Goal: Information Seeking & Learning: Learn about a topic

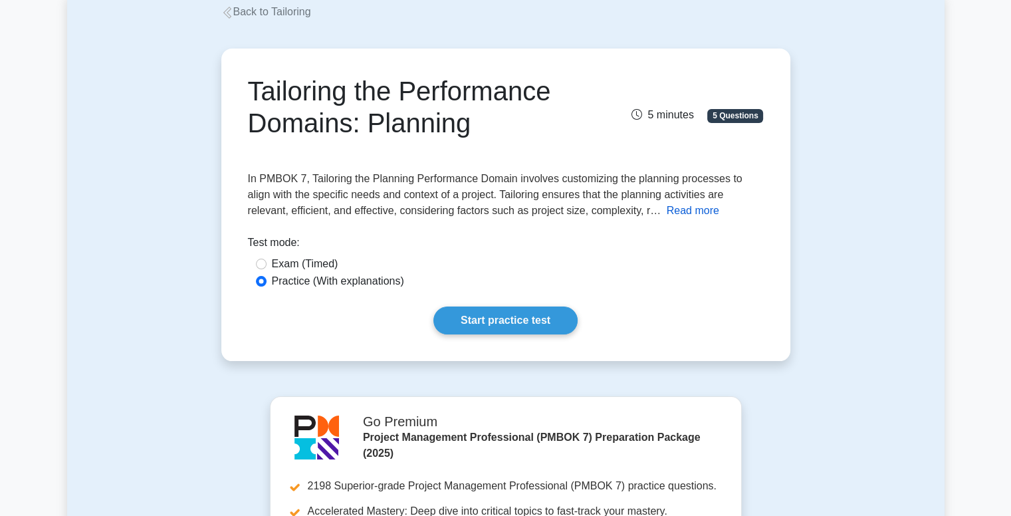
scroll to position [80, 0]
click at [667, 211] on button "Read more" at bounding box center [693, 211] width 53 height 16
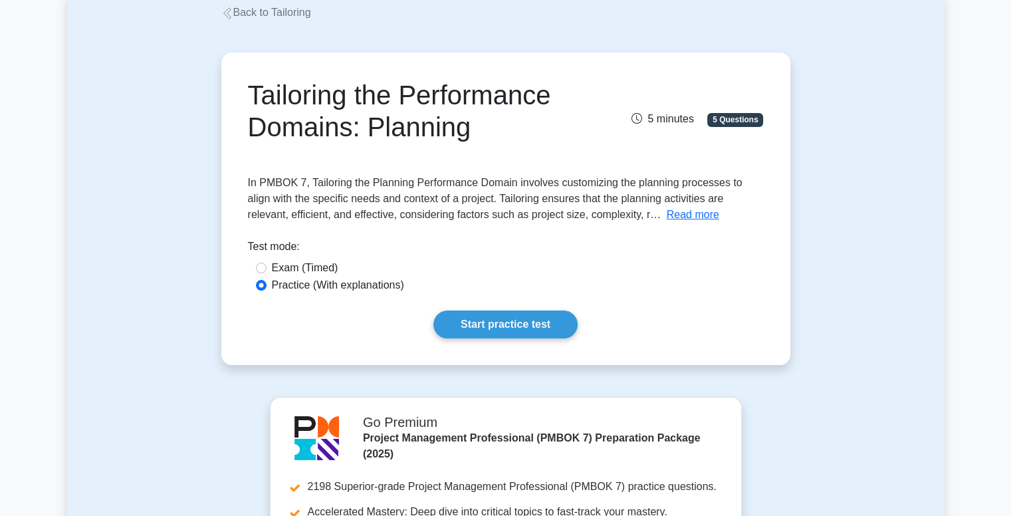
click at [667, 213] on button "Read more" at bounding box center [693, 215] width 53 height 16
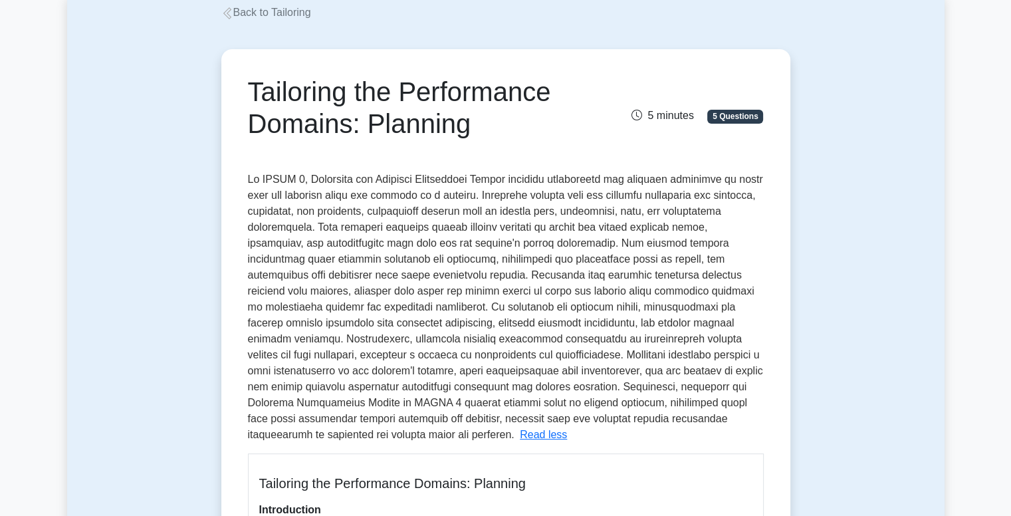
click at [689, 285] on span at bounding box center [505, 307] width 515 height 267
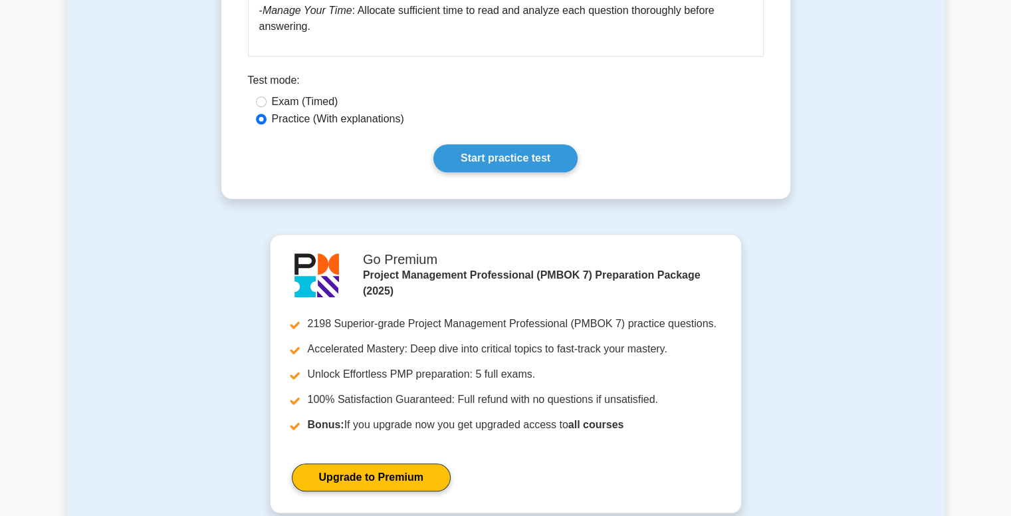
scroll to position [1315, 0]
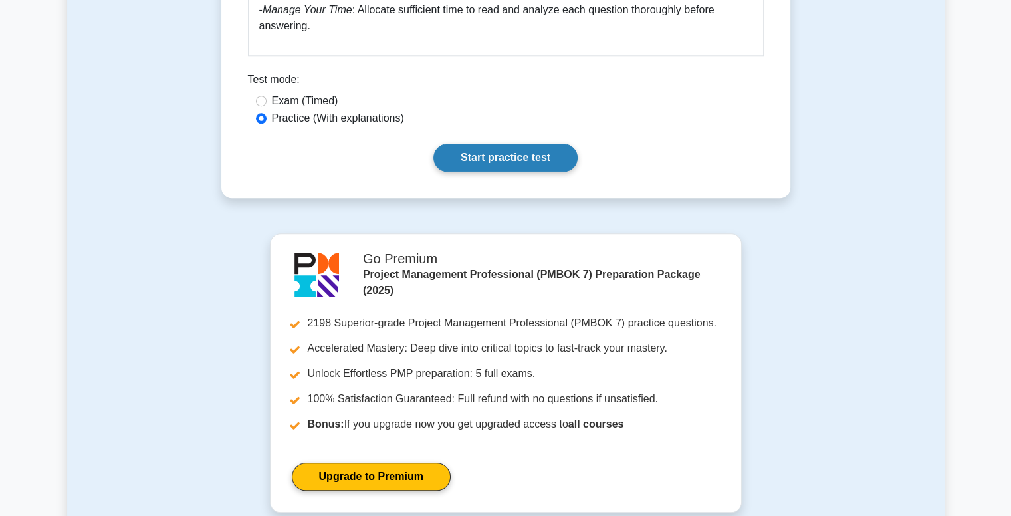
click at [507, 158] on link "Start practice test" at bounding box center [506, 158] width 144 height 28
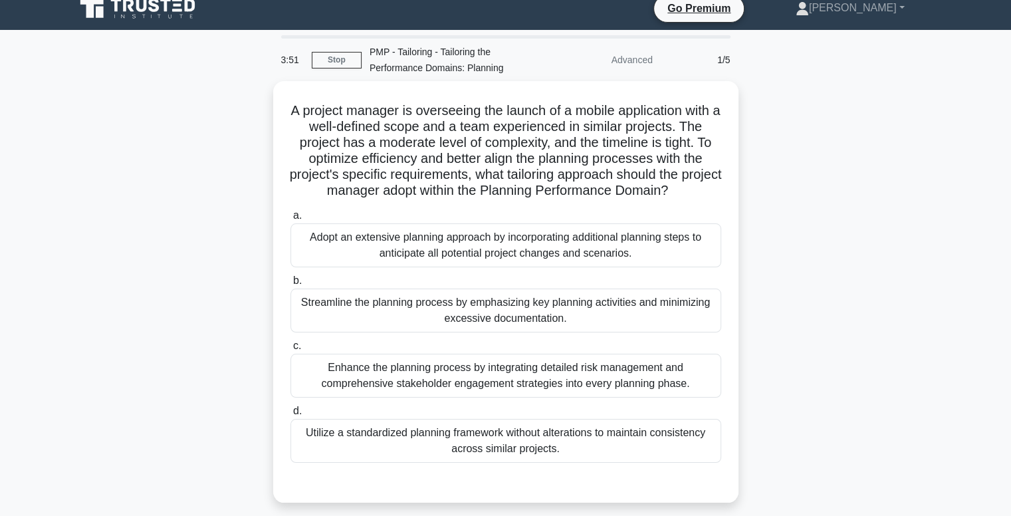
scroll to position [13, 0]
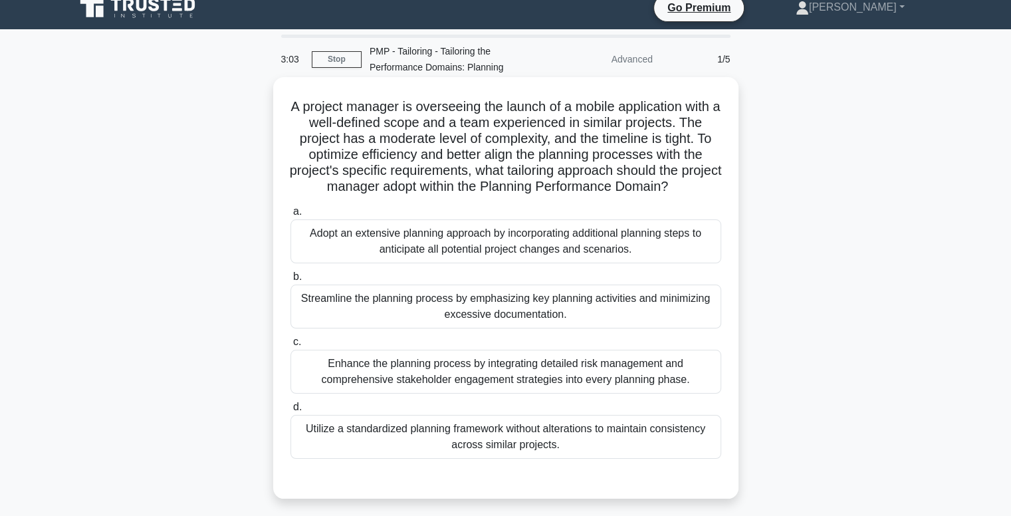
click at [406, 390] on div "Enhance the planning process by integrating detailed risk management and compre…" at bounding box center [506, 372] width 431 height 44
click at [291, 346] on input "c. Enhance the planning process by integrating detailed risk management and com…" at bounding box center [291, 342] width 0 height 9
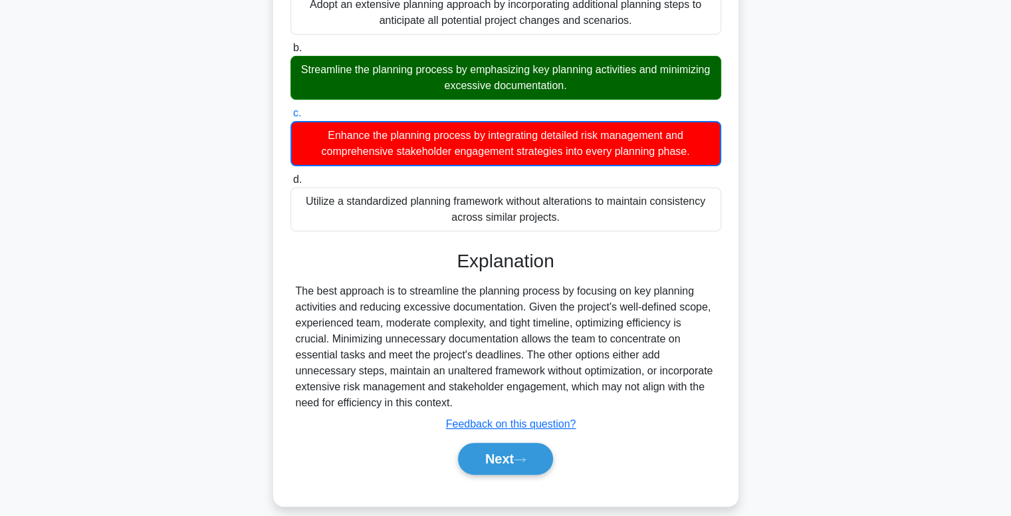
scroll to position [245, 0]
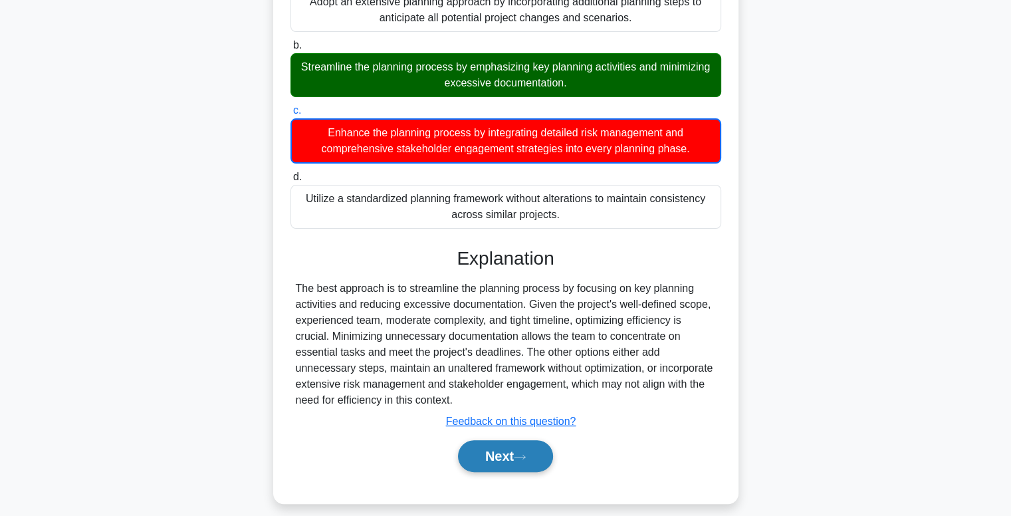
click at [489, 472] on button "Next" at bounding box center [505, 456] width 95 height 32
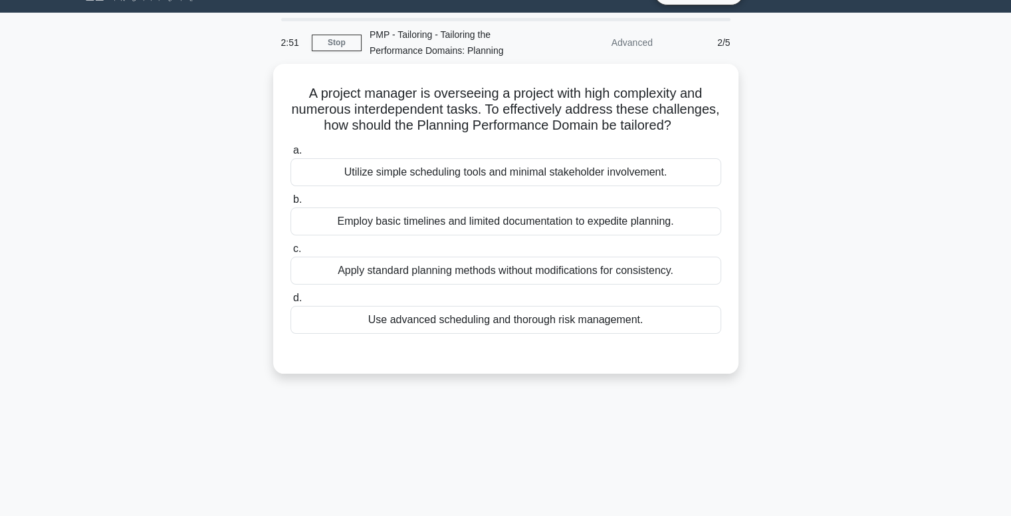
scroll to position [29, 0]
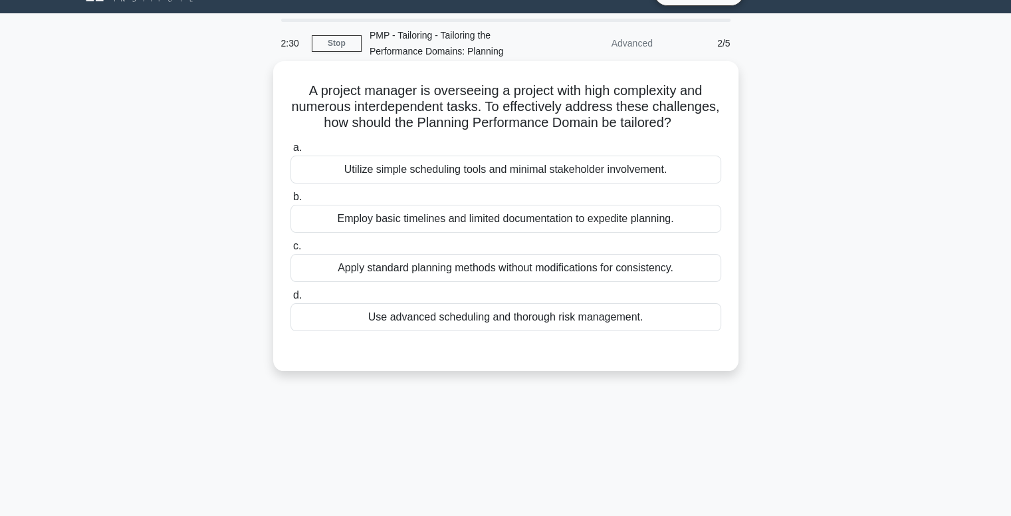
click at [460, 331] on div "Use advanced scheduling and thorough risk management." at bounding box center [506, 317] width 431 height 28
click at [291, 300] on input "d. Use advanced scheduling and thorough risk management." at bounding box center [291, 295] width 0 height 9
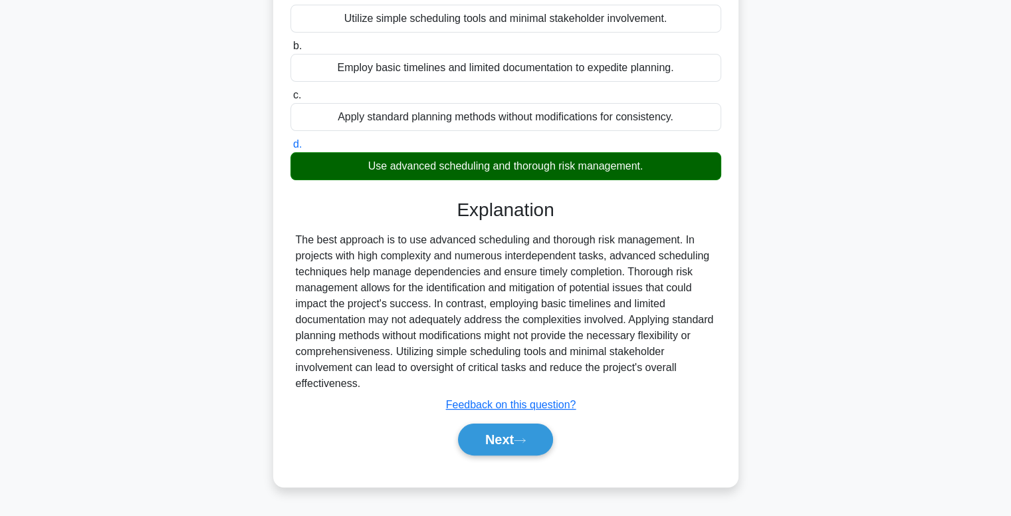
scroll to position [197, 0]
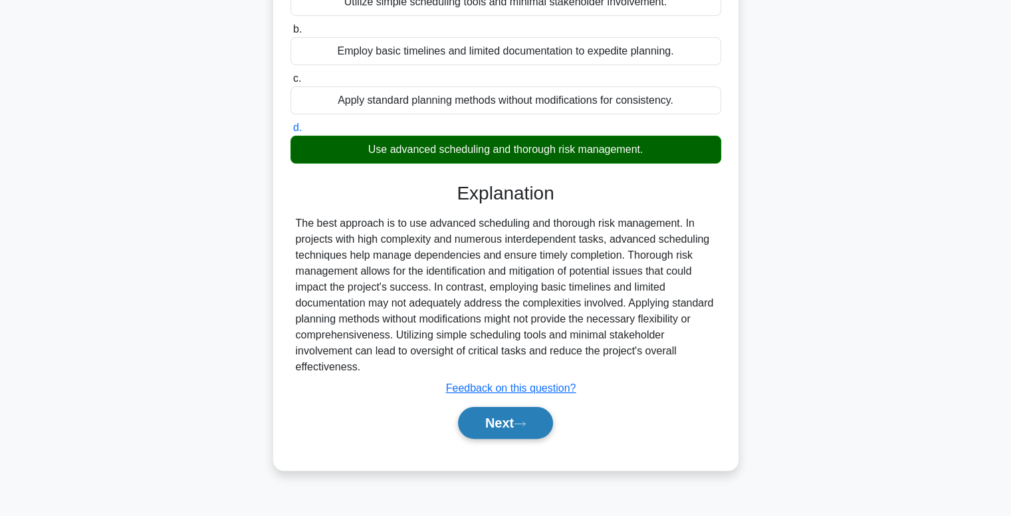
click at [509, 439] on button "Next" at bounding box center [505, 423] width 95 height 32
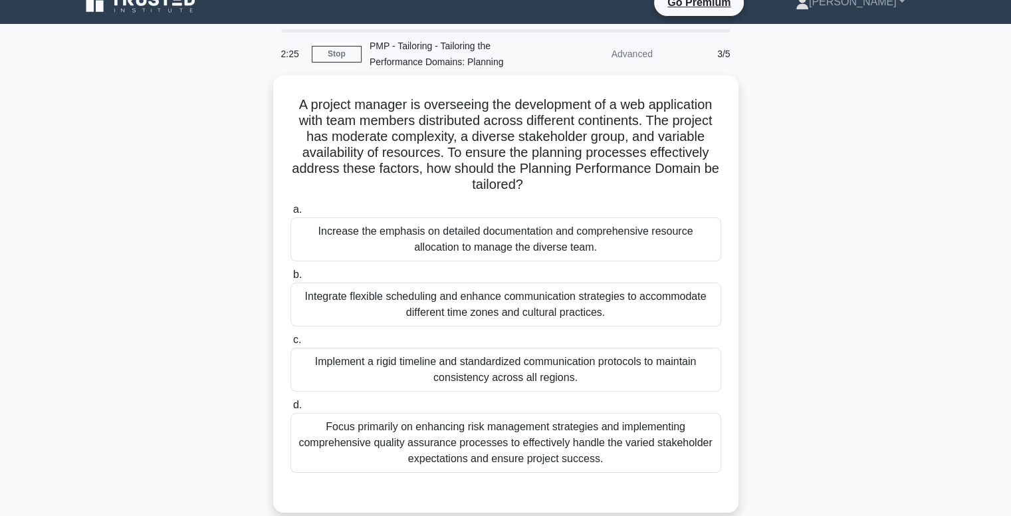
scroll to position [18, 0]
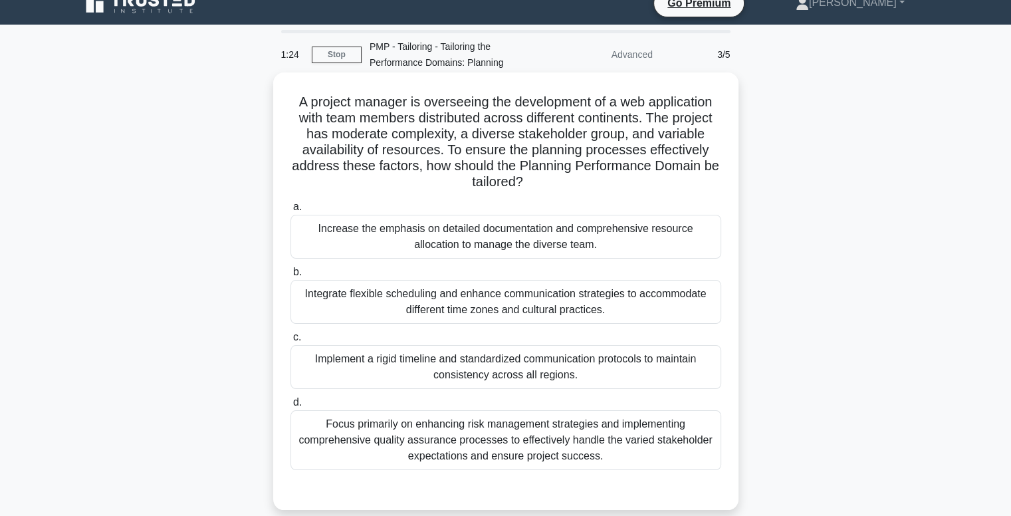
click at [486, 453] on div "Focus primarily on enhancing risk management strategies and implementing compre…" at bounding box center [506, 440] width 431 height 60
click at [291, 407] on input "d. Focus primarily on enhancing risk management strategies and implementing com…" at bounding box center [291, 402] width 0 height 9
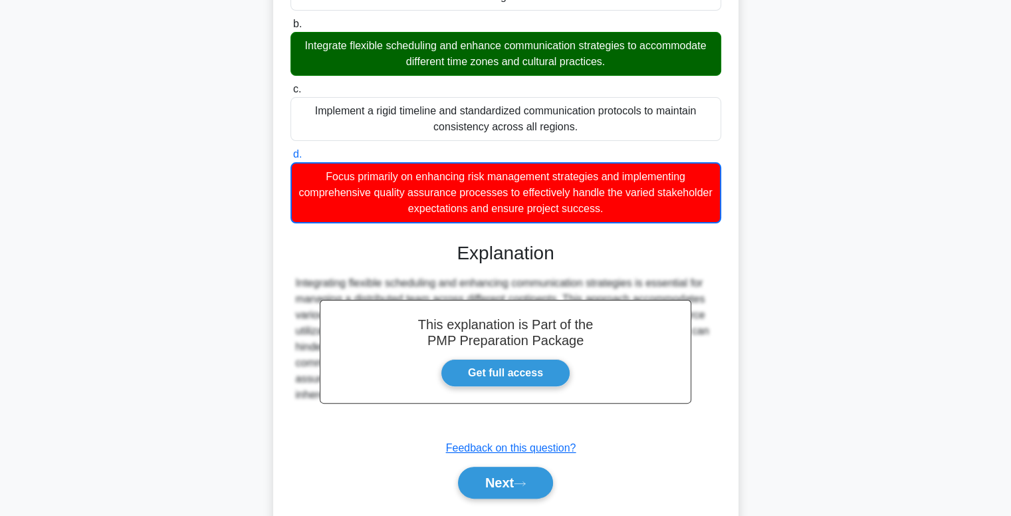
scroll to position [304, 0]
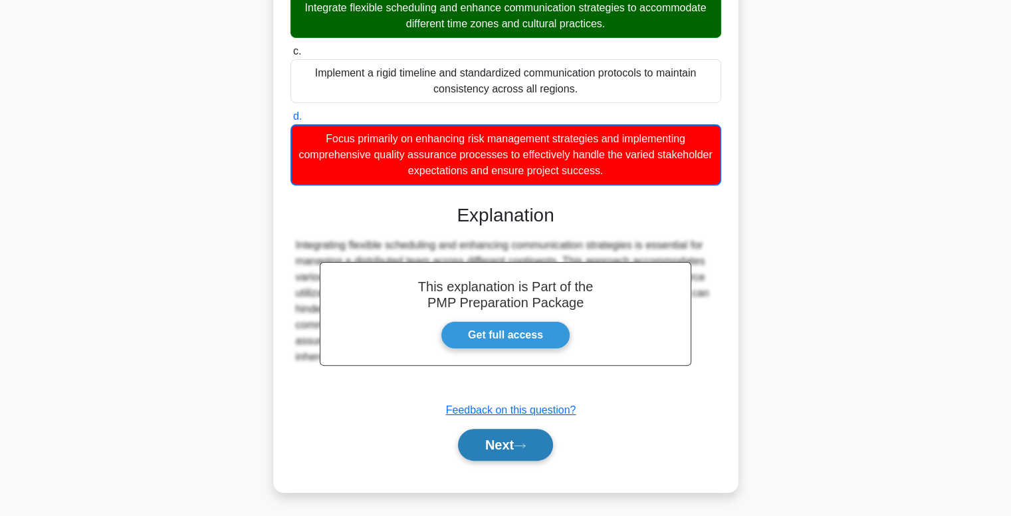
click at [502, 442] on button "Next" at bounding box center [505, 445] width 95 height 32
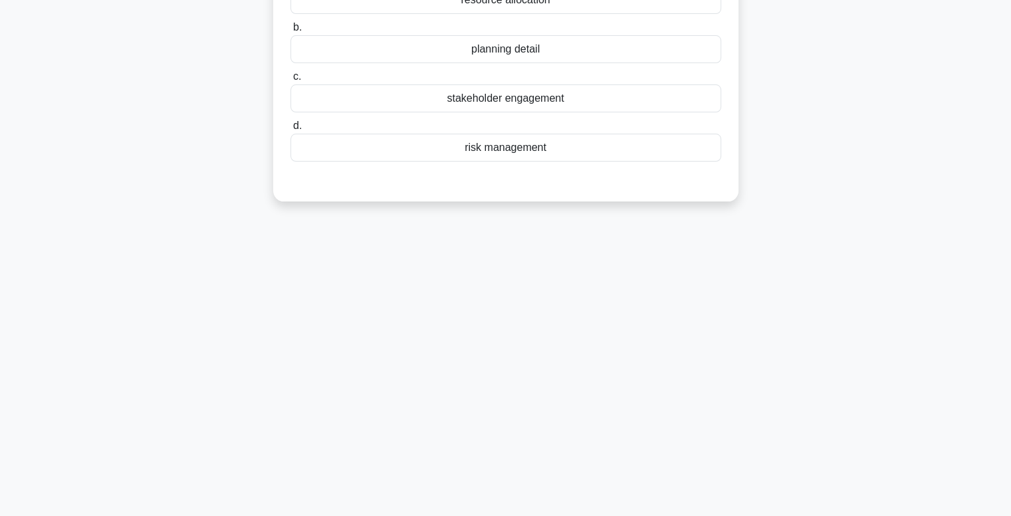
scroll to position [0, 0]
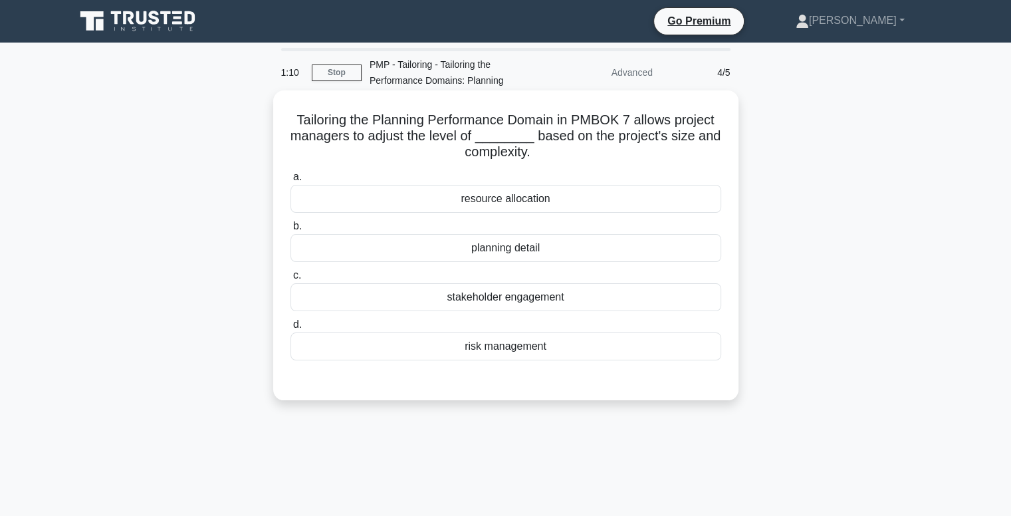
click at [511, 254] on div "planning detail" at bounding box center [506, 248] width 431 height 28
click at [291, 231] on input "b. planning detail" at bounding box center [291, 226] width 0 height 9
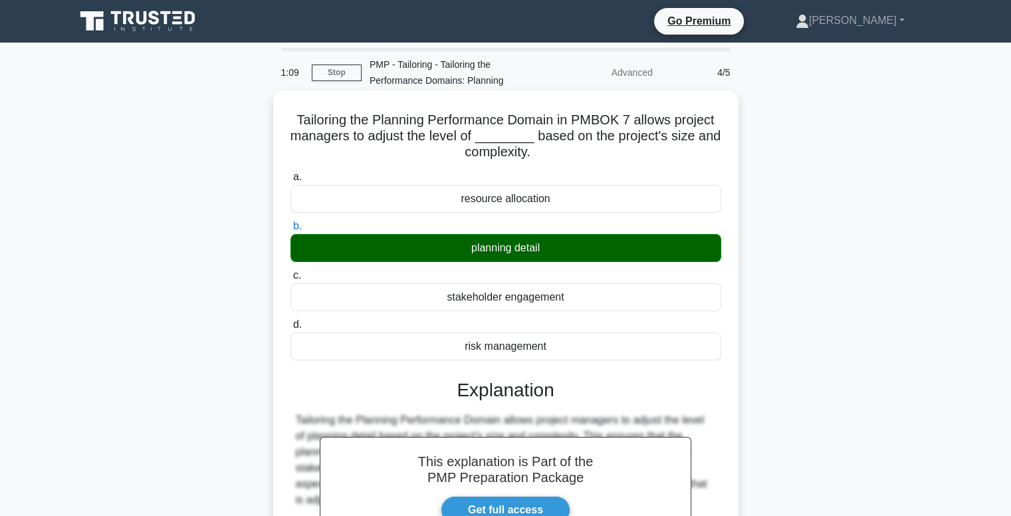
scroll to position [202, 0]
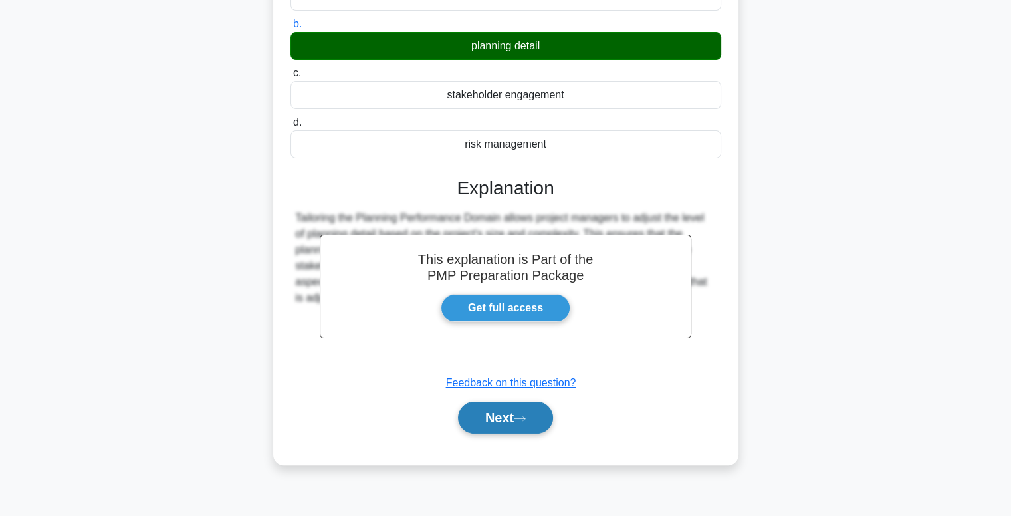
click at [489, 422] on button "Next" at bounding box center [505, 418] width 95 height 32
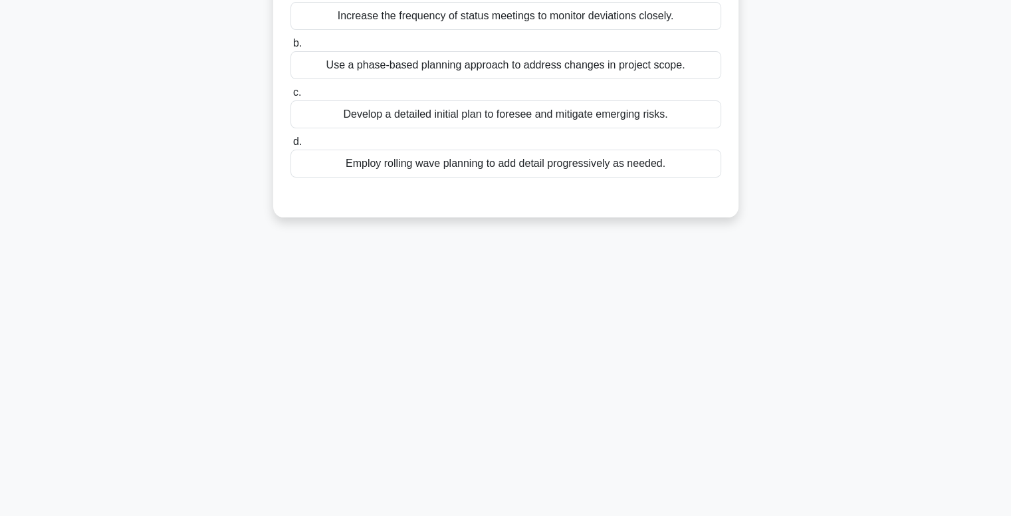
scroll to position [0, 0]
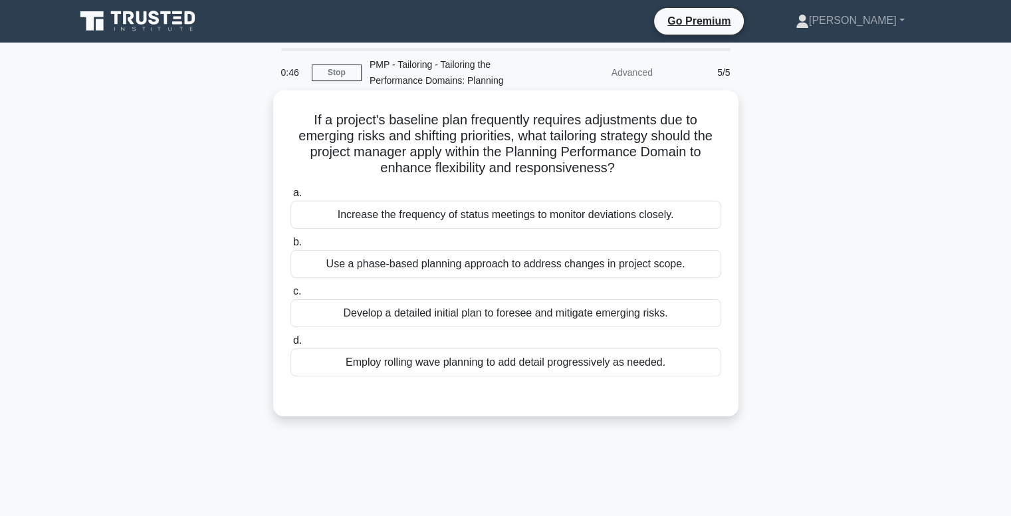
click at [503, 259] on div "Use a phase-based planning approach to address changes in project scope." at bounding box center [506, 264] width 431 height 28
click at [291, 247] on input "b. Use a phase-based planning approach to address changes in project scope." at bounding box center [291, 242] width 0 height 9
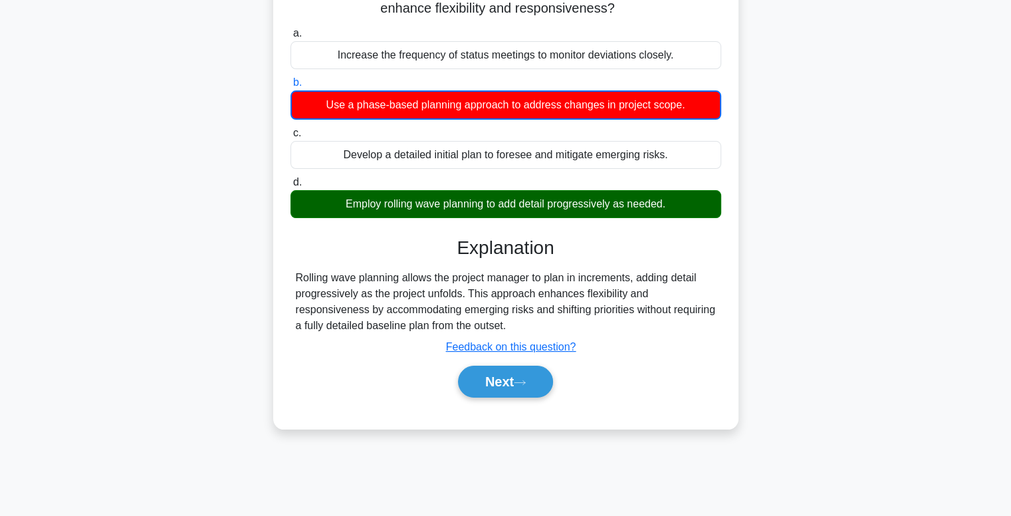
scroll to position [162, 0]
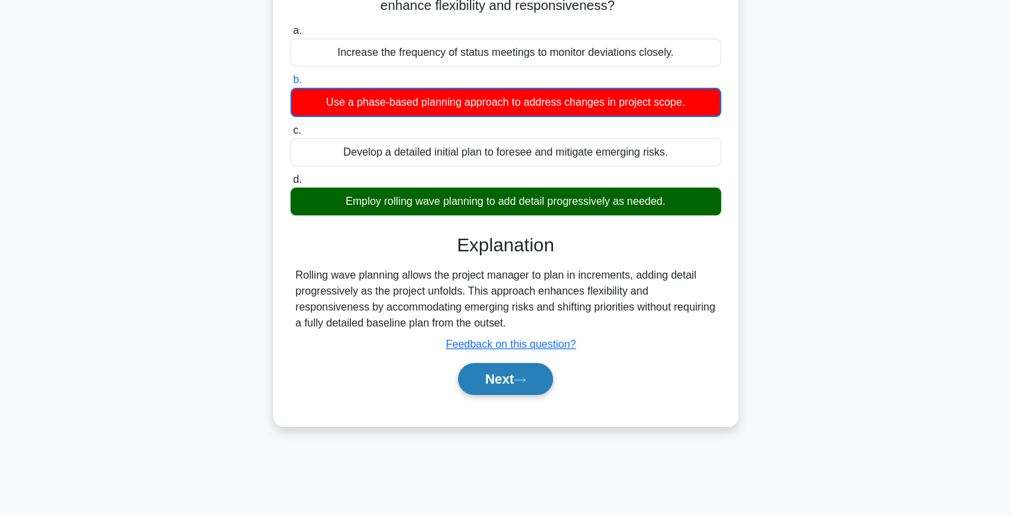
click at [508, 384] on button "Next" at bounding box center [505, 379] width 95 height 32
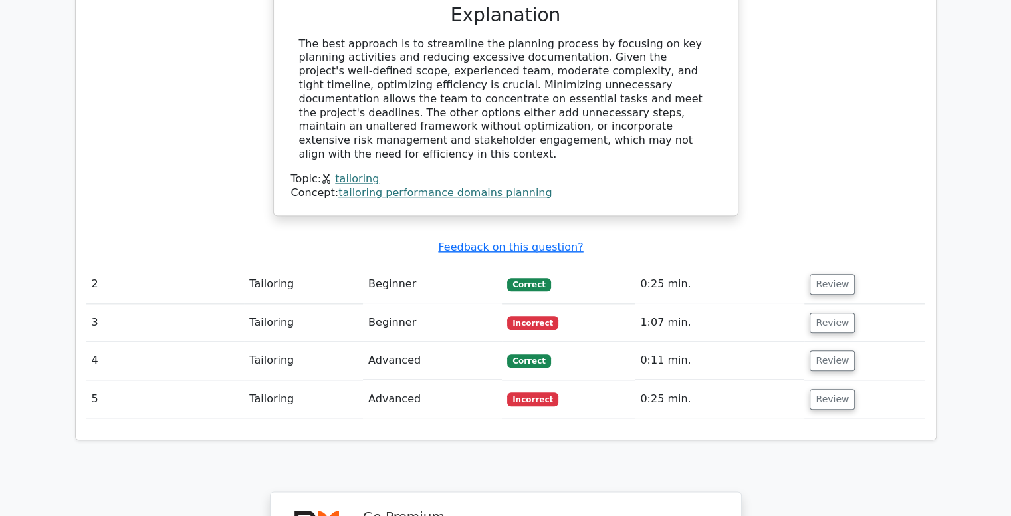
scroll to position [1455, 0]
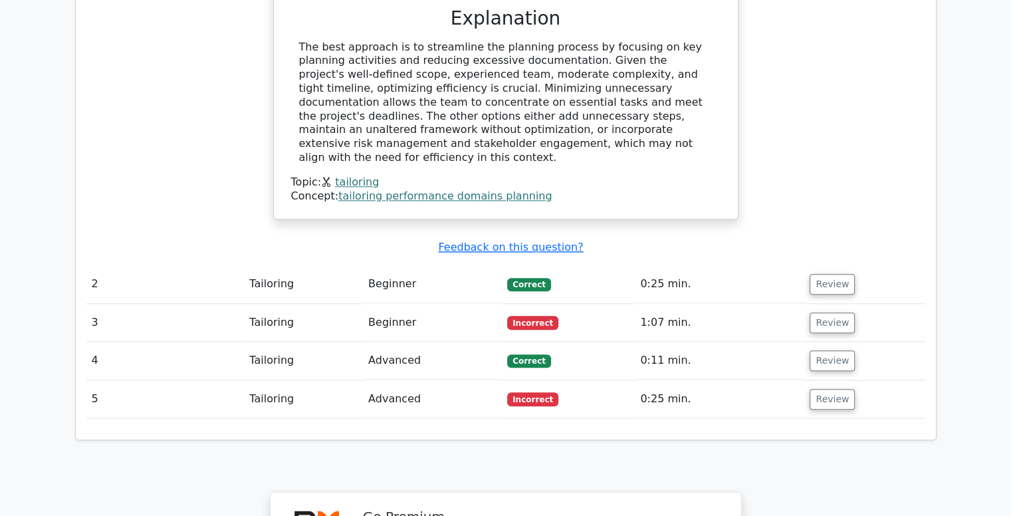
click at [596, 304] on td "Incorrect" at bounding box center [568, 323] width 133 height 38
click at [823, 313] on button "Review" at bounding box center [832, 323] width 45 height 21
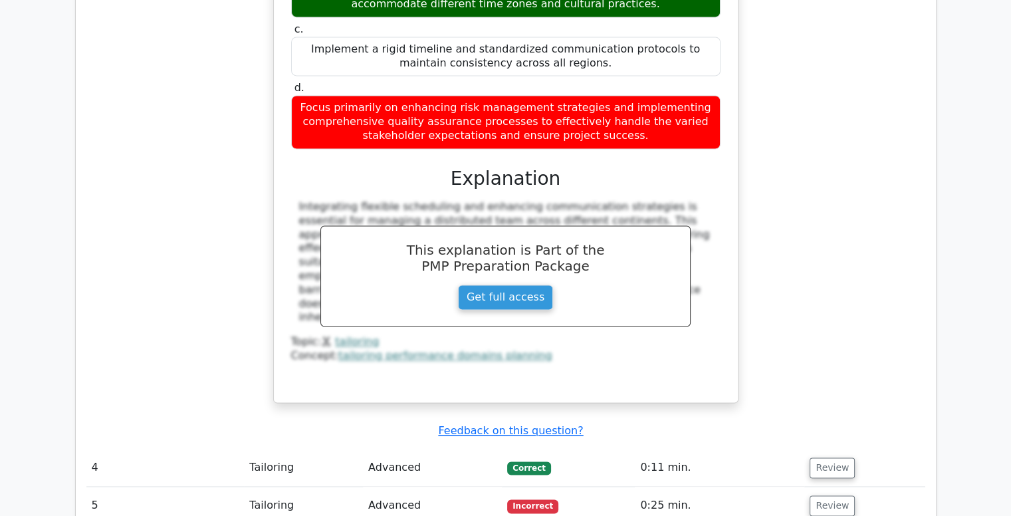
scroll to position [2032, 0]
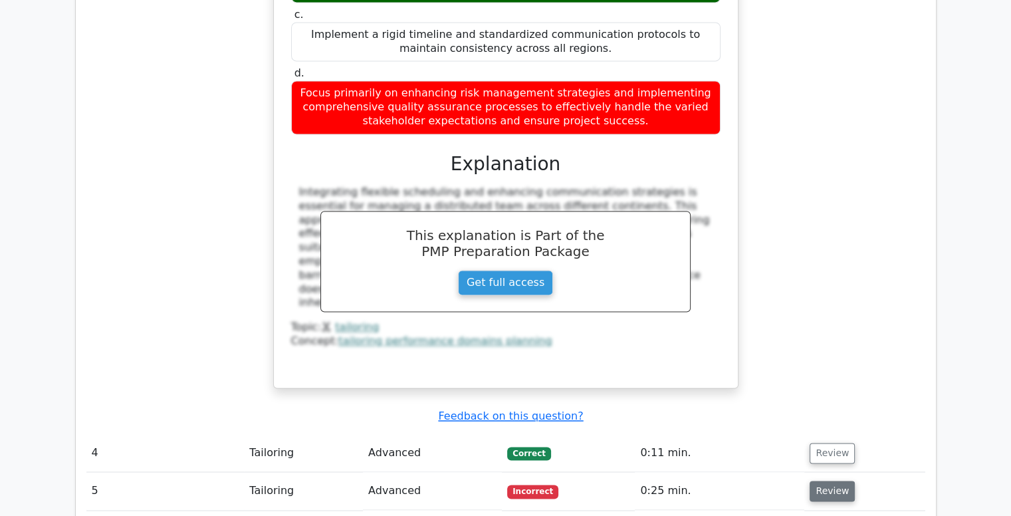
click at [820, 481] on button "Review" at bounding box center [832, 491] width 45 height 21
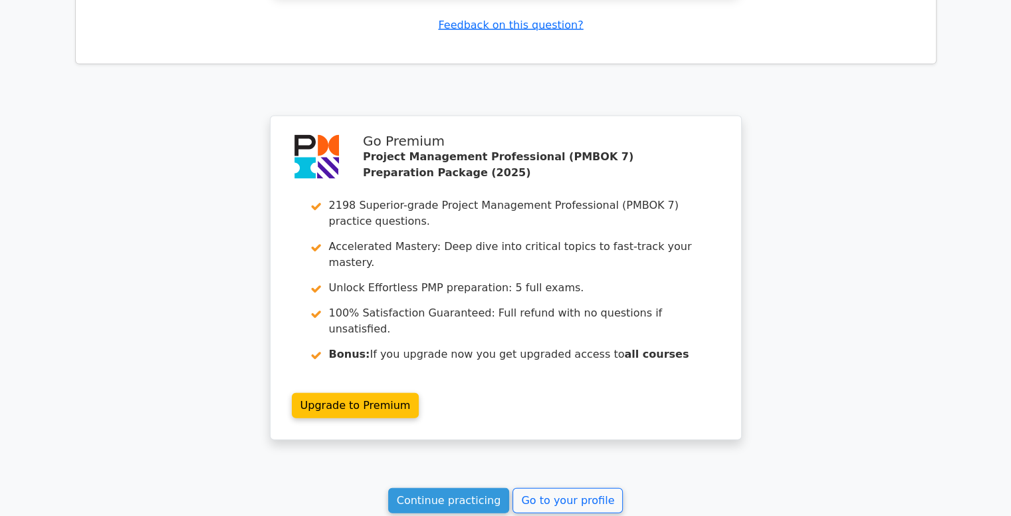
scroll to position [2976, 0]
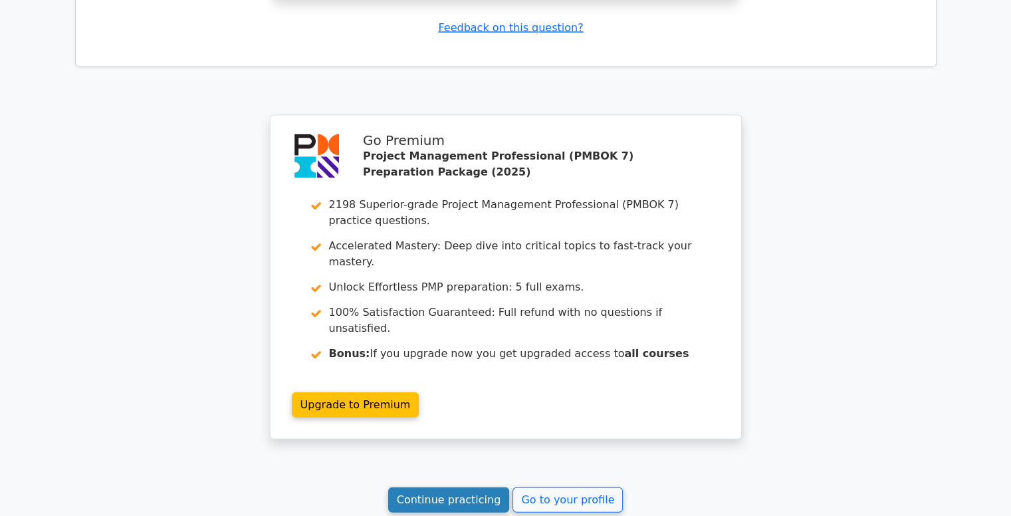
click at [435, 487] on link "Continue practicing" at bounding box center [449, 499] width 122 height 25
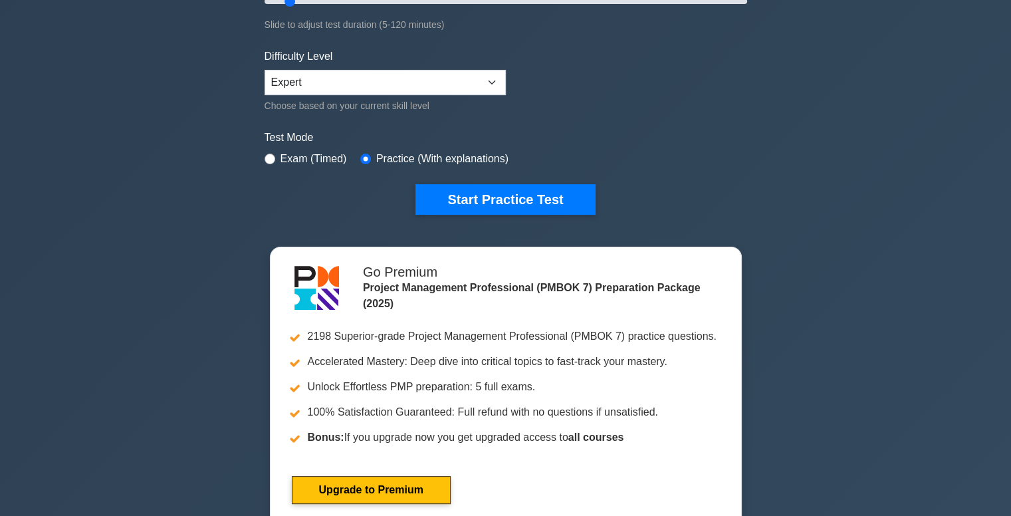
scroll to position [287, 0]
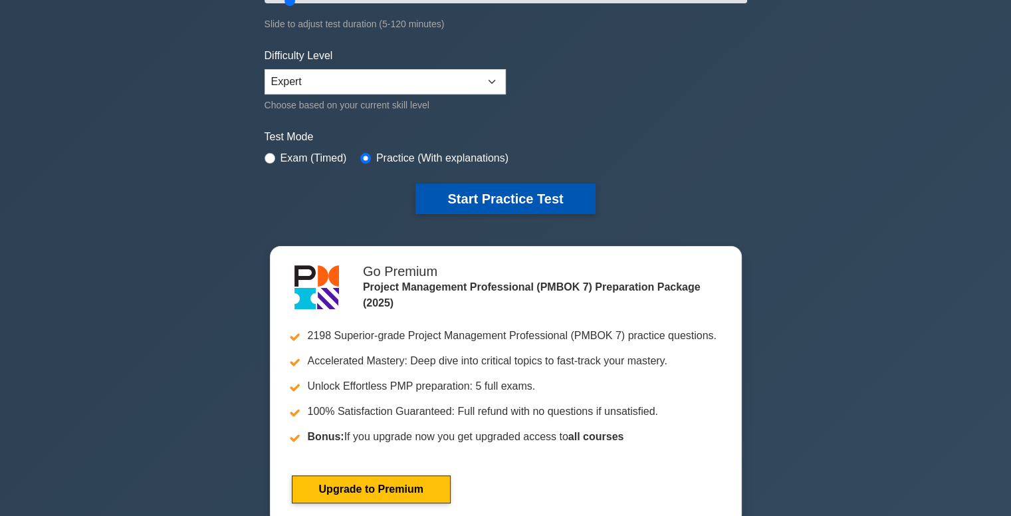
click at [499, 190] on button "Start Practice Test" at bounding box center [506, 199] width 180 height 31
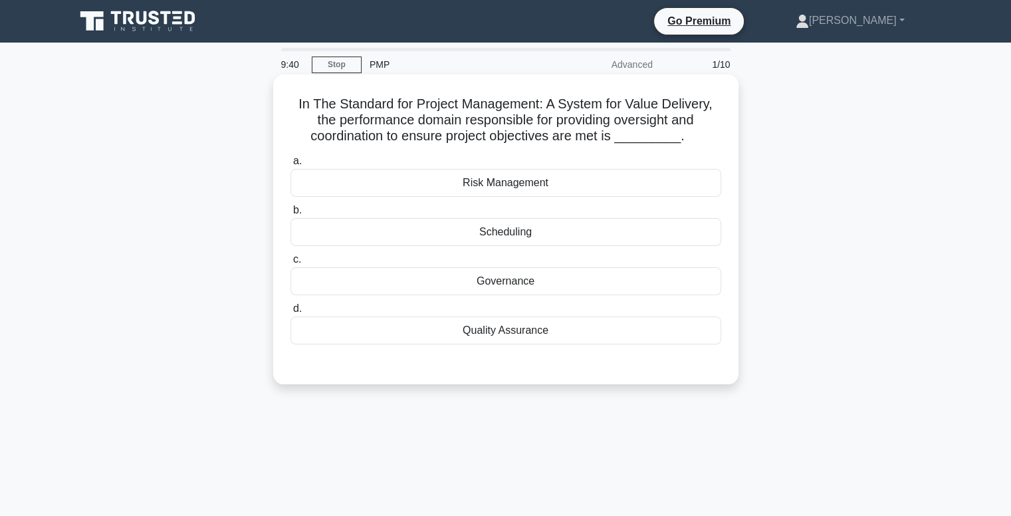
click at [501, 283] on div "Governance" at bounding box center [506, 281] width 431 height 28
click at [291, 264] on input "c. Governance" at bounding box center [291, 259] width 0 height 9
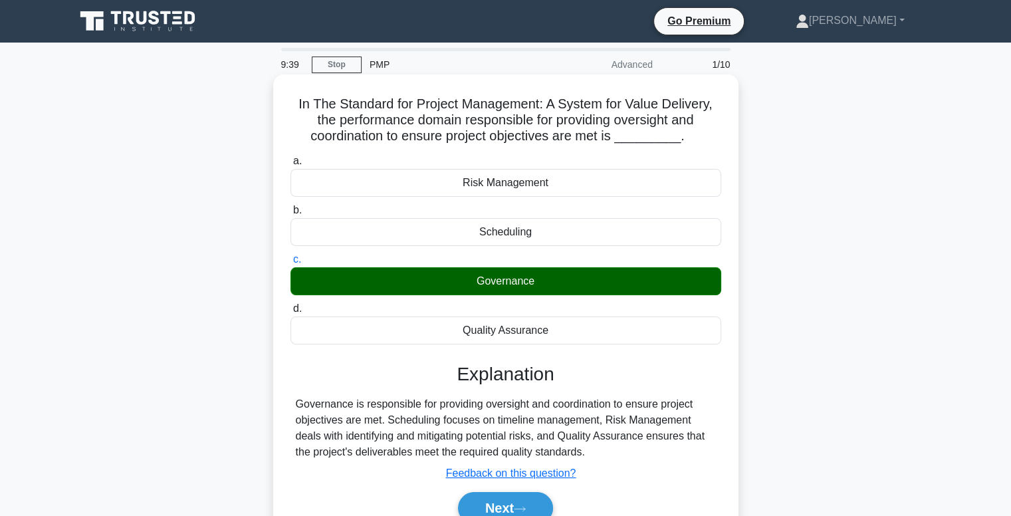
scroll to position [106, 0]
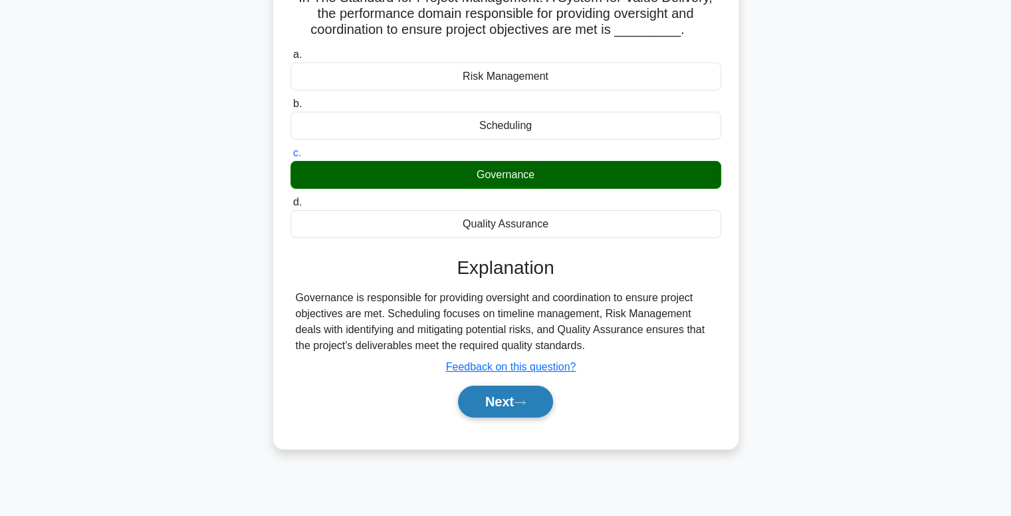
click at [497, 400] on button "Next" at bounding box center [505, 402] width 95 height 32
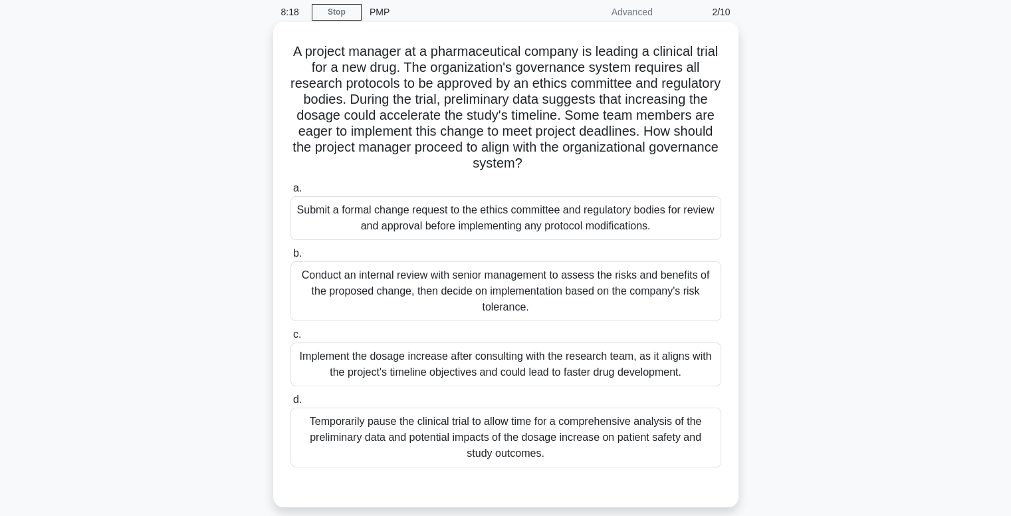
scroll to position [58, 0]
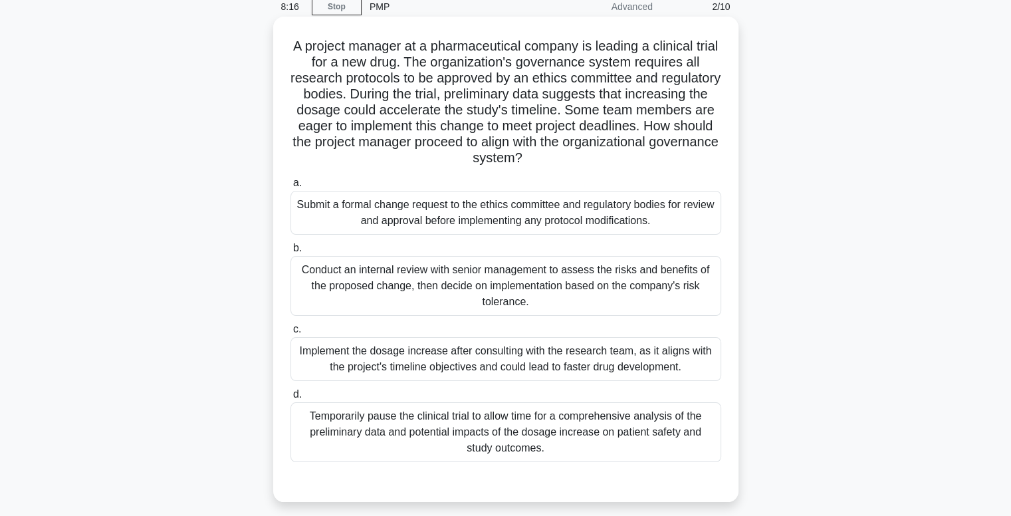
click at [499, 216] on div "Submit a formal change request to the ethics committee and regulatory bodies fo…" at bounding box center [506, 213] width 431 height 44
click at [291, 188] on input "a. Submit a formal change request to the ethics committee and regulatory bodies…" at bounding box center [291, 183] width 0 height 9
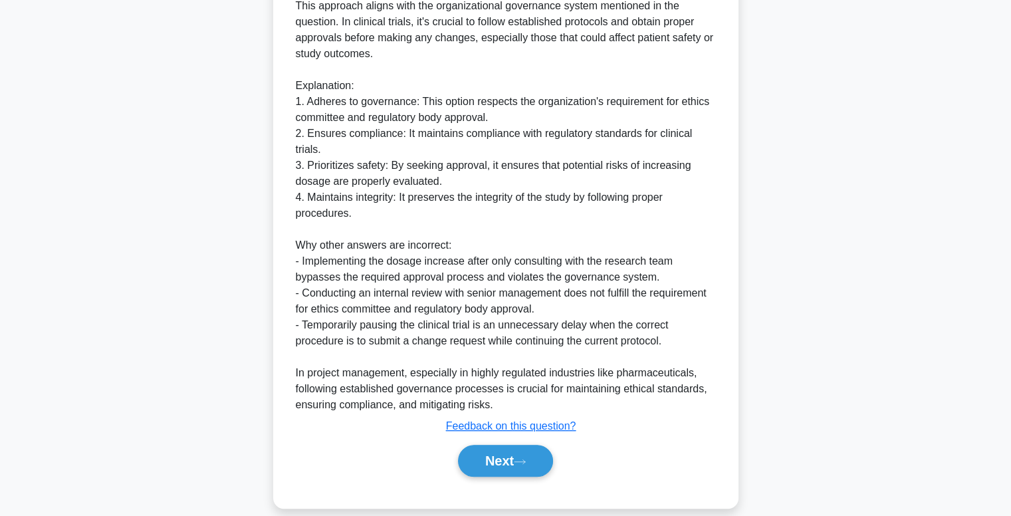
scroll to position [638, 0]
click at [501, 463] on button "Next" at bounding box center [505, 460] width 95 height 32
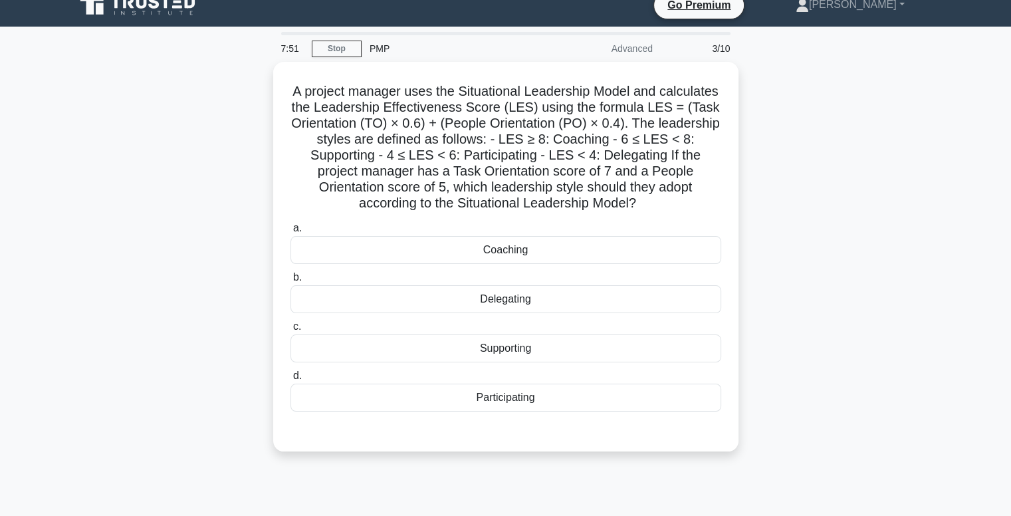
scroll to position [11, 0]
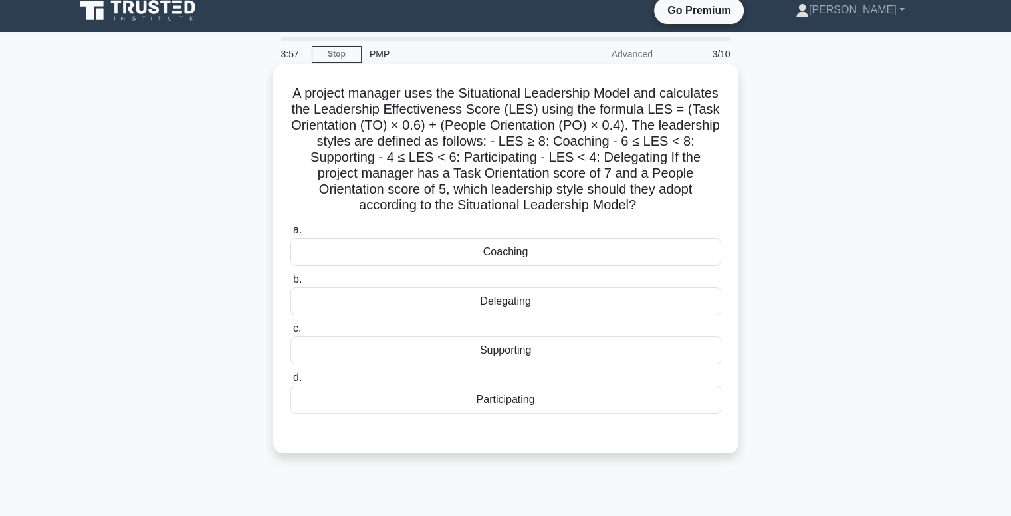
click at [664, 175] on h5 "A project manager uses the Situational Leadership Model and calculates the Lead…" at bounding box center [506, 149] width 434 height 129
click at [495, 349] on div "Supporting" at bounding box center [506, 350] width 431 height 28
click at [291, 333] on input "c. Supporting" at bounding box center [291, 328] width 0 height 9
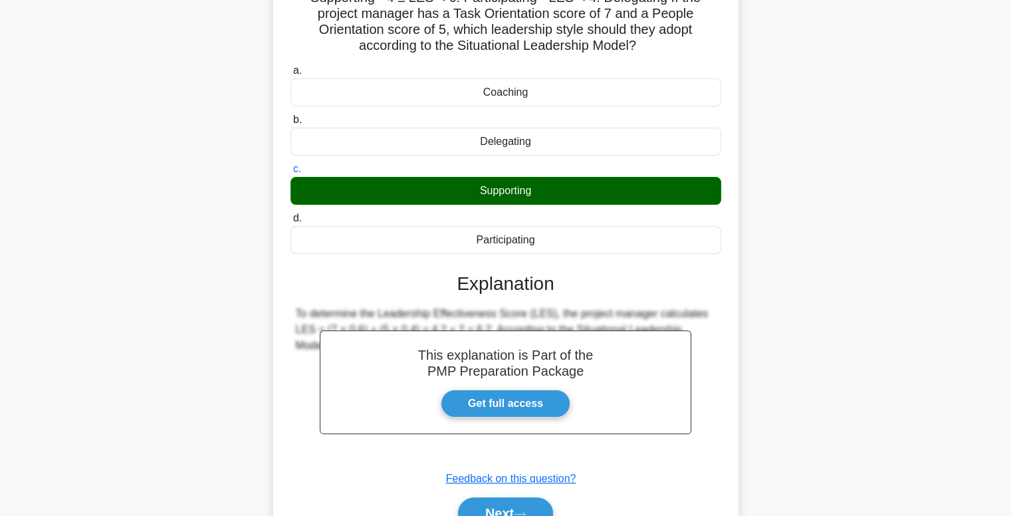
scroll to position [239, 0]
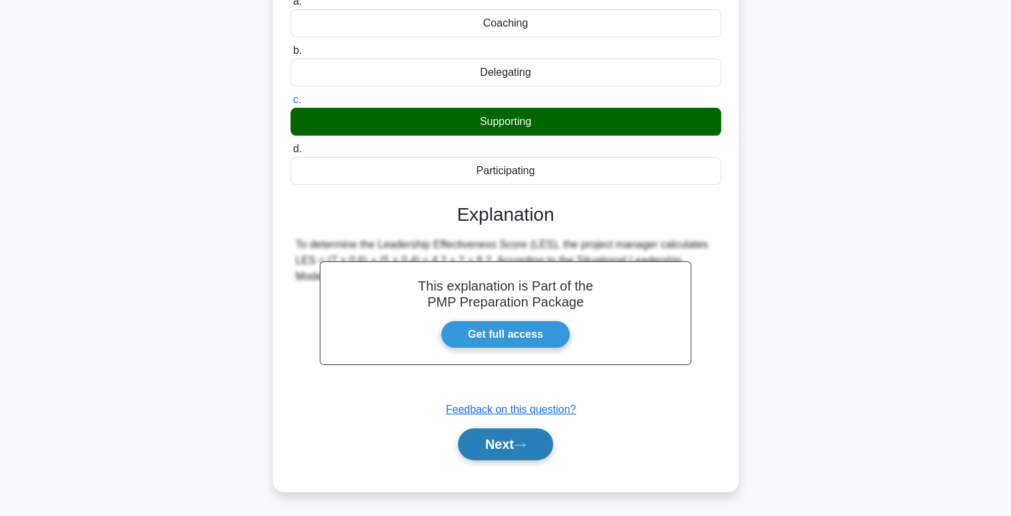
click at [503, 439] on button "Next" at bounding box center [505, 444] width 95 height 32
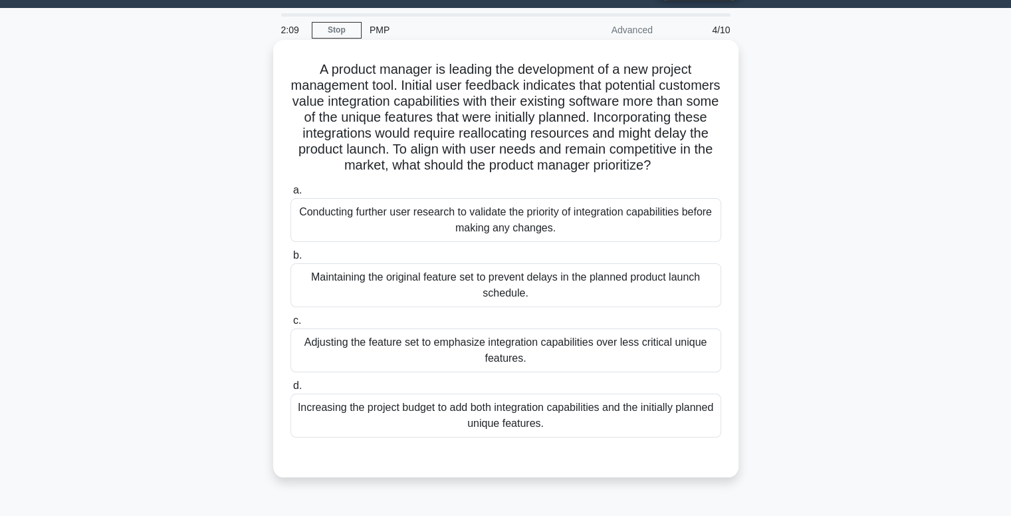
scroll to position [34, 0]
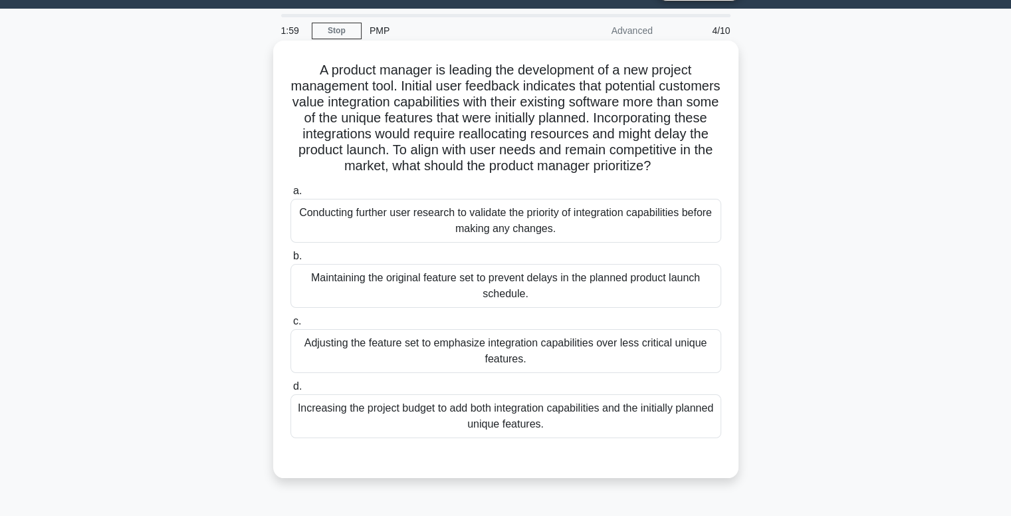
click at [543, 243] on div "Conducting further user research to validate the priority of integration capabi…" at bounding box center [506, 221] width 431 height 44
click at [291, 195] on input "a. Conducting further user research to validate the priority of integration cap…" at bounding box center [291, 191] width 0 height 9
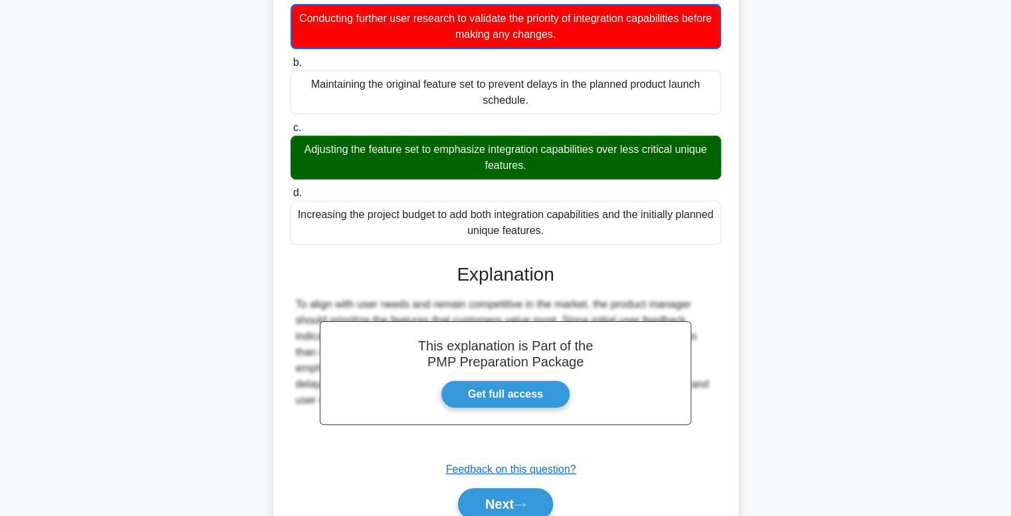
scroll to position [304, 0]
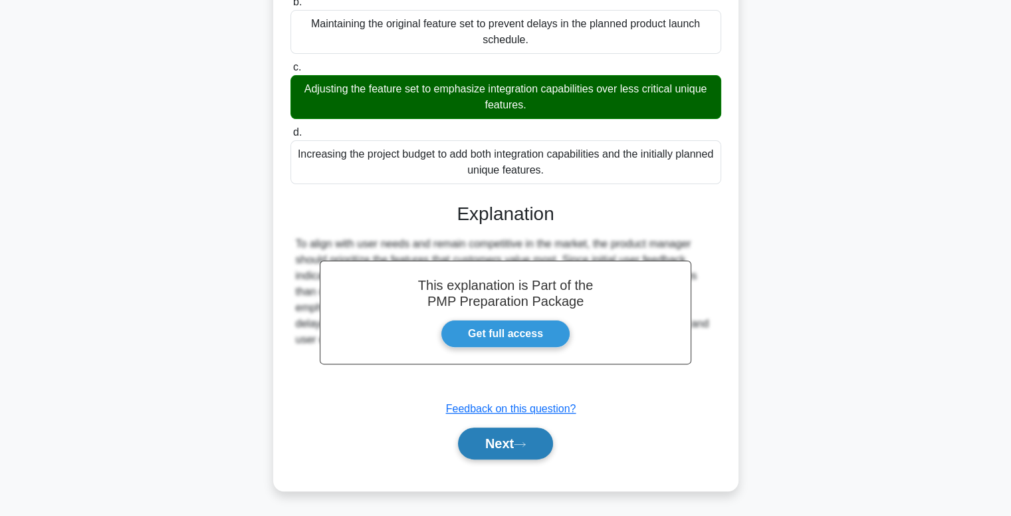
click at [497, 438] on button "Next" at bounding box center [505, 444] width 95 height 32
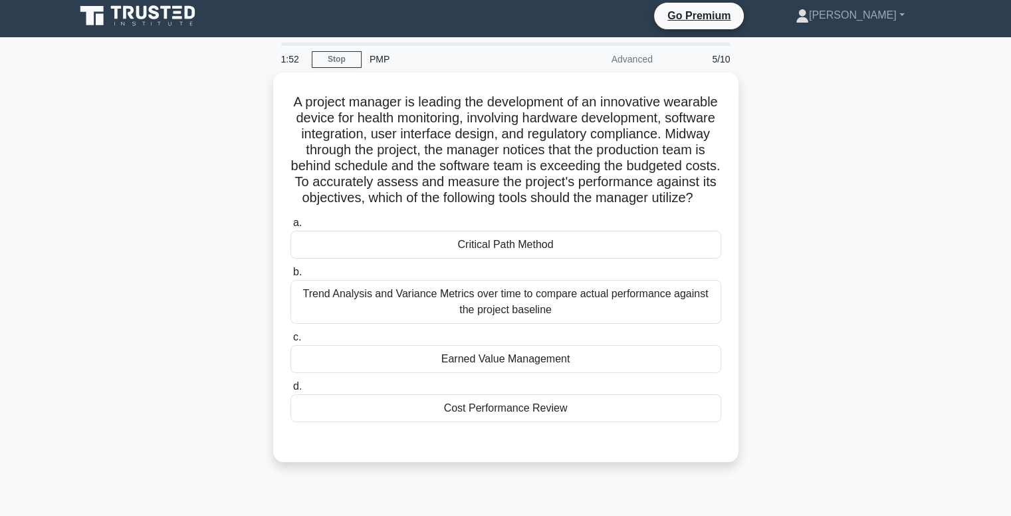
scroll to position [0, 0]
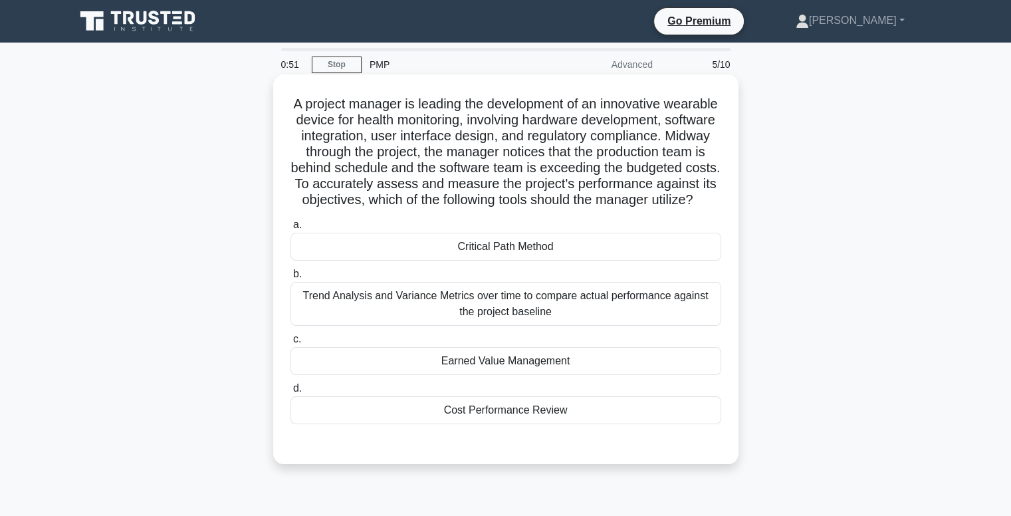
click at [513, 375] on div "Earned Value Management" at bounding box center [506, 361] width 431 height 28
click at [291, 344] on input "c. Earned Value Management" at bounding box center [291, 339] width 0 height 9
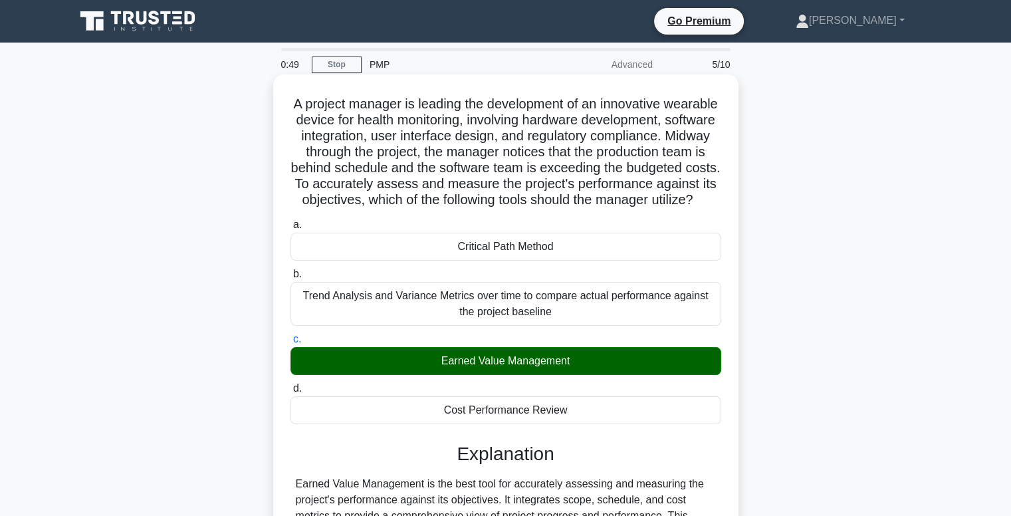
scroll to position [202, 0]
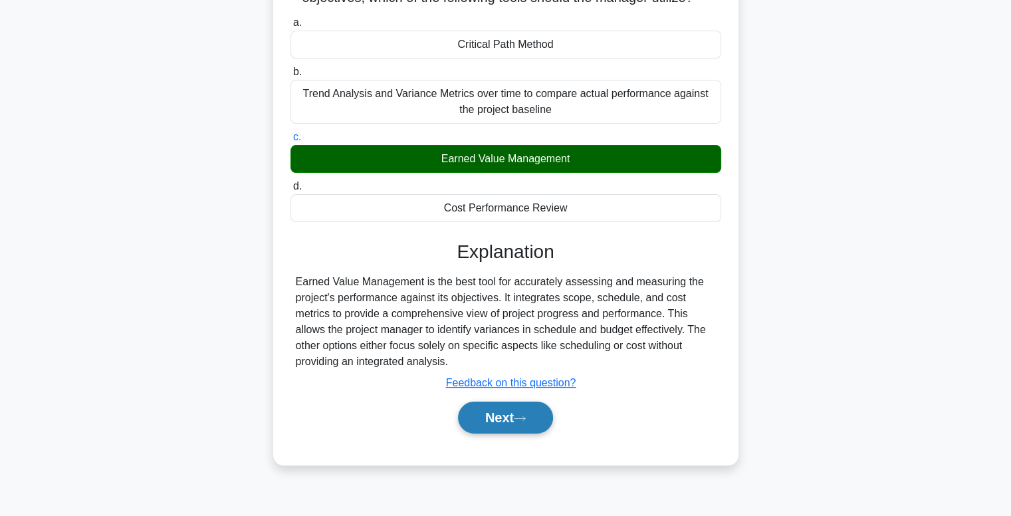
click at [497, 434] on button "Next" at bounding box center [505, 418] width 95 height 32
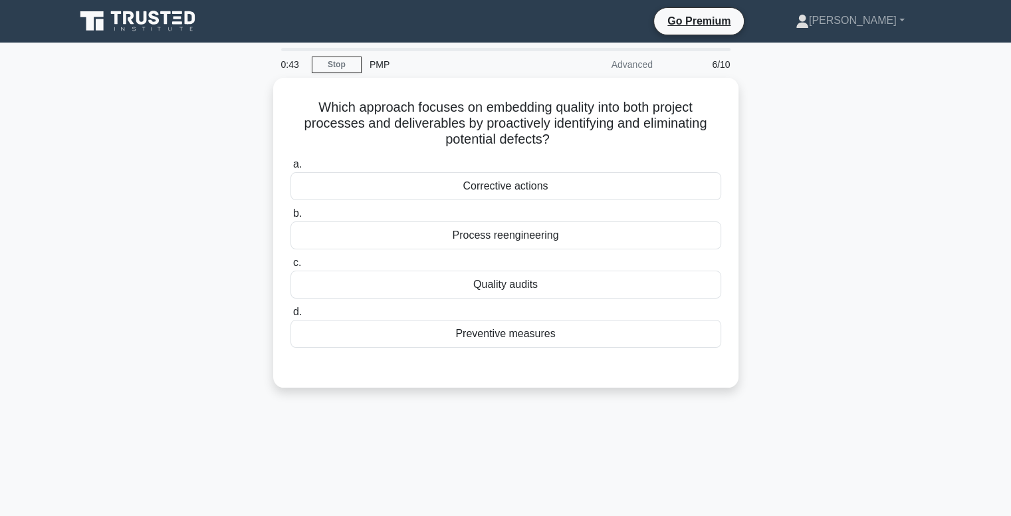
scroll to position [3, 0]
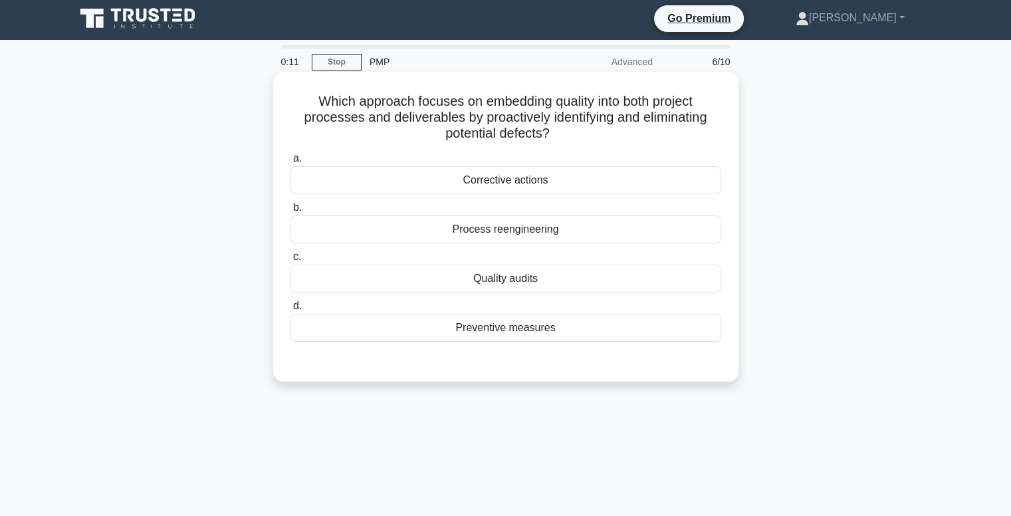
click at [515, 234] on div "Process reengineering" at bounding box center [506, 229] width 431 height 28
click at [291, 212] on input "b. Process reengineering" at bounding box center [291, 207] width 0 height 9
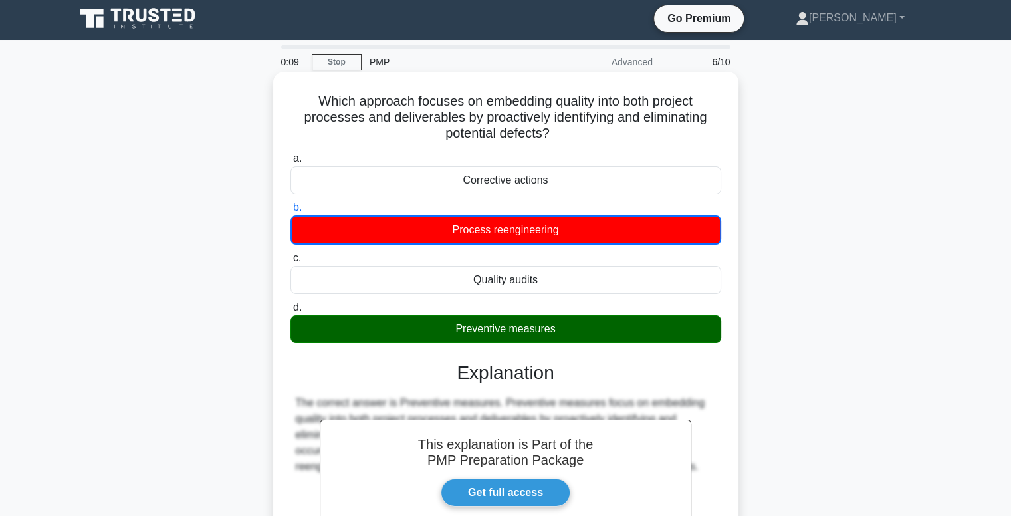
scroll to position [202, 0]
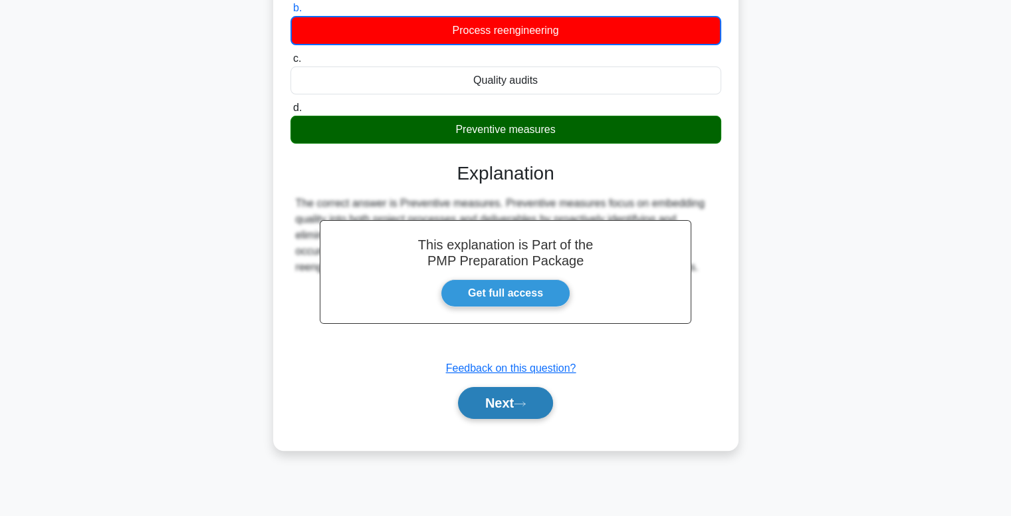
click at [503, 409] on button "Next" at bounding box center [505, 403] width 95 height 32
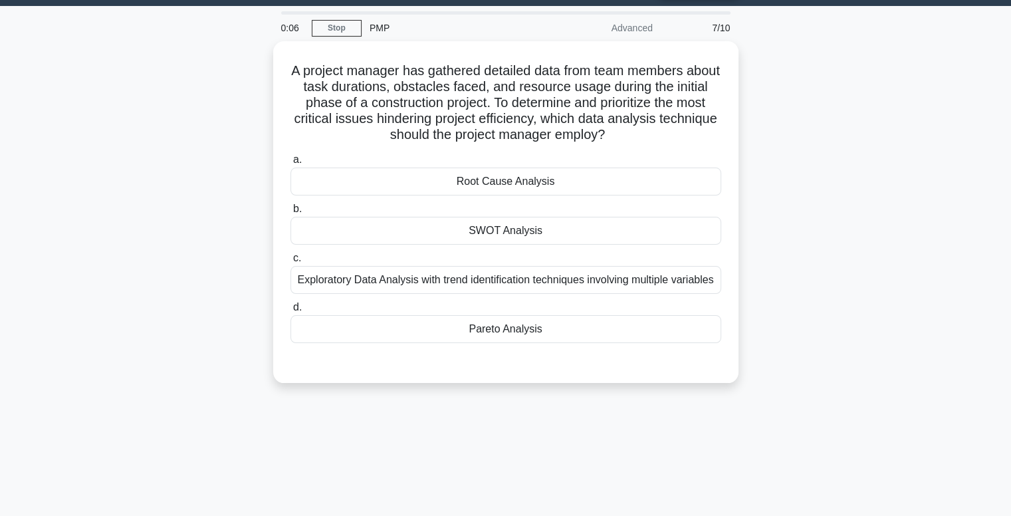
scroll to position [29, 0]
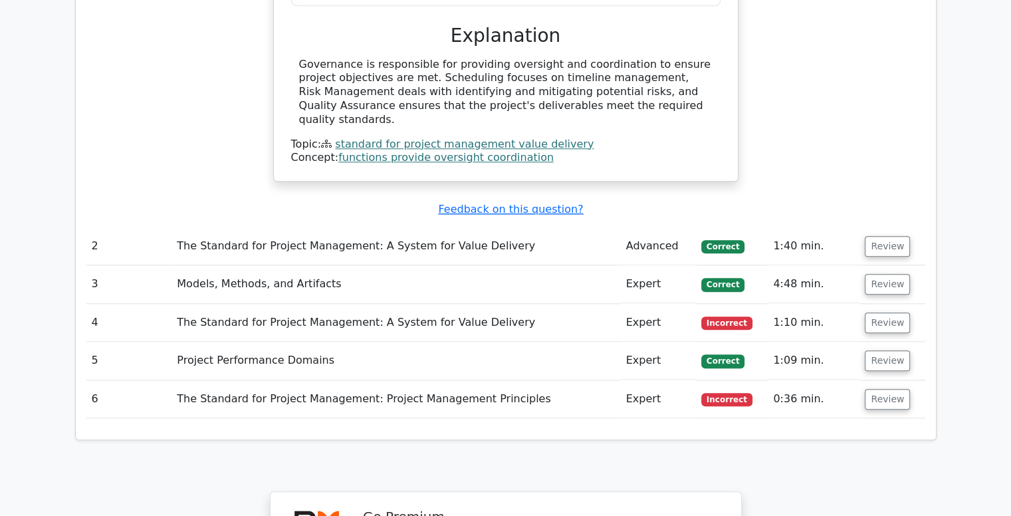
scroll to position [1319, 0]
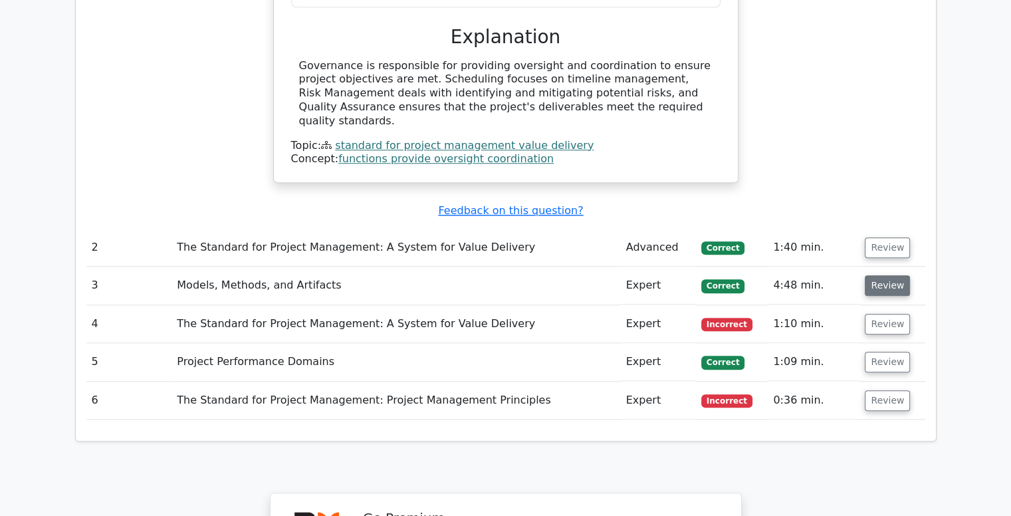
click at [878, 275] on button "Review" at bounding box center [887, 285] width 45 height 21
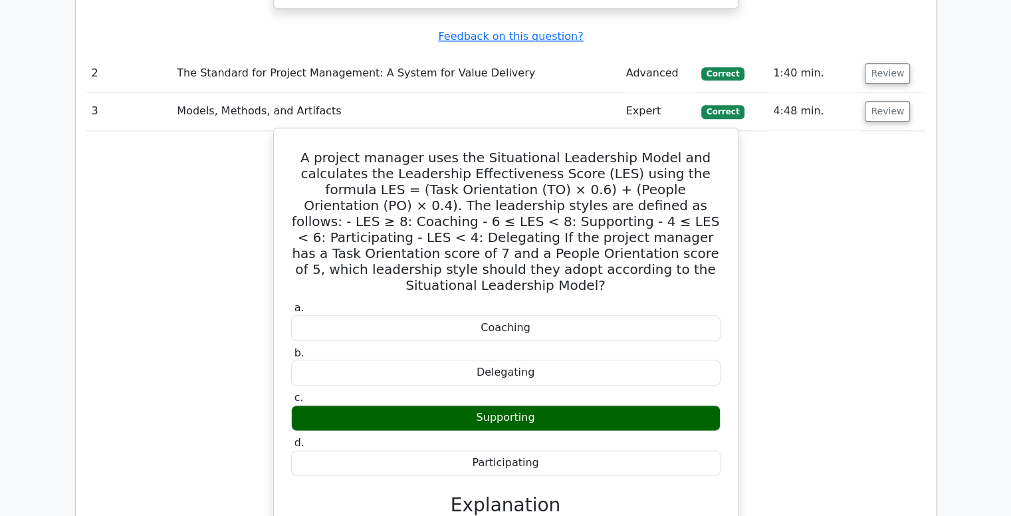
scroll to position [1492, 0]
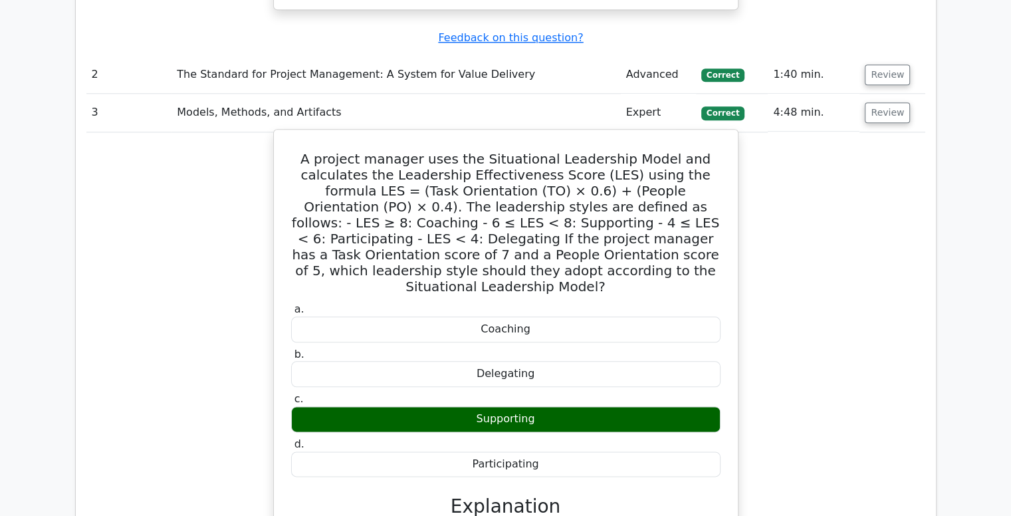
click at [616, 406] on div "Supporting" at bounding box center [506, 419] width 430 height 26
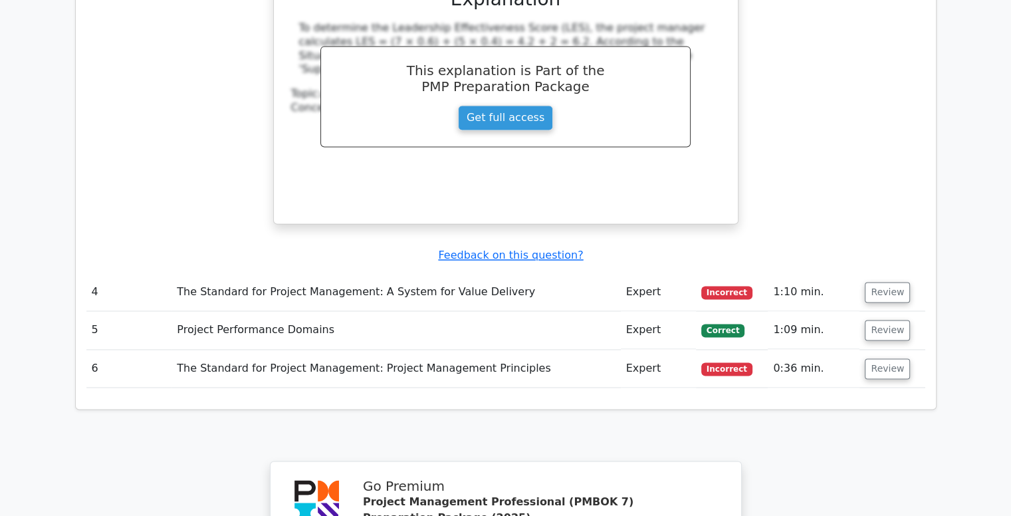
scroll to position [2064, 0]
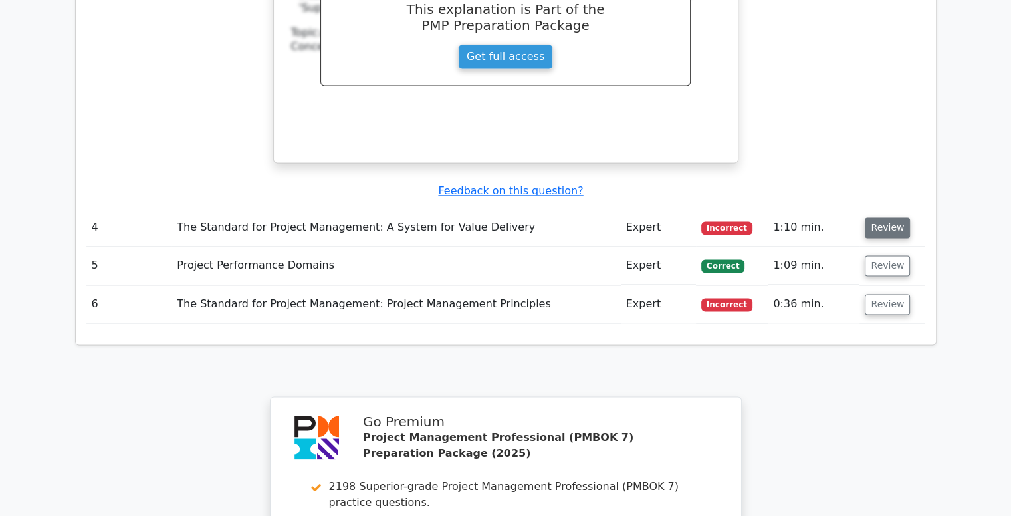
click at [880, 217] on button "Review" at bounding box center [887, 227] width 45 height 21
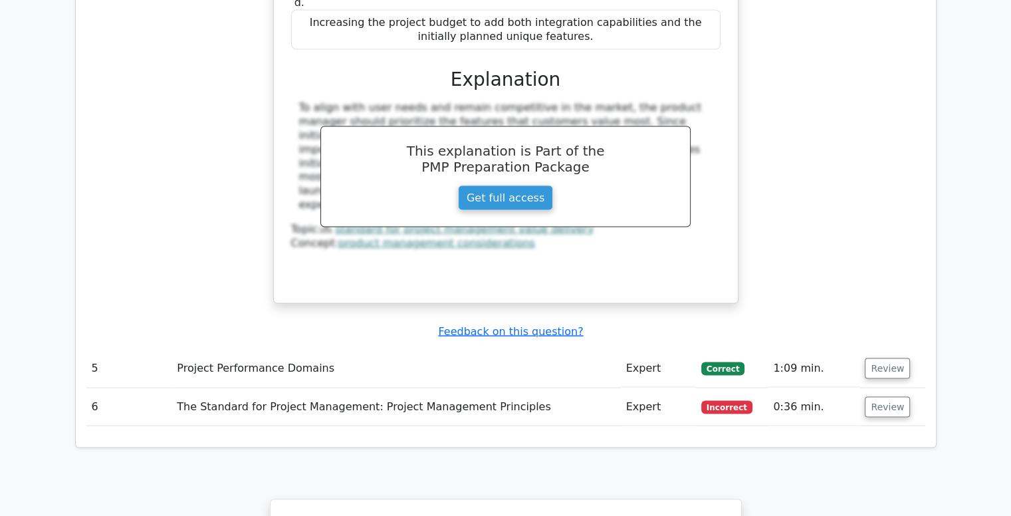
scroll to position [2651, 0]
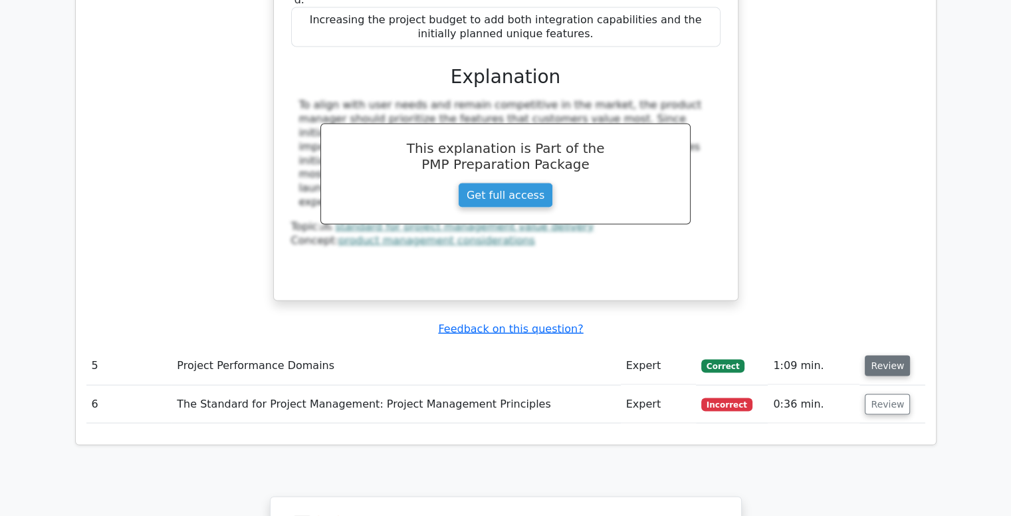
click at [880, 356] on button "Review" at bounding box center [887, 366] width 45 height 21
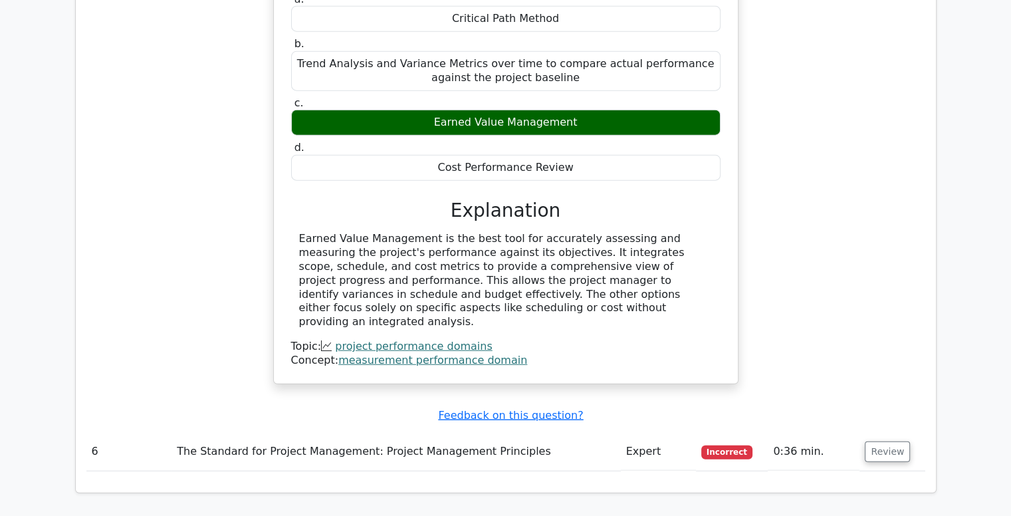
scroll to position [3215, 0]
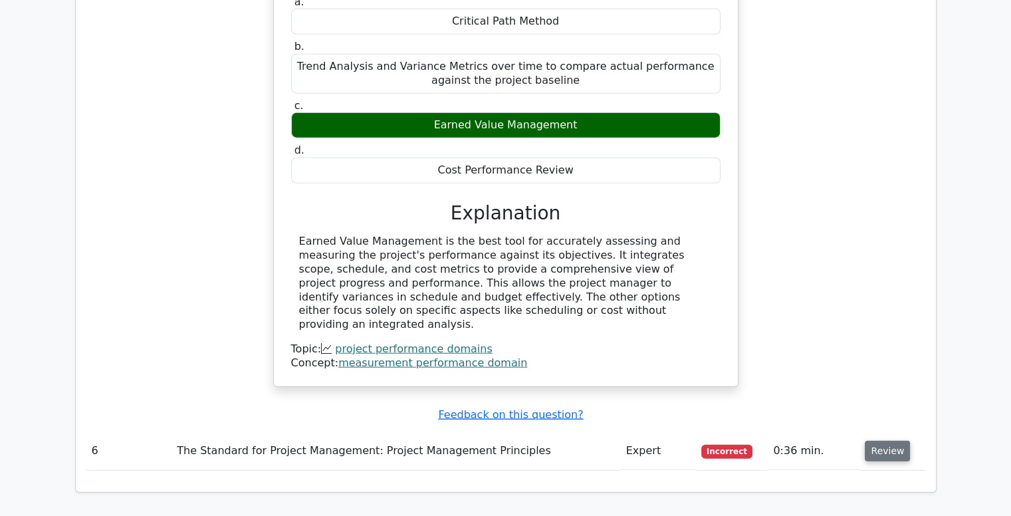
click at [884, 441] on button "Review" at bounding box center [887, 451] width 45 height 21
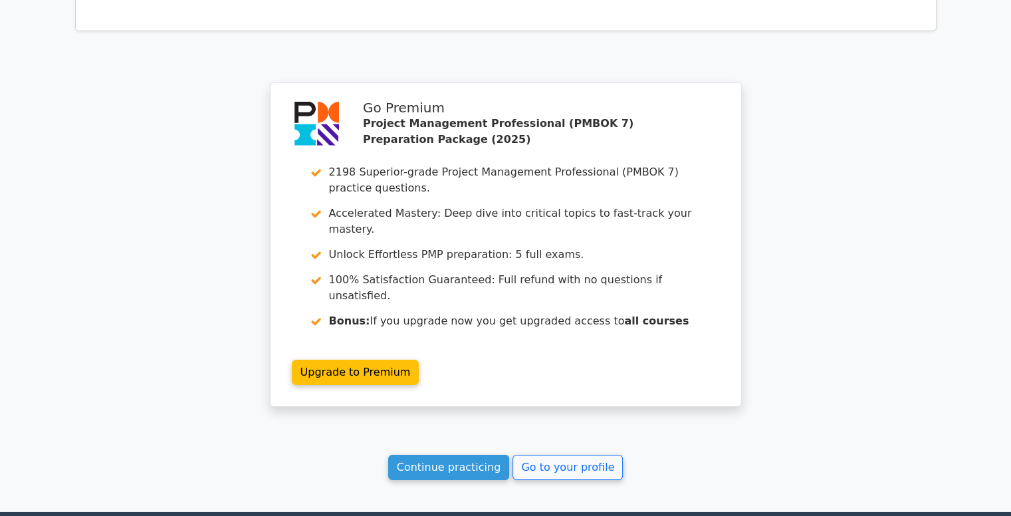
scroll to position [4231, 0]
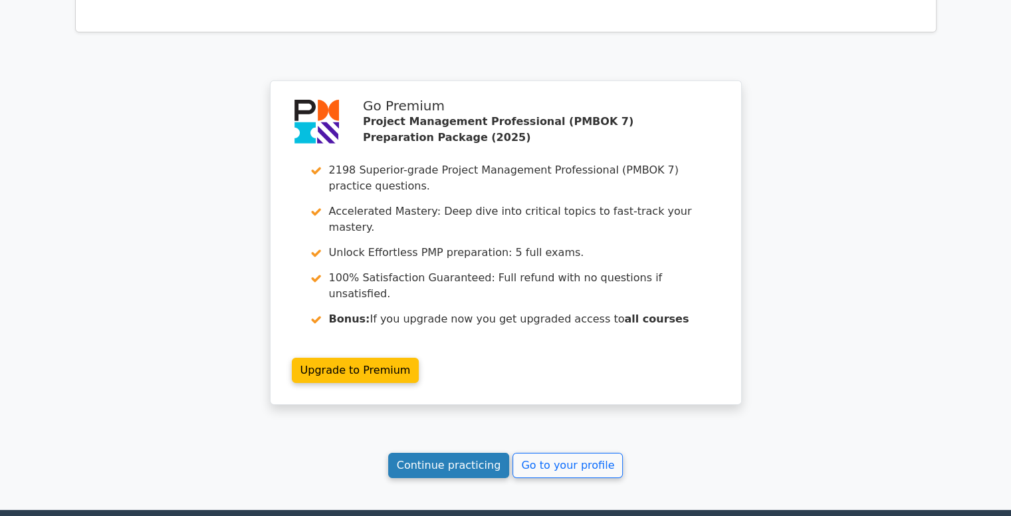
click at [456, 453] on link "Continue practicing" at bounding box center [449, 465] width 122 height 25
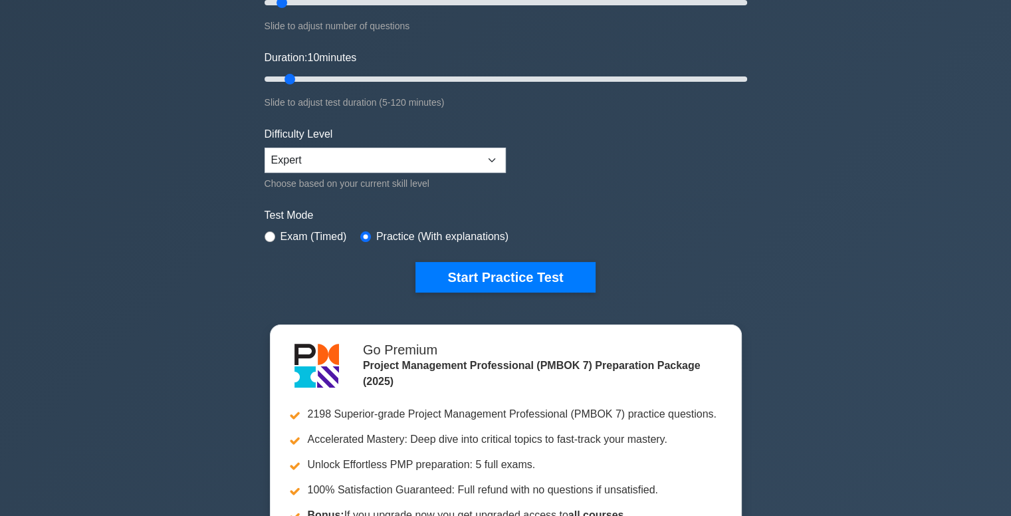
scroll to position [207, 0]
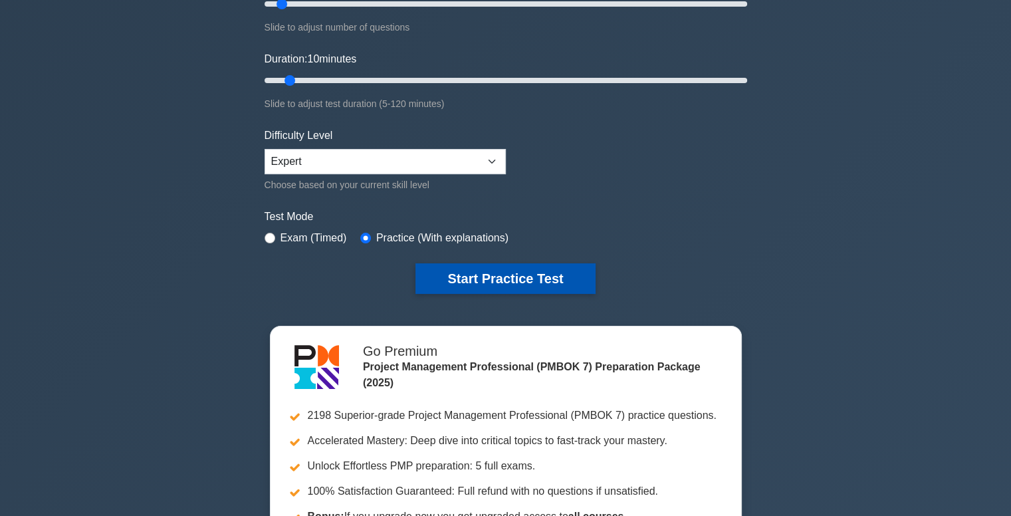
click at [513, 275] on button "Start Practice Test" at bounding box center [506, 278] width 180 height 31
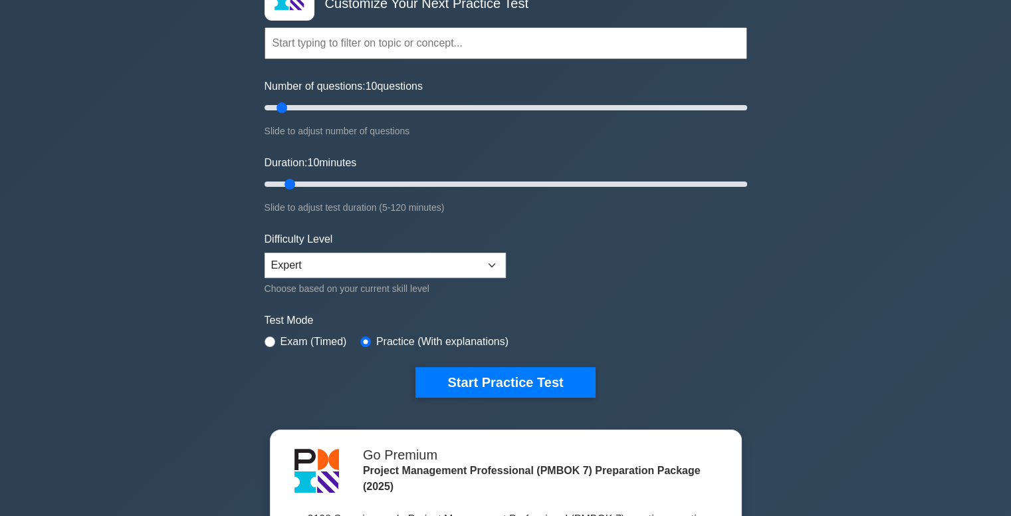
scroll to position [79, 0]
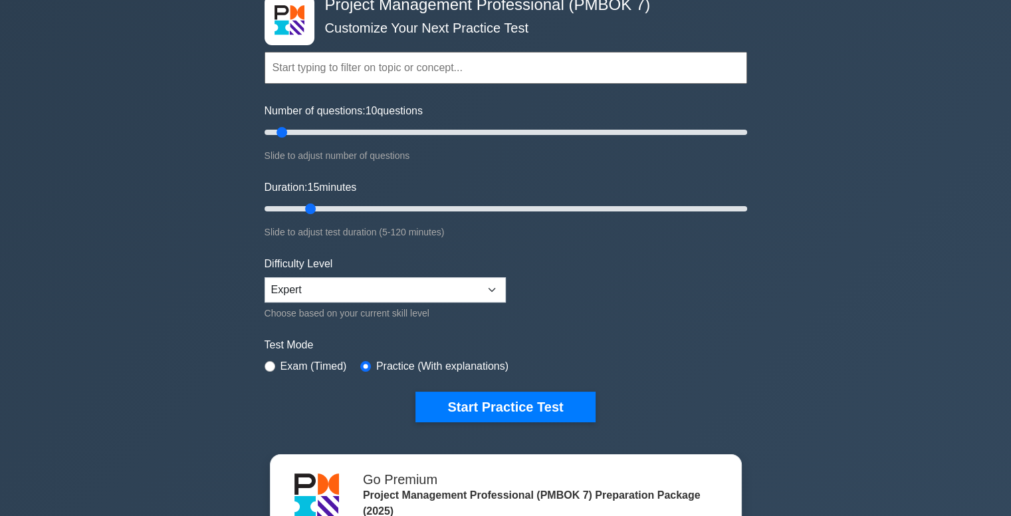
drag, startPoint x: 293, startPoint y: 207, endPoint x: 303, endPoint y: 208, distance: 10.7
type input "15"
click at [303, 208] on input "Duration: 15 minutes" at bounding box center [506, 209] width 483 height 16
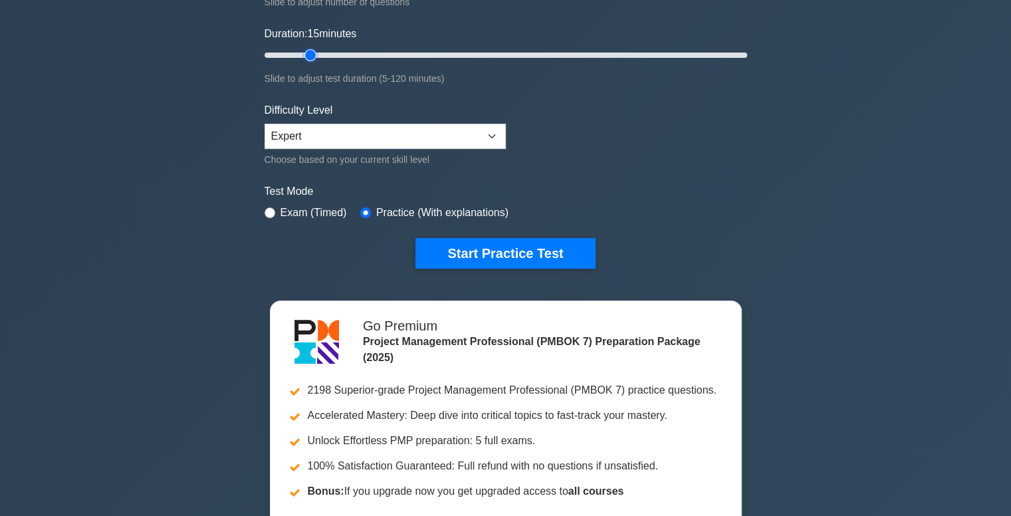
scroll to position [234, 0]
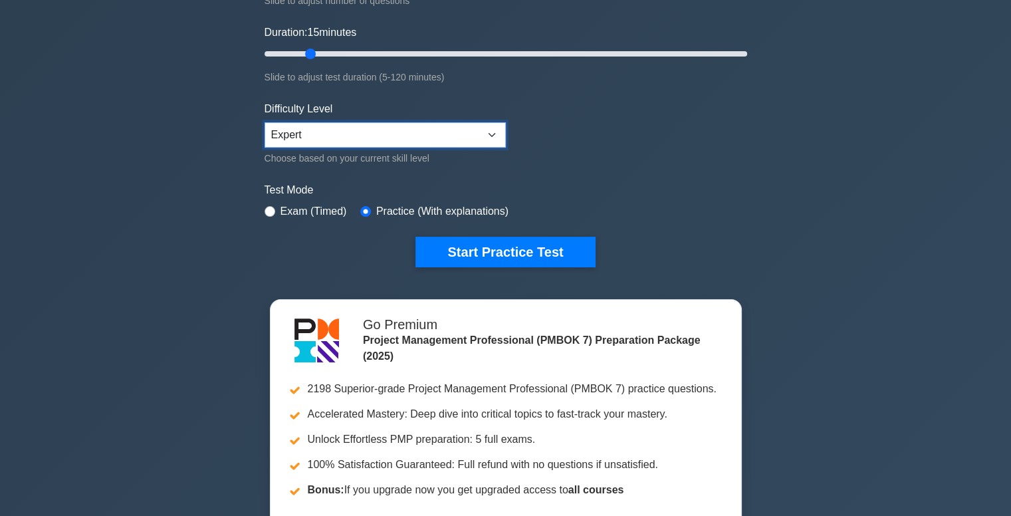
click at [370, 139] on select "Beginner Intermediate Expert" at bounding box center [385, 134] width 241 height 25
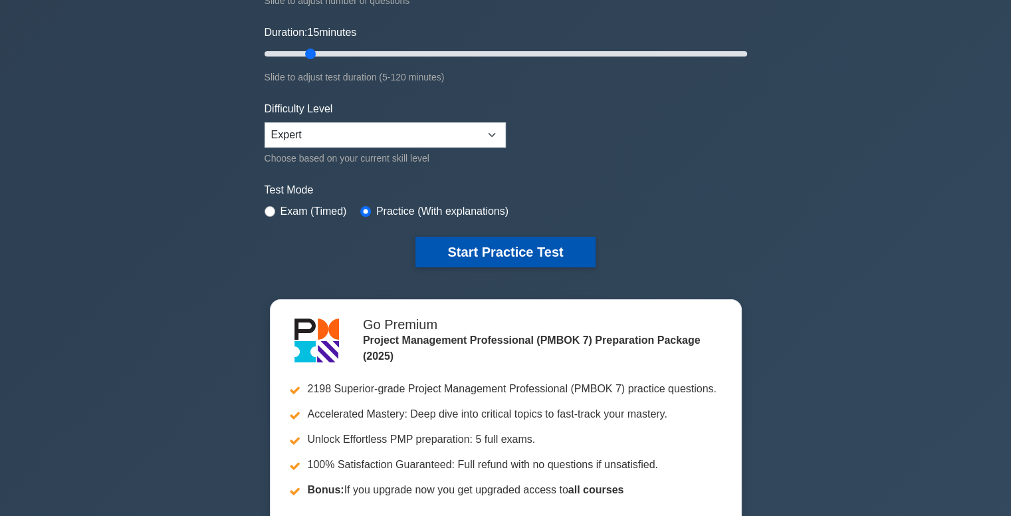
click at [524, 251] on button "Start Practice Test" at bounding box center [506, 252] width 180 height 31
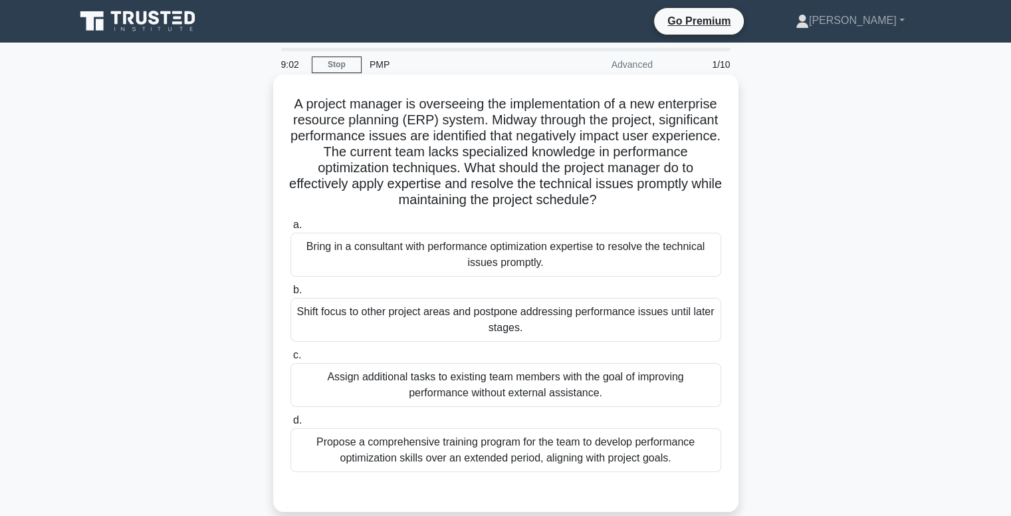
click at [538, 253] on div "Bring in a consultant with performance optimization expertise to resolve the te…" at bounding box center [506, 255] width 431 height 44
click at [291, 229] on input "a. Bring in a consultant with performance optimization expertise to resolve the…" at bounding box center [291, 225] width 0 height 9
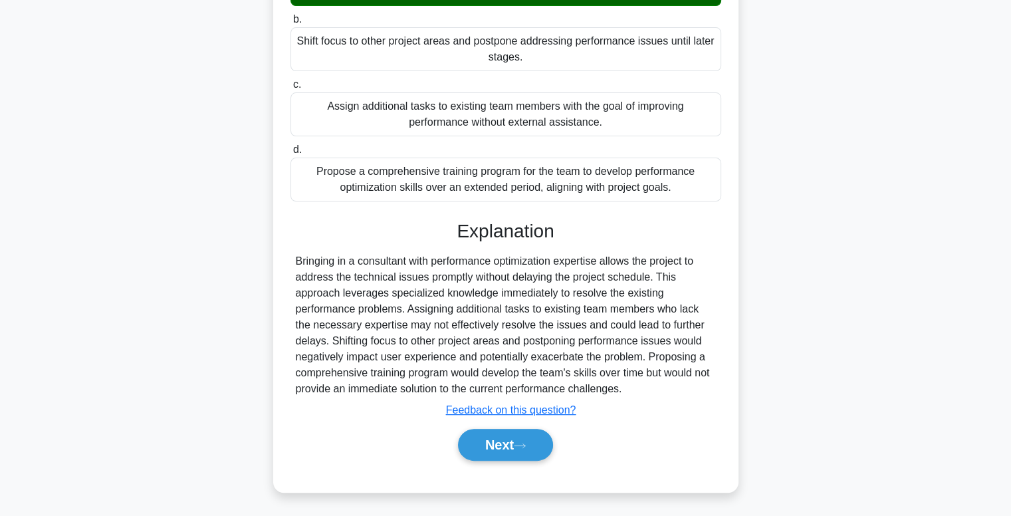
scroll to position [271, 0]
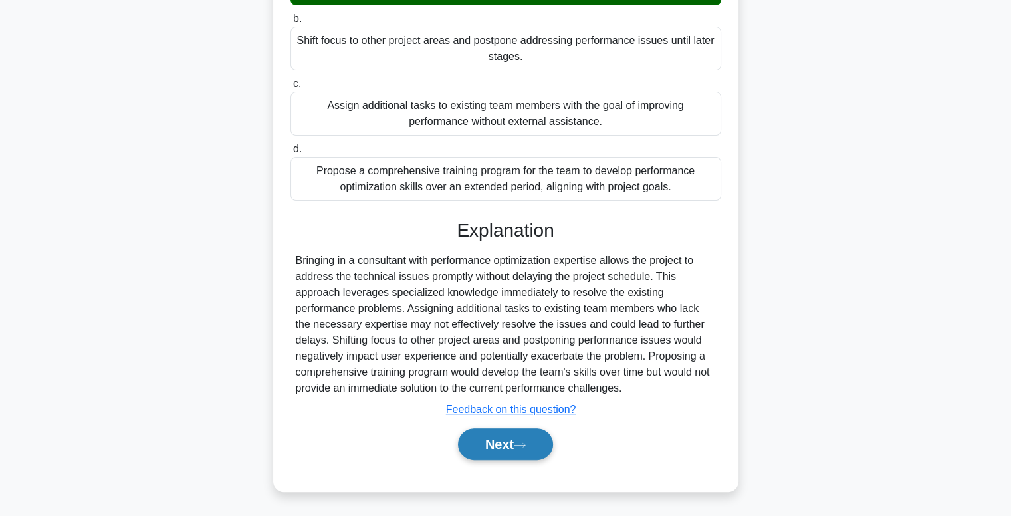
click at [514, 445] on button "Next" at bounding box center [505, 444] width 95 height 32
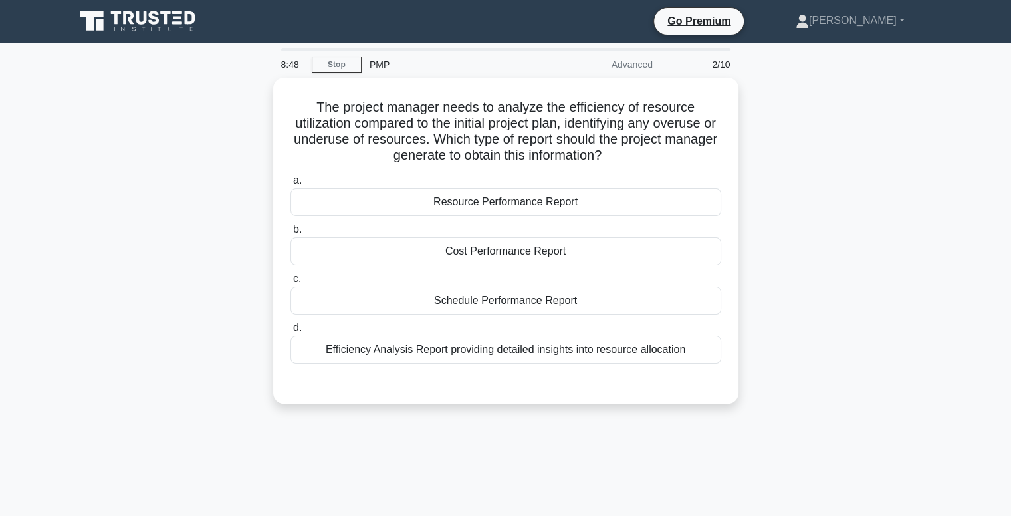
scroll to position [0, 0]
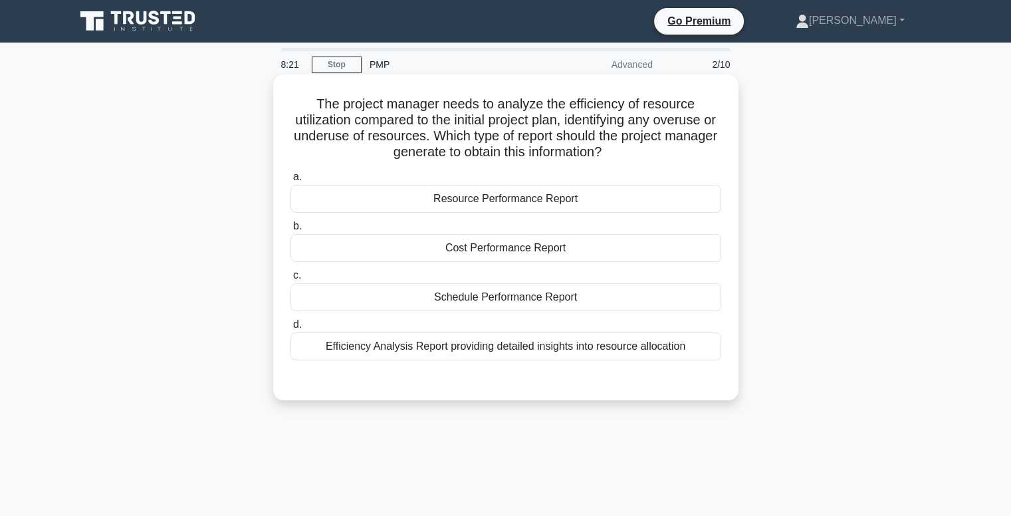
click at [507, 197] on div "Resource Performance Report" at bounding box center [506, 199] width 431 height 28
click at [291, 182] on input "a. Resource Performance Report" at bounding box center [291, 177] width 0 height 9
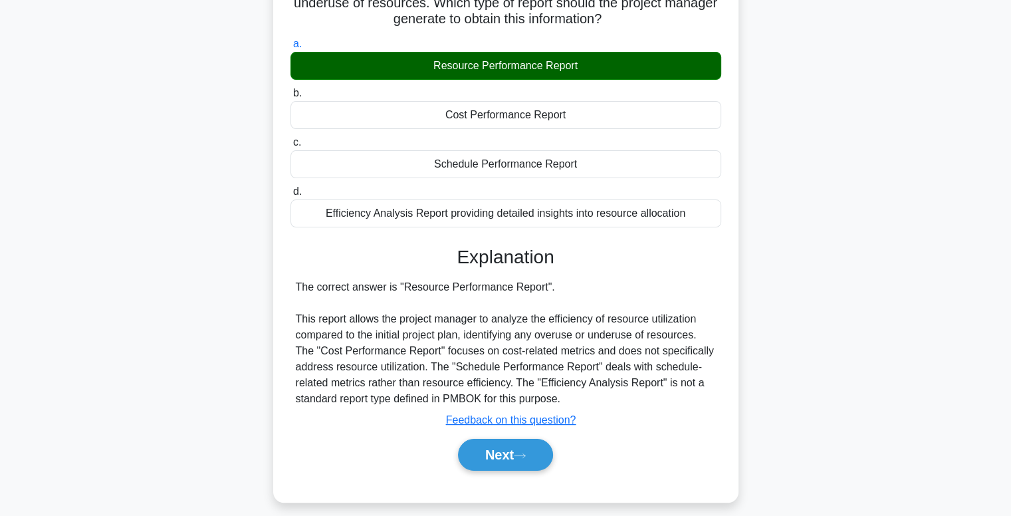
scroll to position [136, 0]
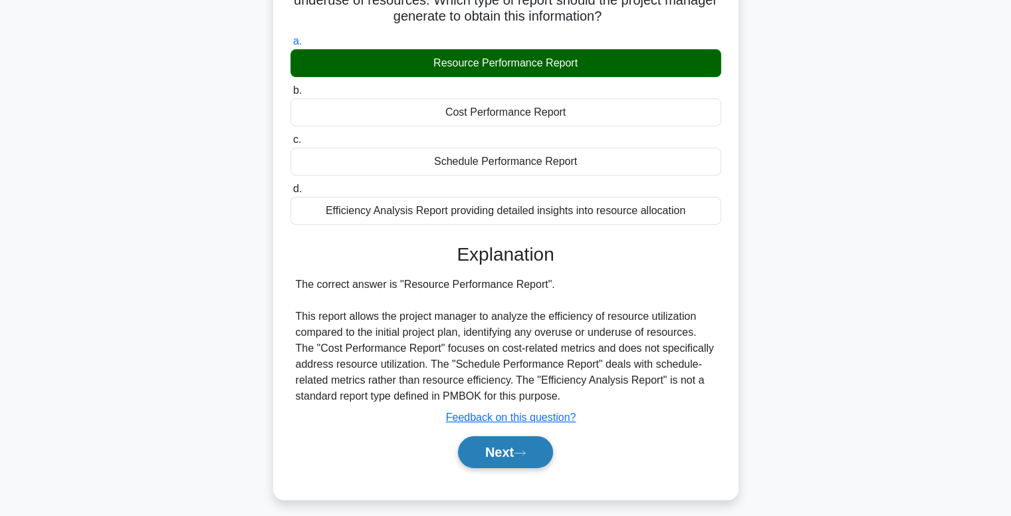
click at [521, 454] on icon at bounding box center [520, 452] width 12 height 7
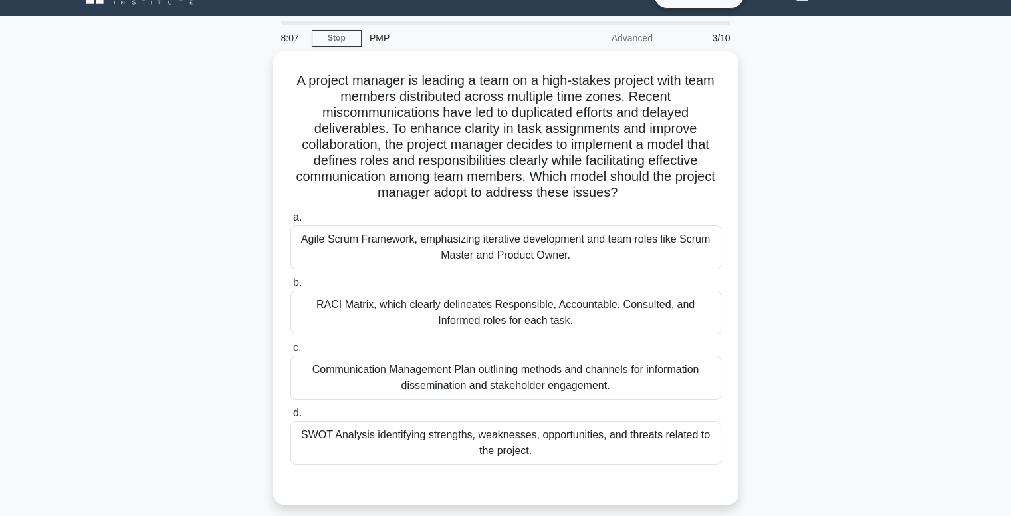
scroll to position [0, 0]
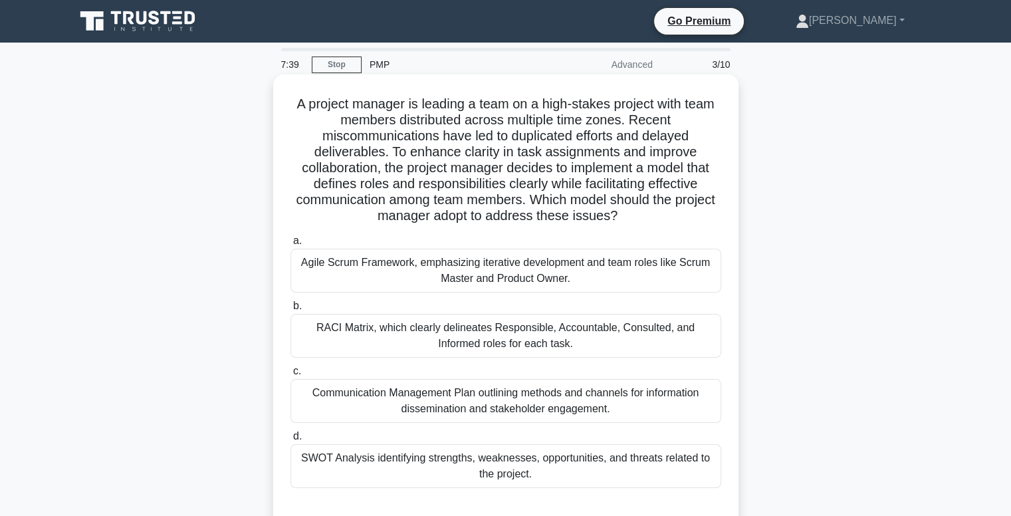
click at [507, 334] on div "RACI Matrix, which clearly delineates Responsible, Accountable, Consulted, and …" at bounding box center [506, 336] width 431 height 44
click at [291, 311] on input "b. RACI Matrix, which clearly delineates Responsible, Accountable, Consulted, a…" at bounding box center [291, 306] width 0 height 9
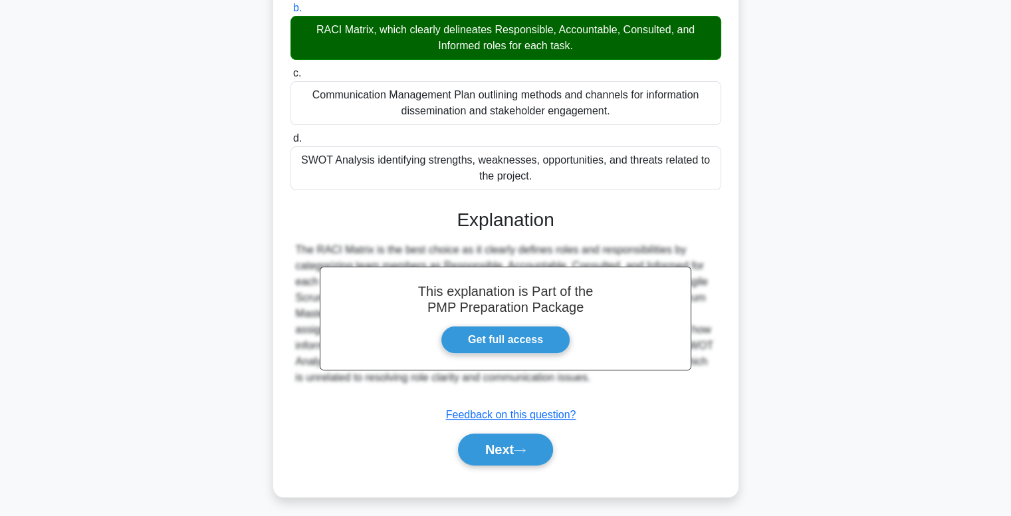
scroll to position [303, 0]
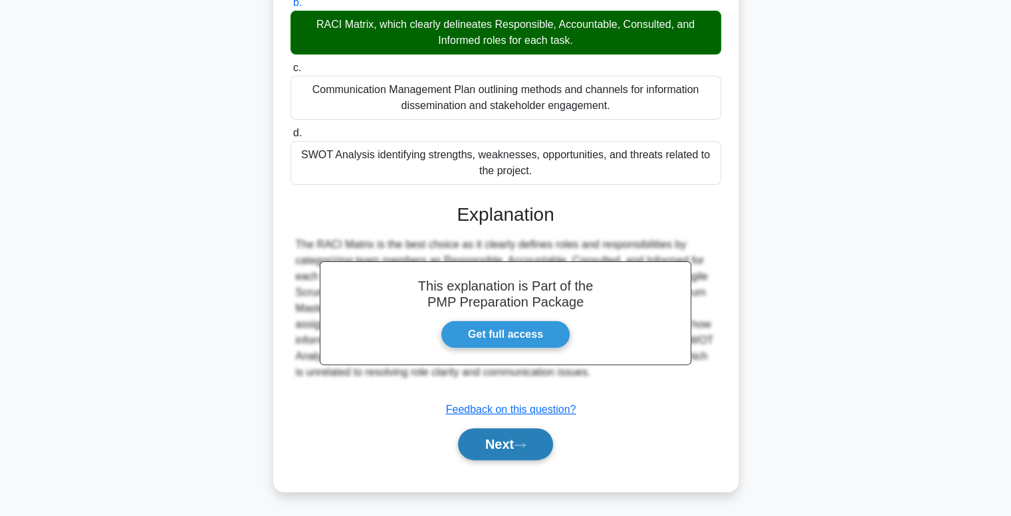
click at [501, 445] on button "Next" at bounding box center [505, 444] width 95 height 32
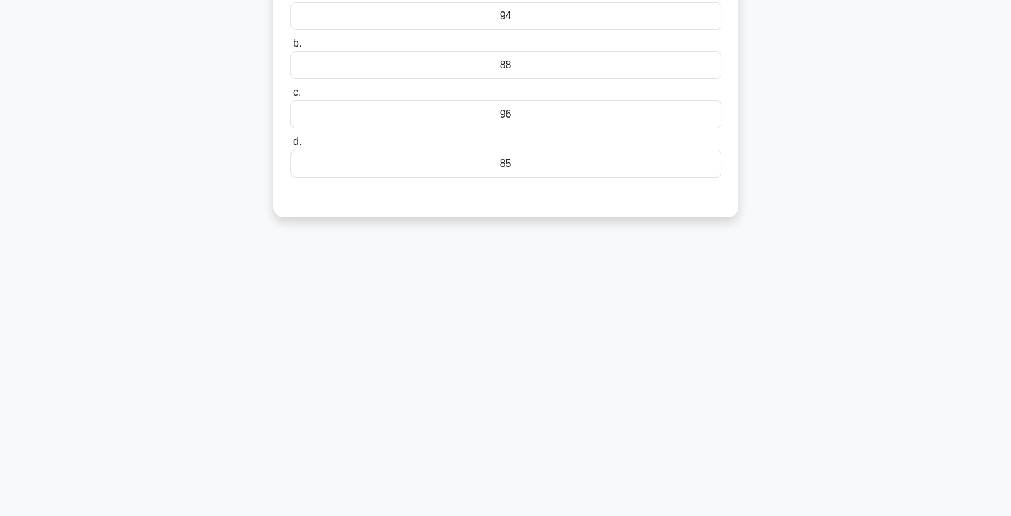
scroll to position [0, 0]
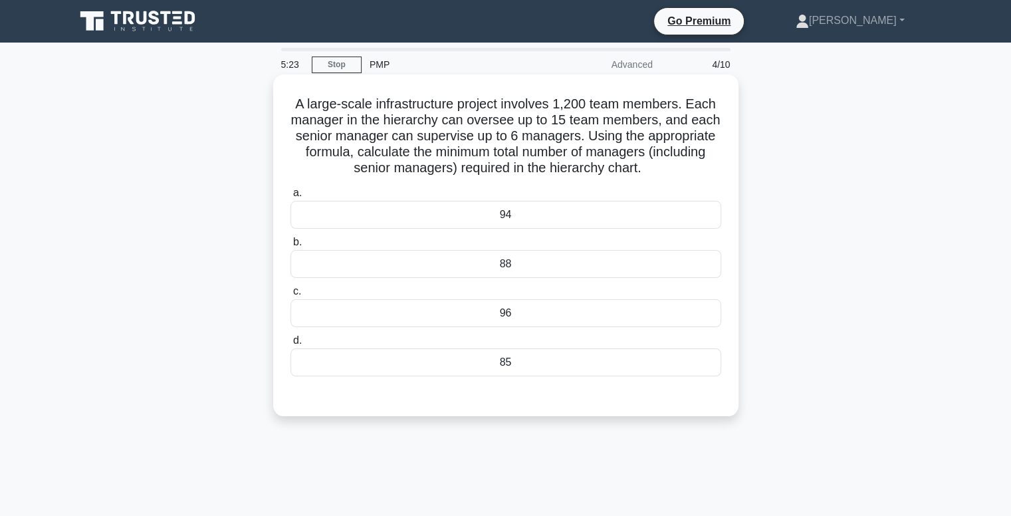
click at [517, 215] on div "94" at bounding box center [506, 215] width 431 height 28
click at [291, 197] on input "a. 94" at bounding box center [291, 193] width 0 height 9
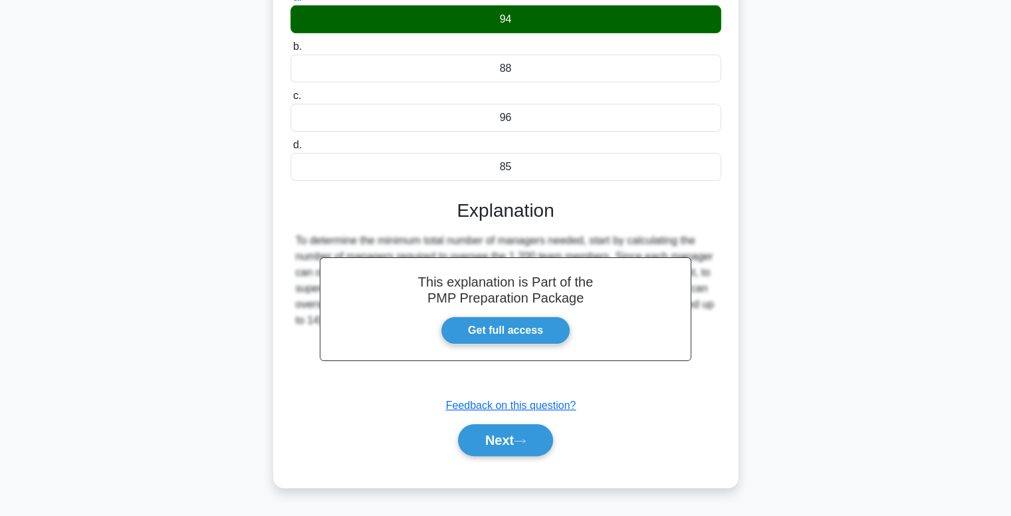
scroll to position [197, 0]
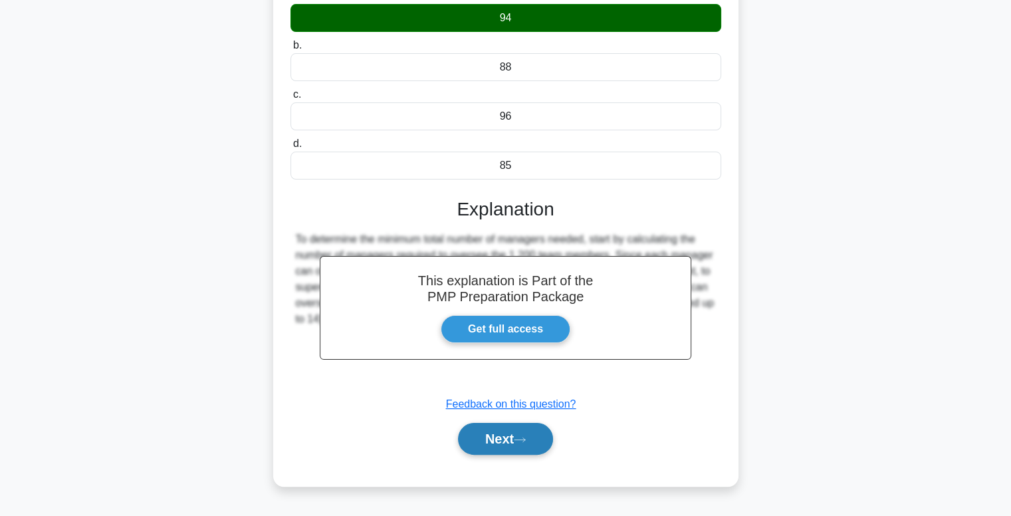
click at [501, 437] on button "Next" at bounding box center [505, 439] width 95 height 32
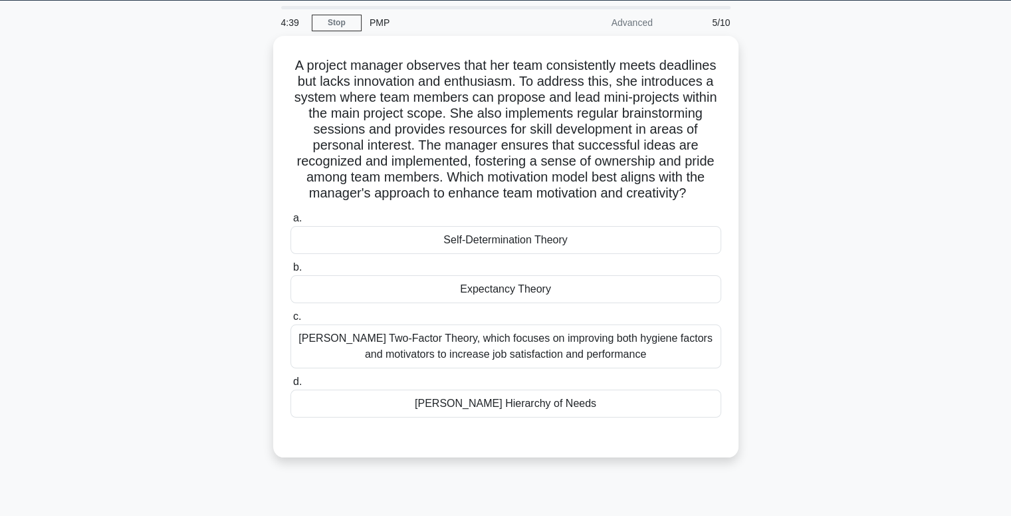
scroll to position [31, 0]
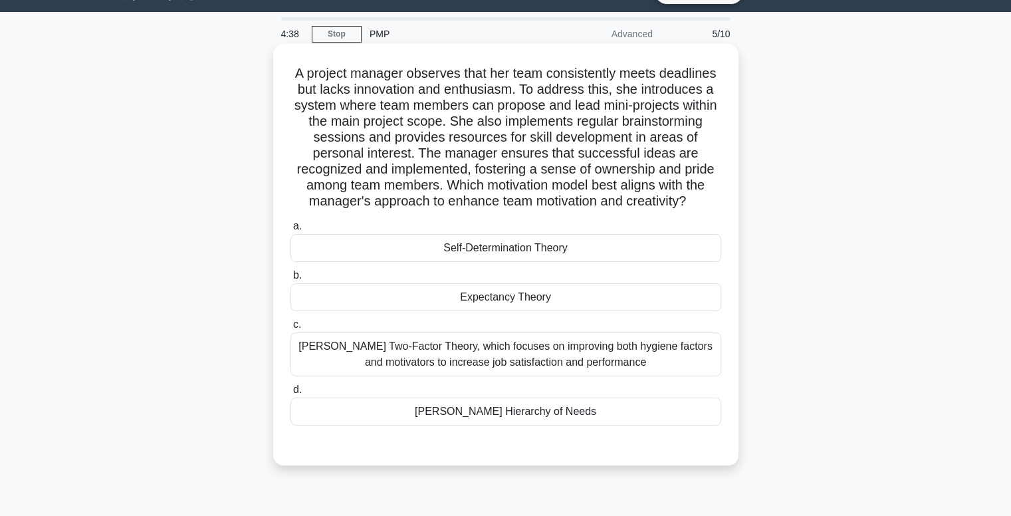
click at [514, 363] on div "Herzberg's Two-Factor Theory, which focuses on improving both hygiene factors a…" at bounding box center [506, 354] width 431 height 44
click at [291, 329] on input "c. Herzberg's Two-Factor Theory, which focuses on improving both hygiene factor…" at bounding box center [291, 324] width 0 height 9
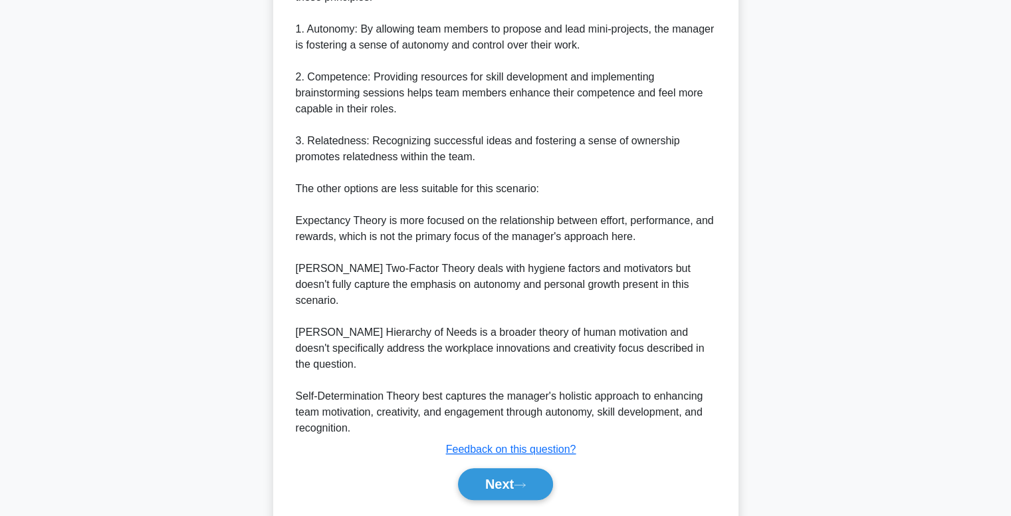
scroll to position [588, 0]
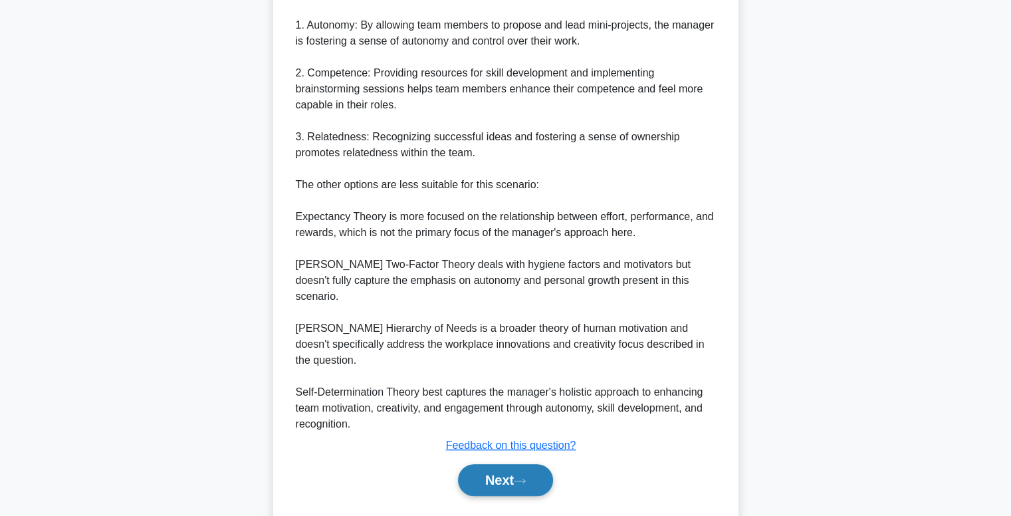
click at [495, 469] on button "Next" at bounding box center [505, 480] width 95 height 32
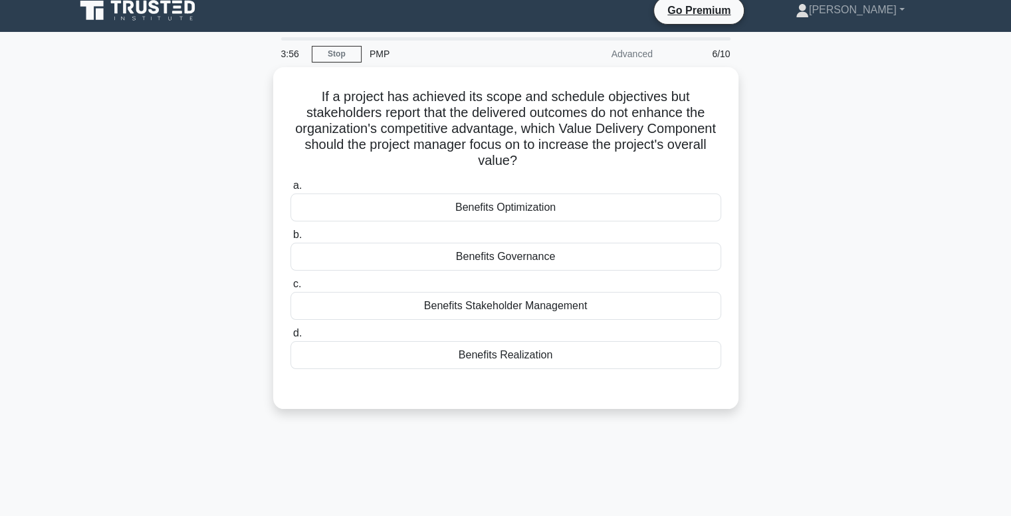
scroll to position [0, 0]
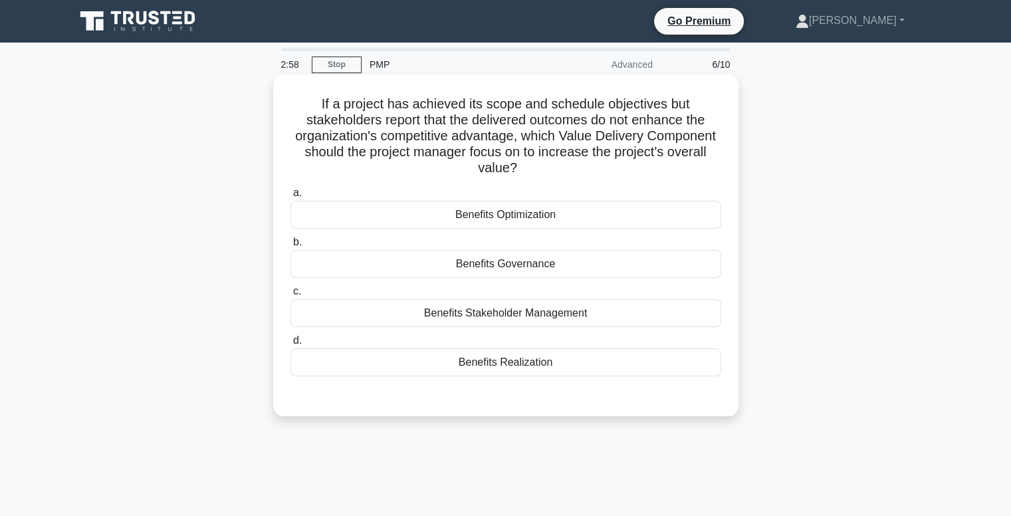
click at [504, 220] on div "Benefits Optimization" at bounding box center [506, 215] width 431 height 28
click at [291, 197] on input "a. Benefits Optimization" at bounding box center [291, 193] width 0 height 9
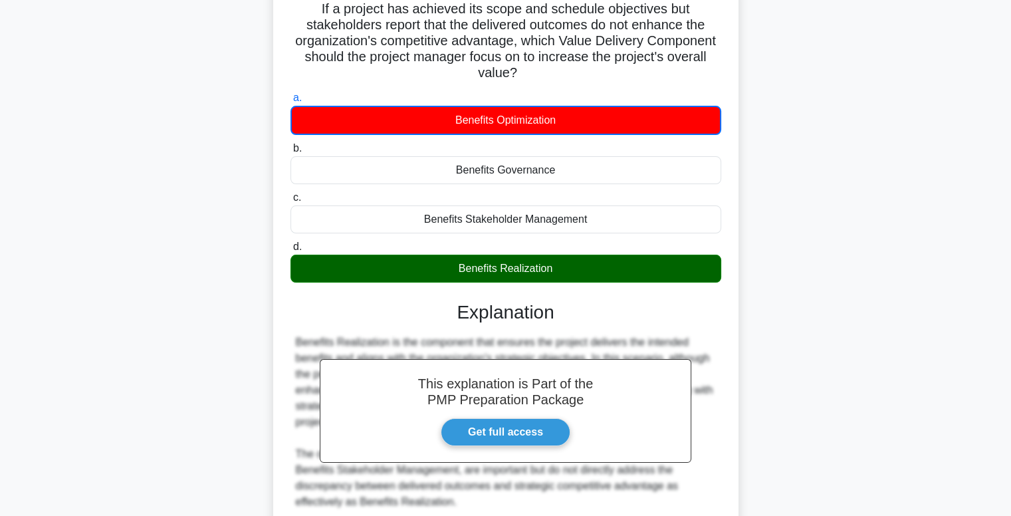
scroll to position [208, 0]
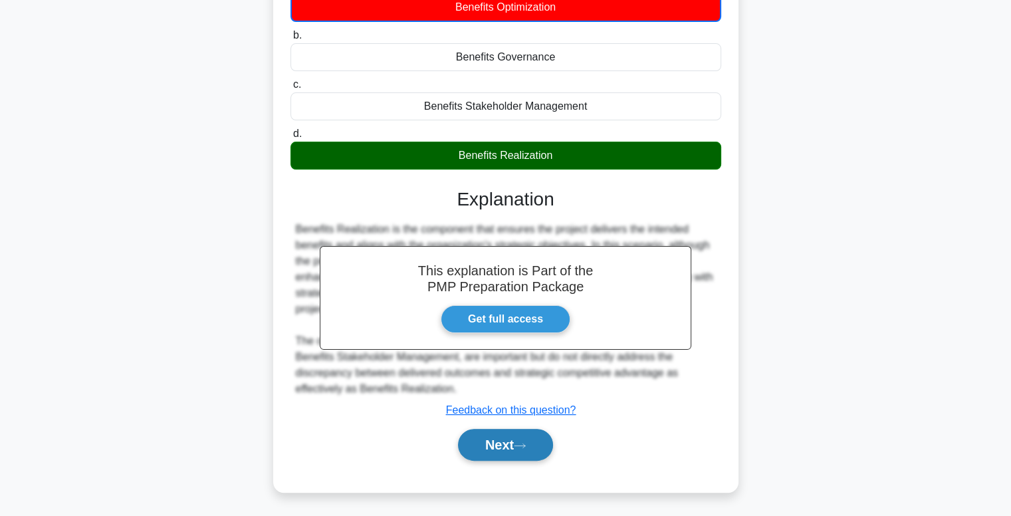
click at [495, 445] on button "Next" at bounding box center [505, 445] width 95 height 32
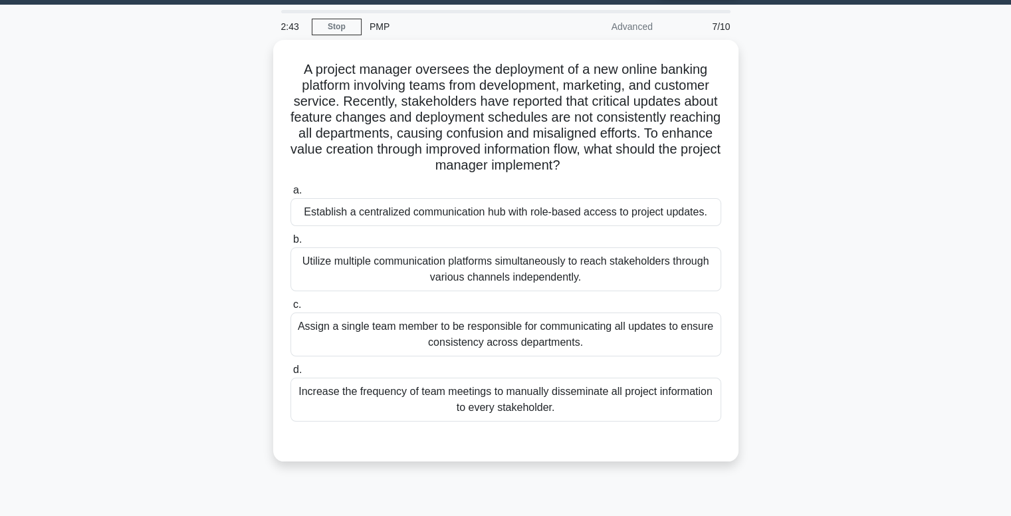
scroll to position [37, 0]
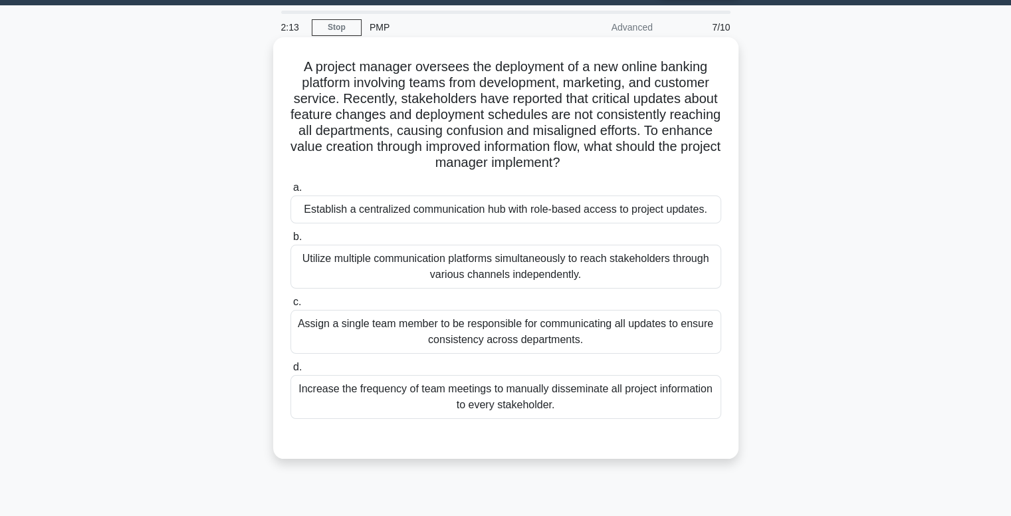
click at [497, 211] on div "Establish a centralized communication hub with role-based access to project upd…" at bounding box center [506, 209] width 431 height 28
click at [291, 192] on input "a. Establish a centralized communication hub with role-based access to project …" at bounding box center [291, 188] width 0 height 9
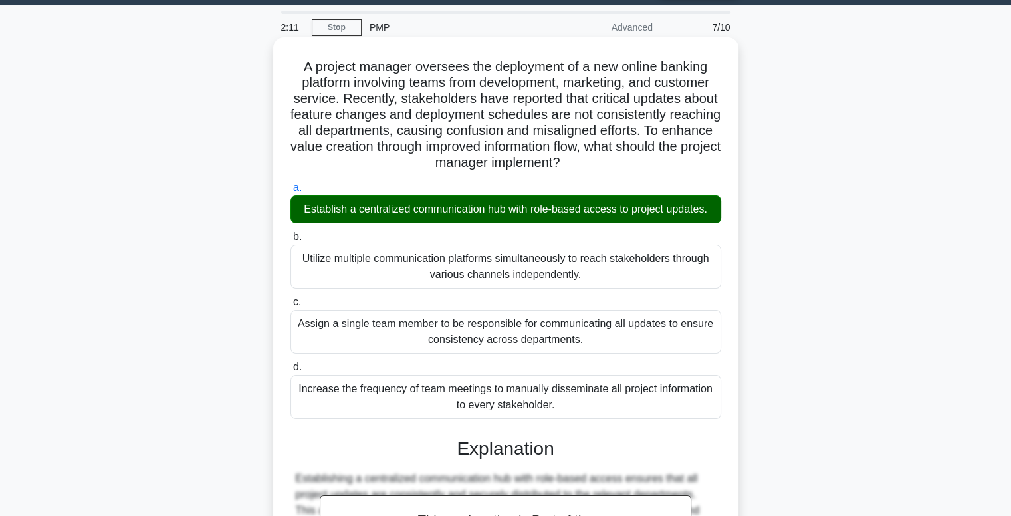
scroll to position [271, 0]
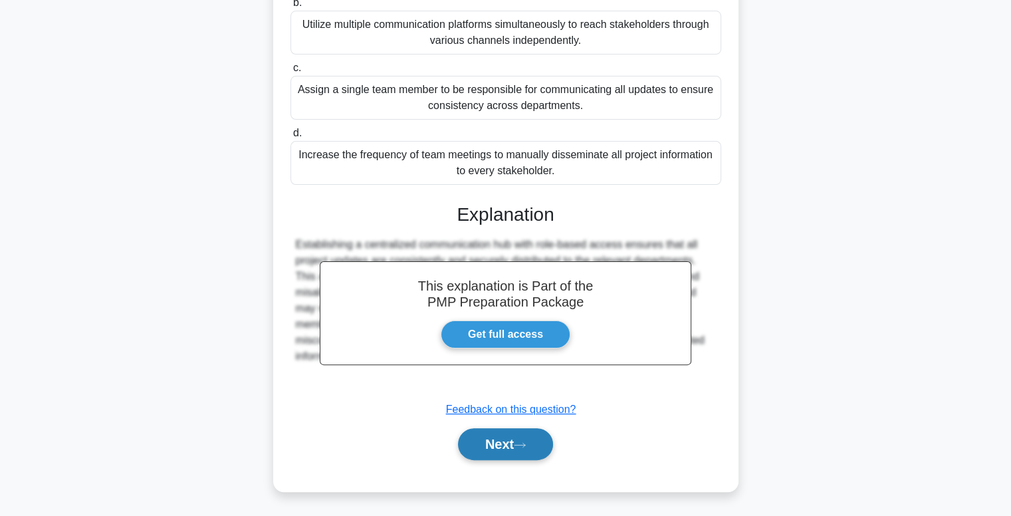
click at [505, 452] on button "Next" at bounding box center [505, 444] width 95 height 32
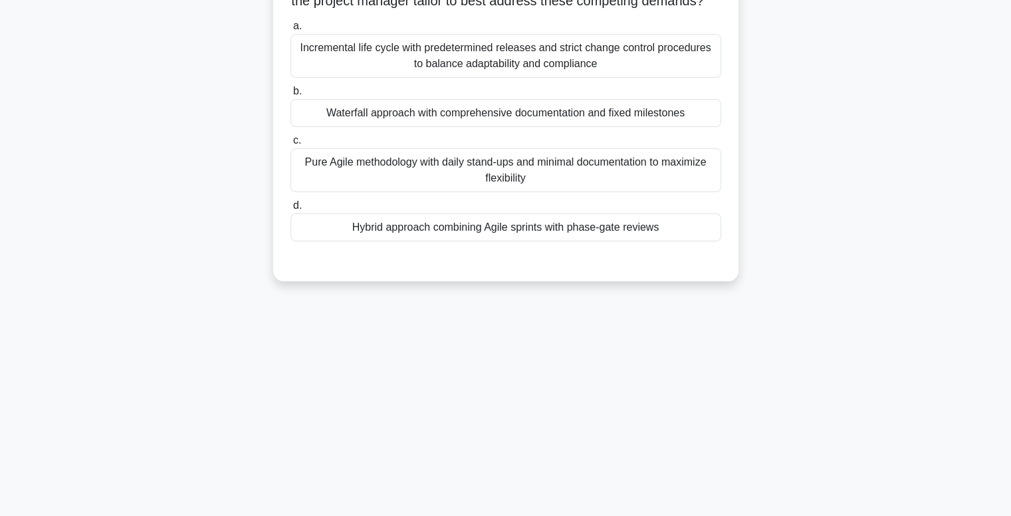
scroll to position [0, 0]
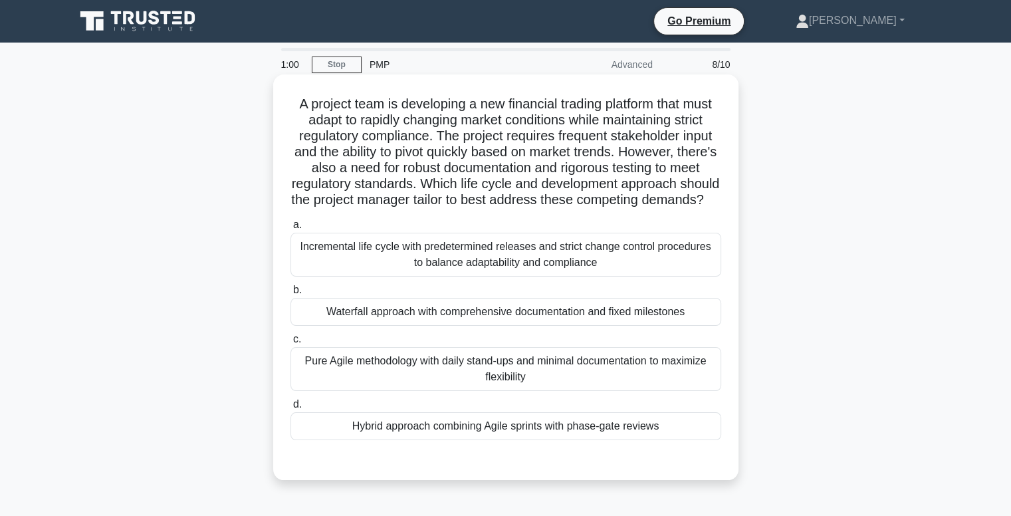
click at [499, 273] on div "Incremental life cycle with predetermined releases and strict change control pr…" at bounding box center [506, 255] width 431 height 44
click at [291, 229] on input "a. Incremental life cycle with predetermined releases and strict change control…" at bounding box center [291, 225] width 0 height 9
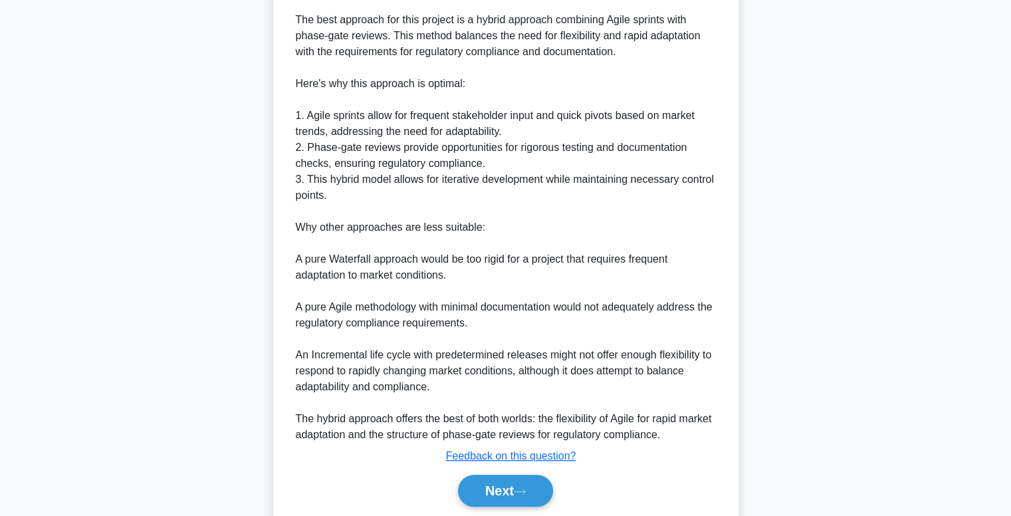
scroll to position [489, 0]
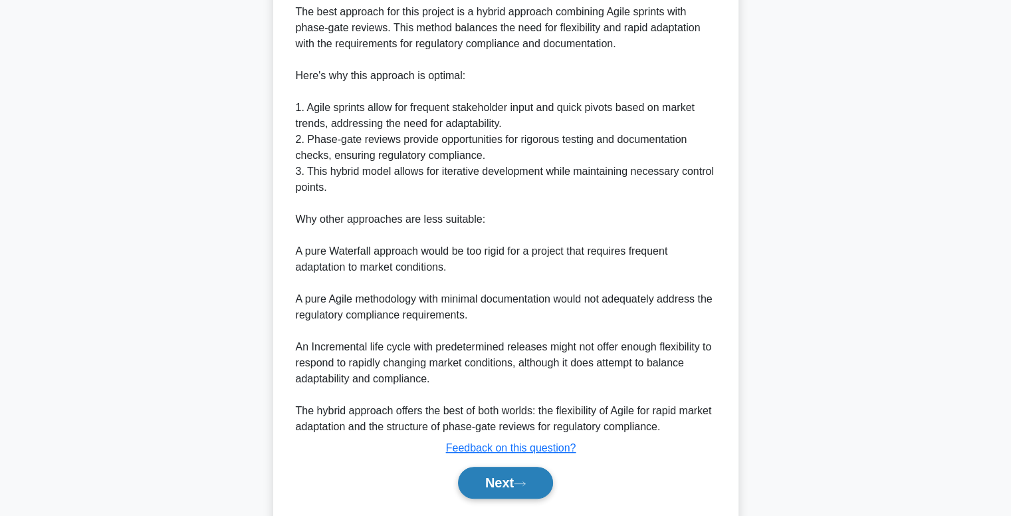
click at [497, 490] on button "Next" at bounding box center [505, 483] width 95 height 32
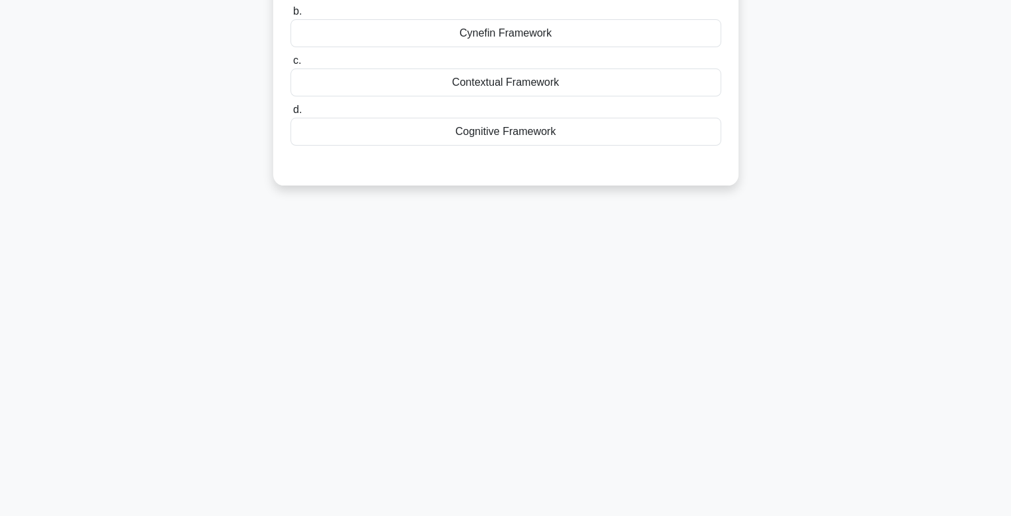
scroll to position [0, 0]
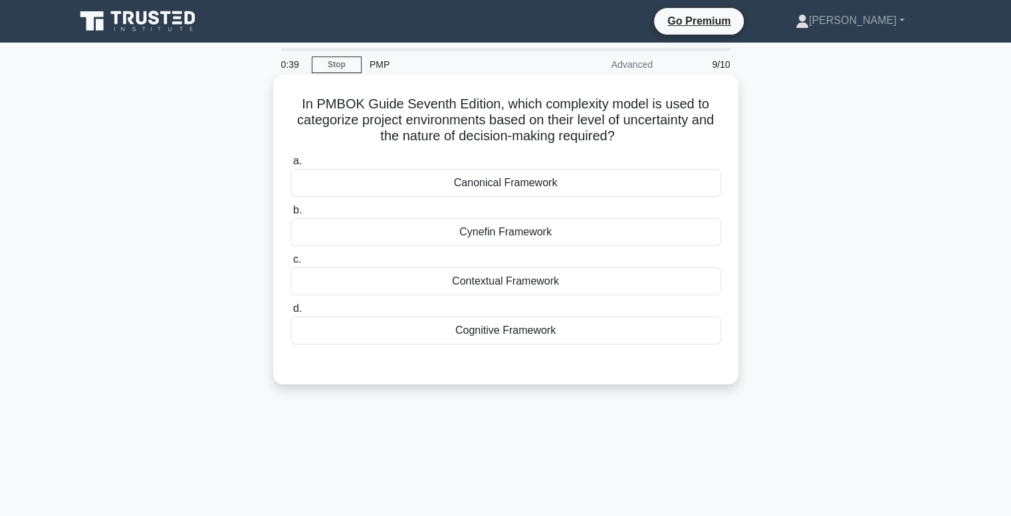
click at [523, 336] on div "Cognitive Framework" at bounding box center [506, 330] width 431 height 28
click at [291, 313] on input "d. Cognitive Framework" at bounding box center [291, 309] width 0 height 9
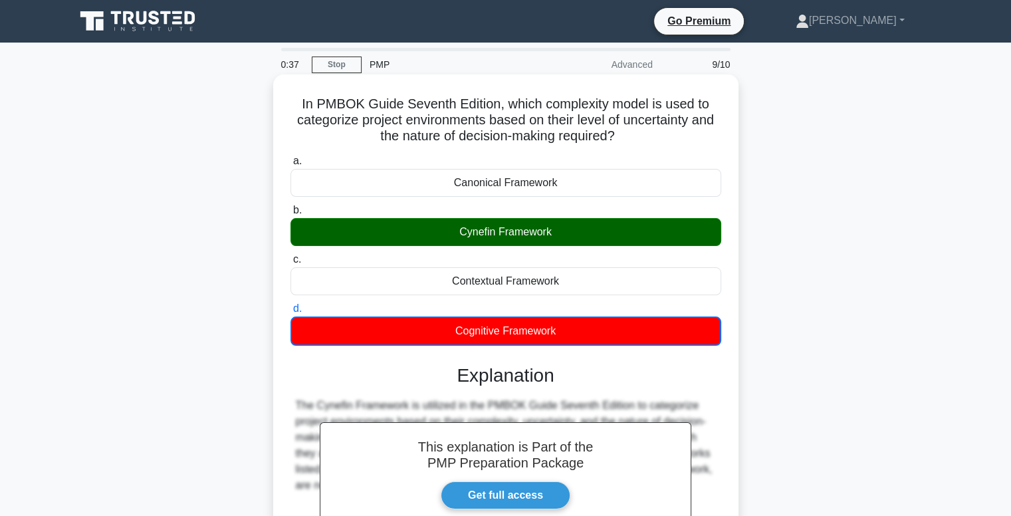
scroll to position [202, 0]
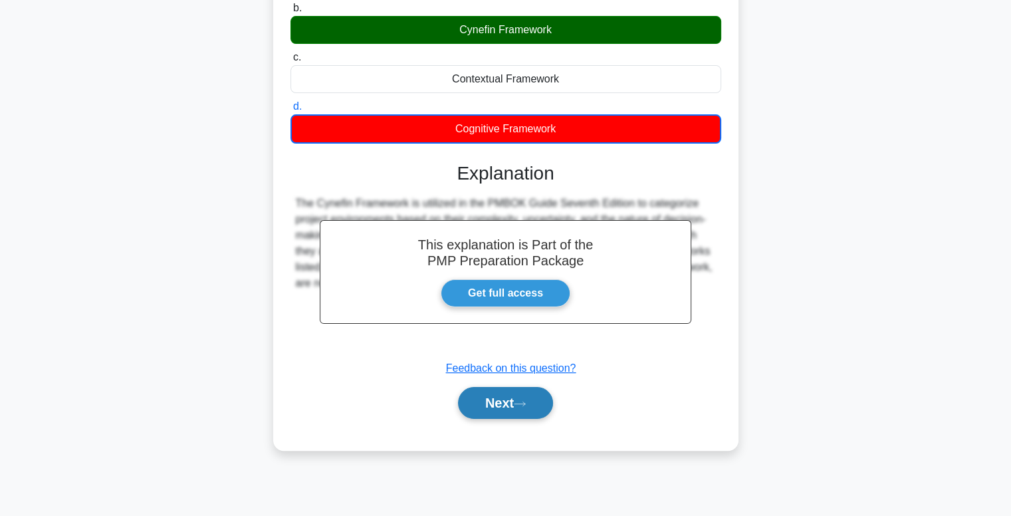
click at [500, 408] on button "Next" at bounding box center [505, 403] width 95 height 32
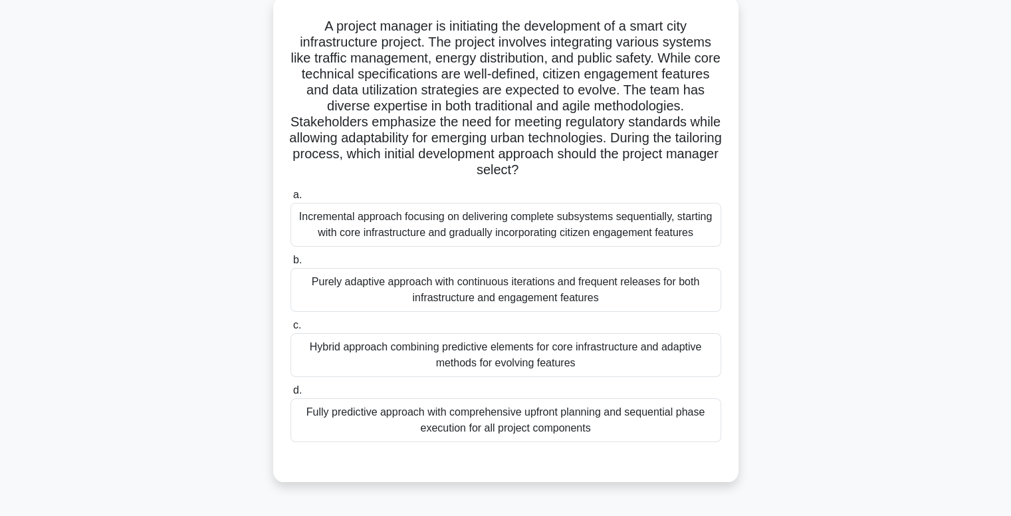
scroll to position [84, 0]
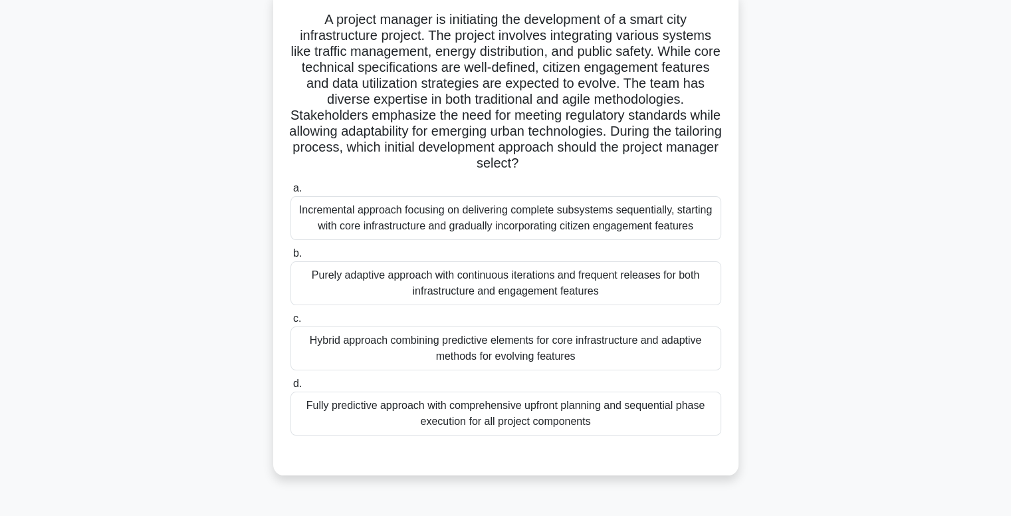
click at [521, 332] on div "Hybrid approach combining predictive elements for core infrastructure and adapt…" at bounding box center [506, 348] width 431 height 44
click at [291, 323] on input "c. Hybrid approach combining predictive elements for core infrastructure and ad…" at bounding box center [291, 318] width 0 height 9
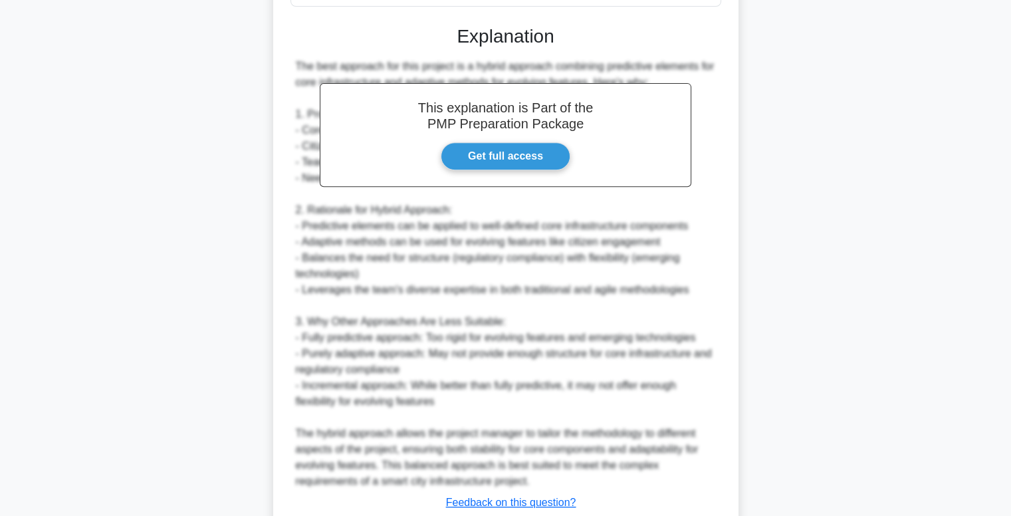
scroll to position [606, 0]
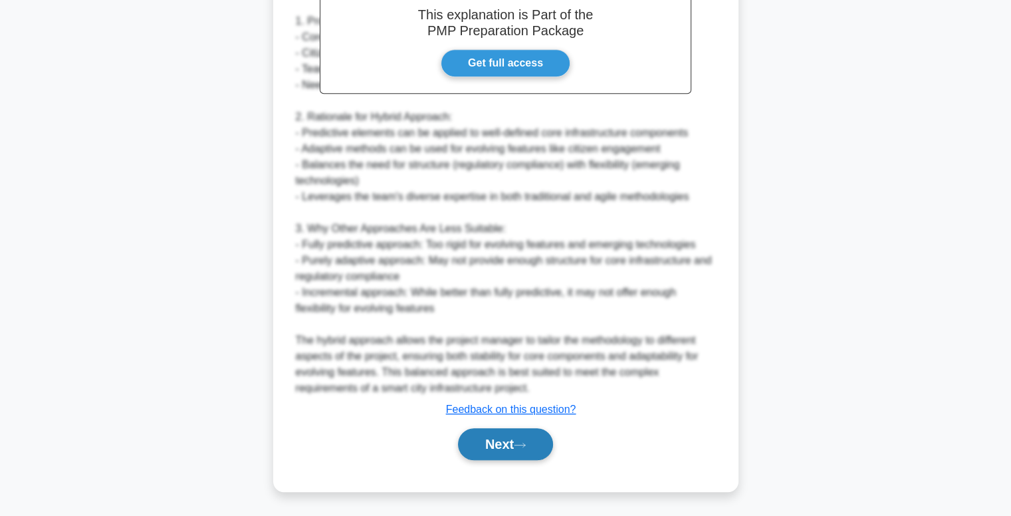
click at [503, 450] on button "Next" at bounding box center [505, 444] width 95 height 32
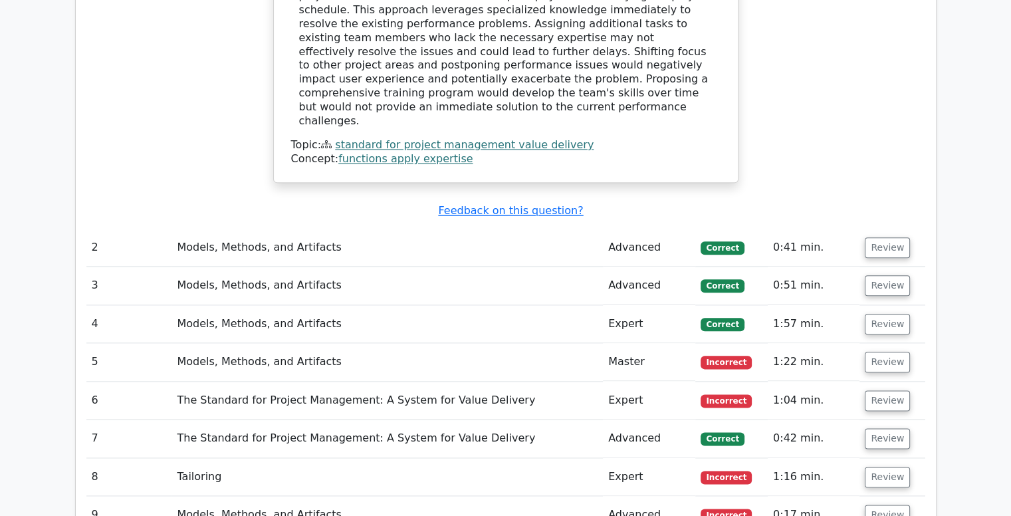
scroll to position [1540, 0]
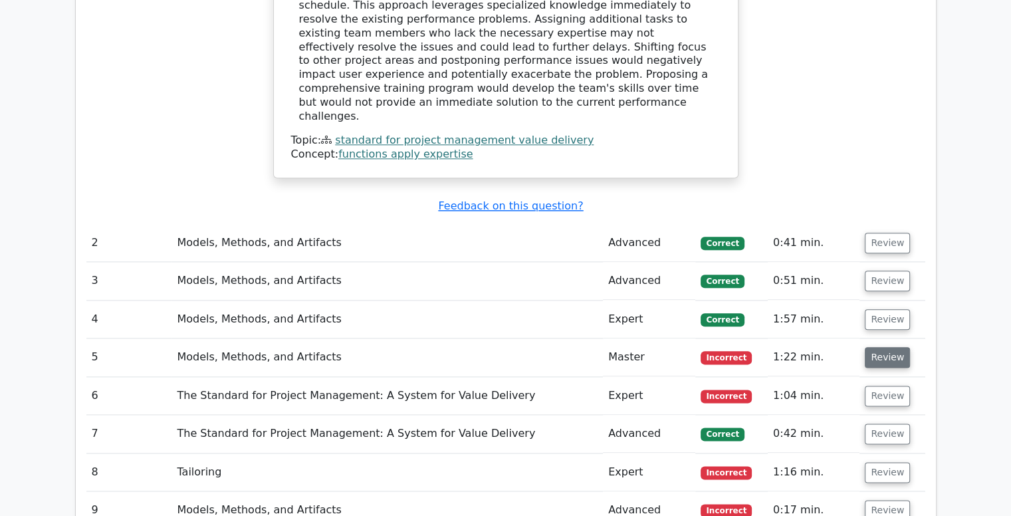
click at [884, 347] on button "Review" at bounding box center [887, 357] width 45 height 21
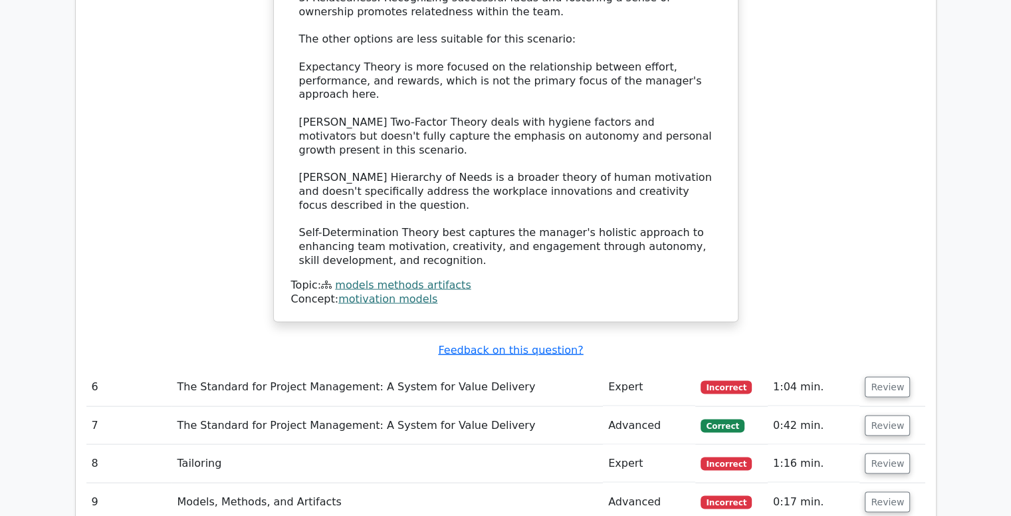
scroll to position [2552, 0]
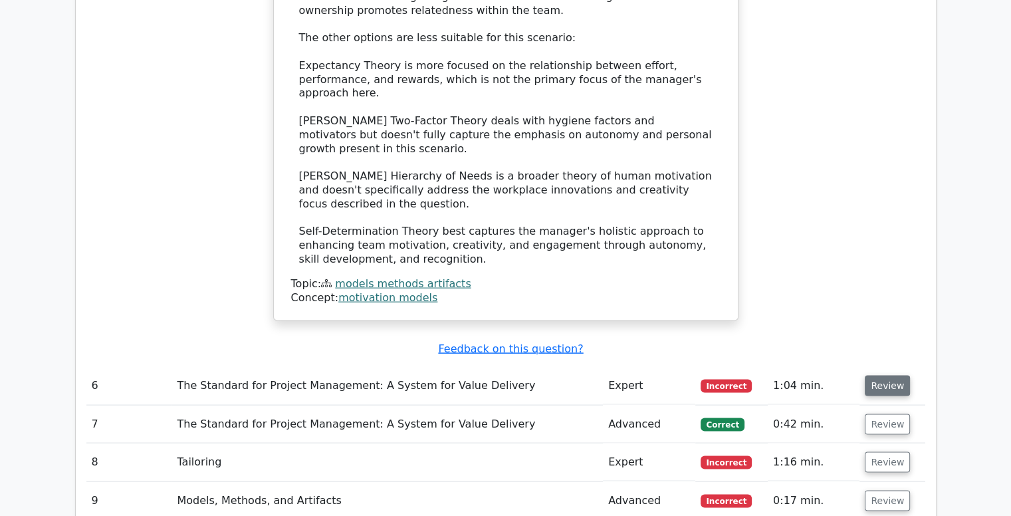
click at [891, 376] on button "Review" at bounding box center [887, 386] width 45 height 21
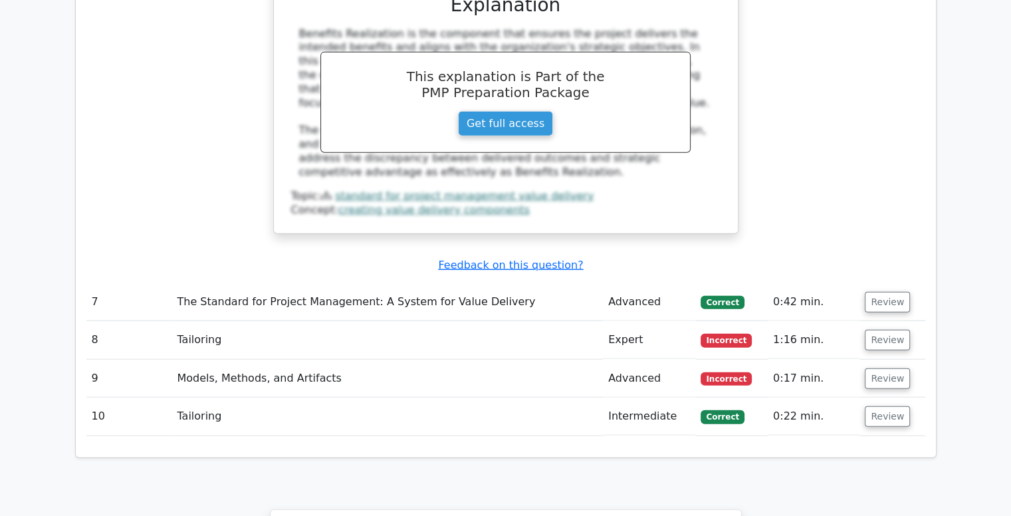
scroll to position [3263, 0]
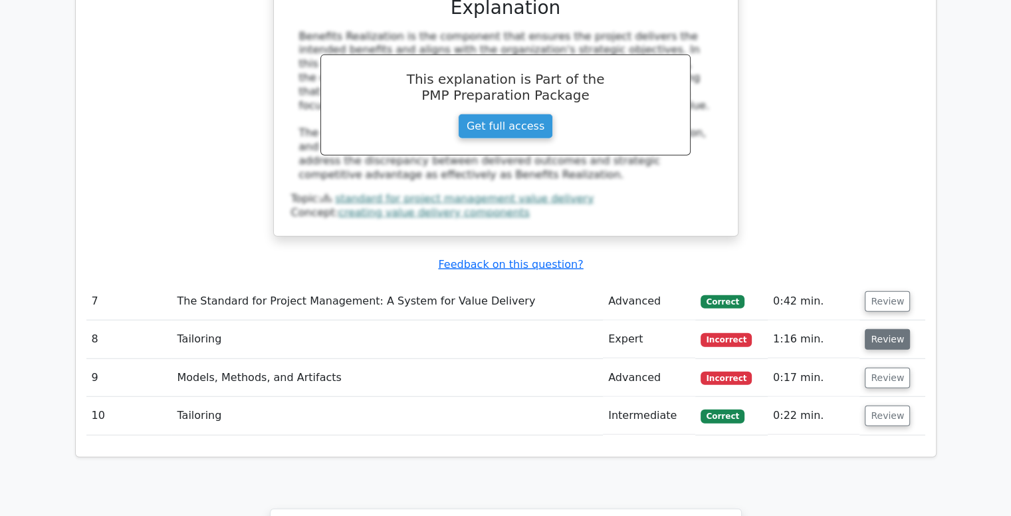
click at [876, 329] on button "Review" at bounding box center [887, 339] width 45 height 21
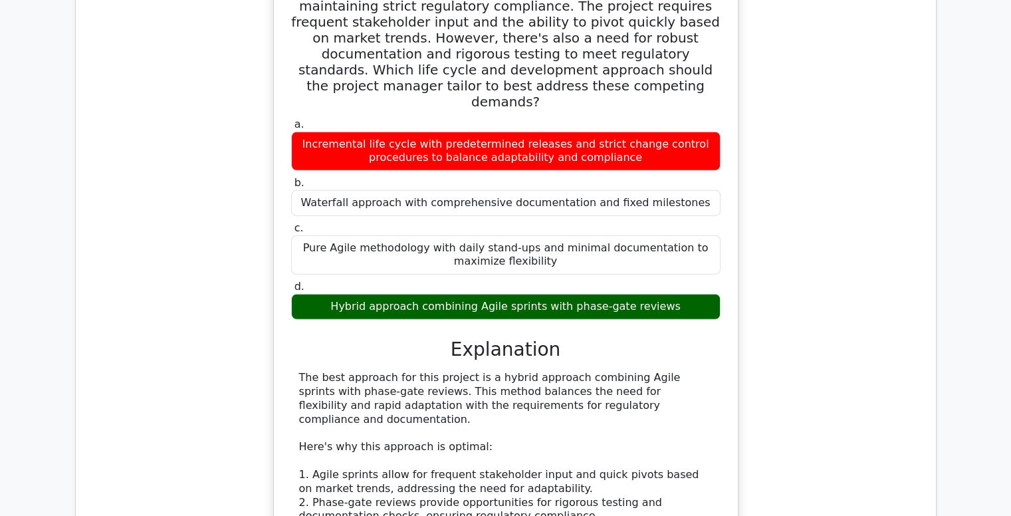
scroll to position [3683, 0]
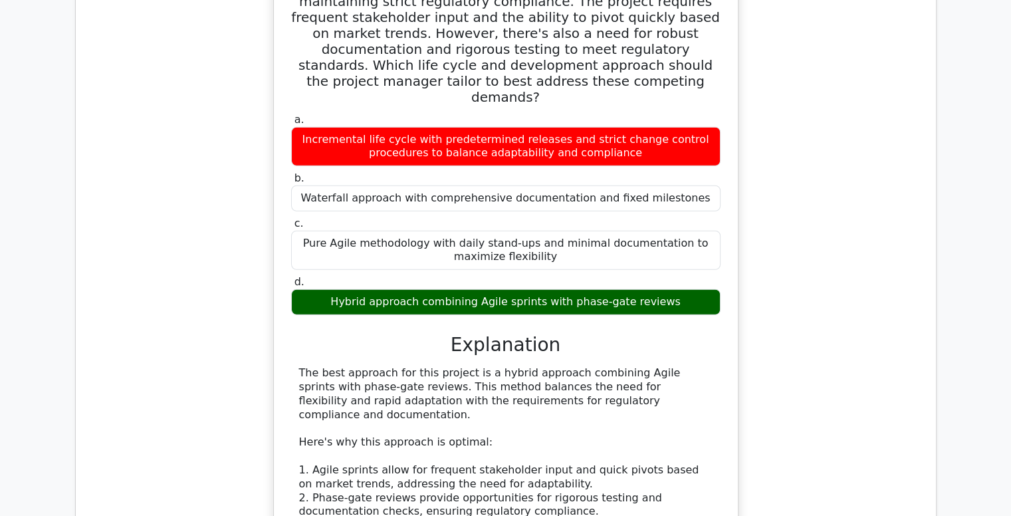
click at [766, 332] on div "A project team is developing a new financial trading platform that must adapt t…" at bounding box center [505, 388] width 839 height 899
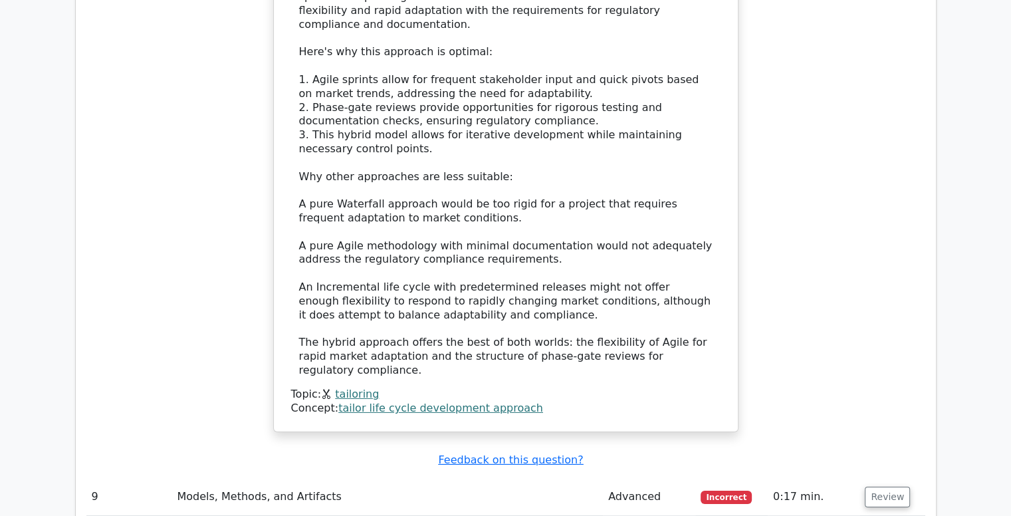
scroll to position [4074, 0]
click at [870, 486] on button "Review" at bounding box center [887, 496] width 45 height 21
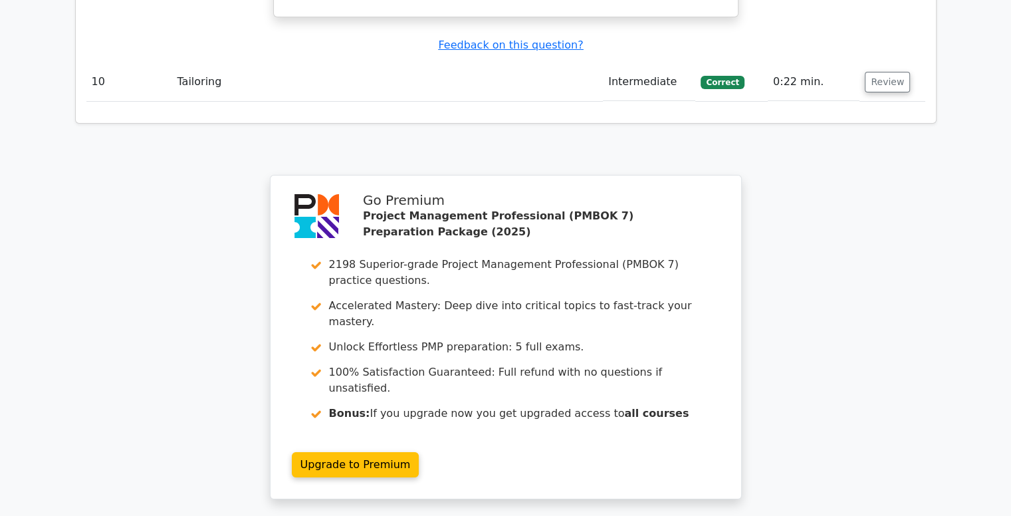
scroll to position [5098, 0]
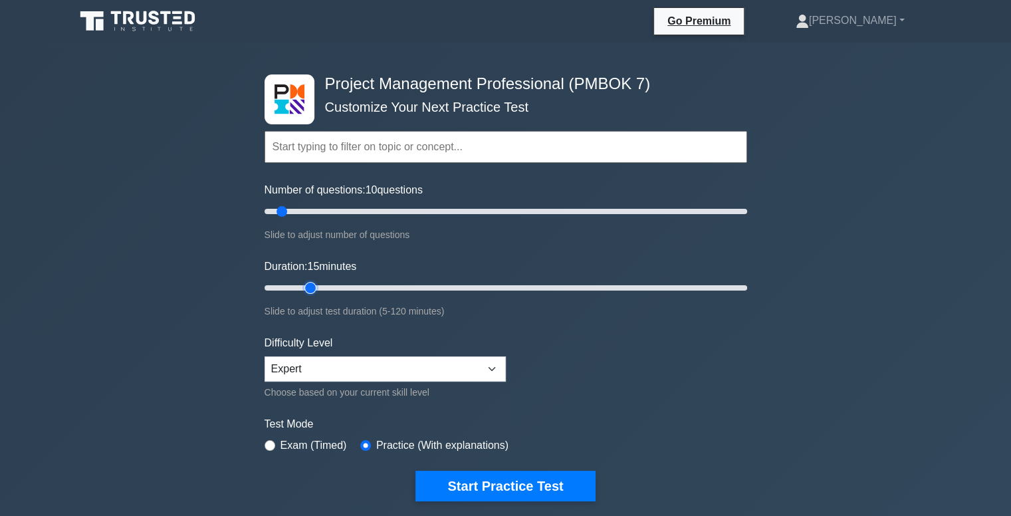
drag, startPoint x: 292, startPoint y: 288, endPoint x: 305, endPoint y: 288, distance: 12.6
type input "15"
click at [305, 288] on input "Duration: 15 minutes" at bounding box center [506, 288] width 483 height 16
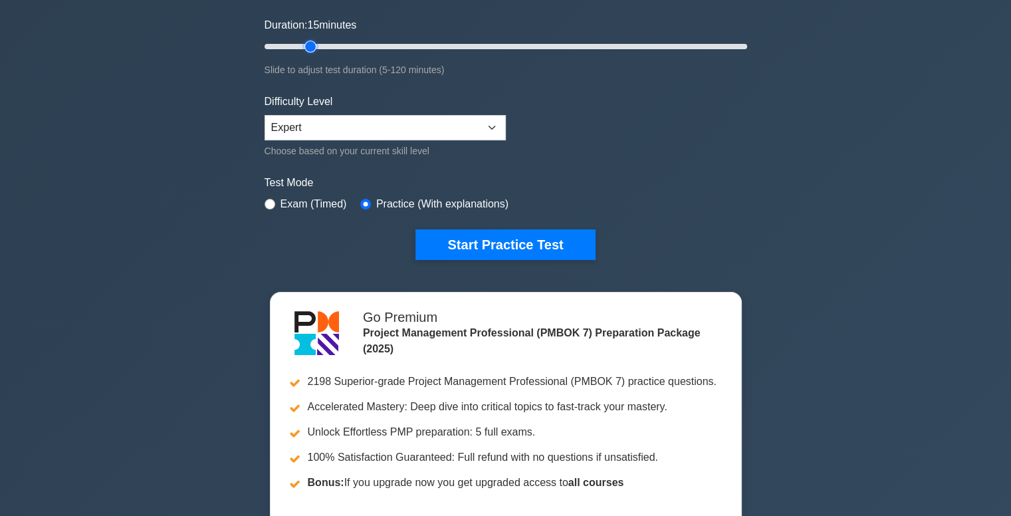
scroll to position [242, 0]
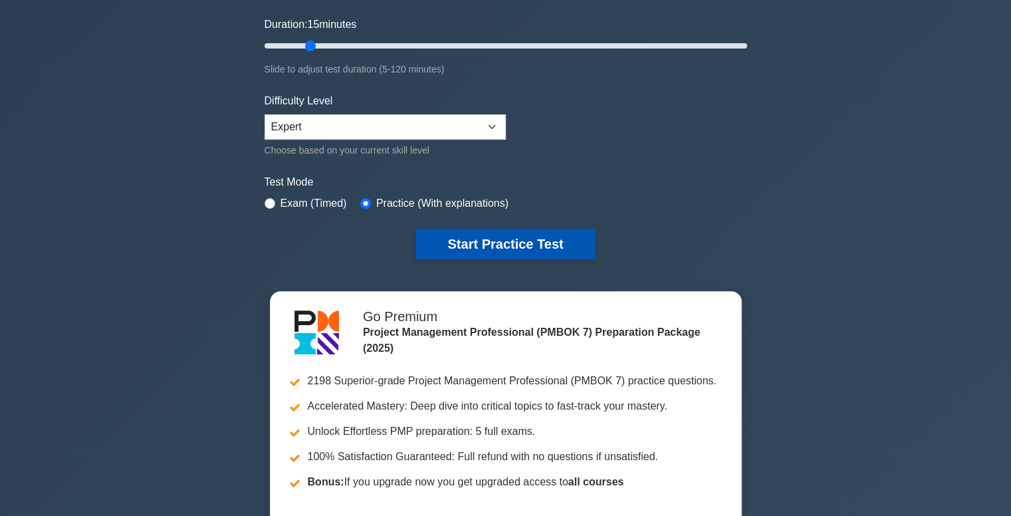
click at [521, 245] on button "Start Practice Test" at bounding box center [506, 244] width 180 height 31
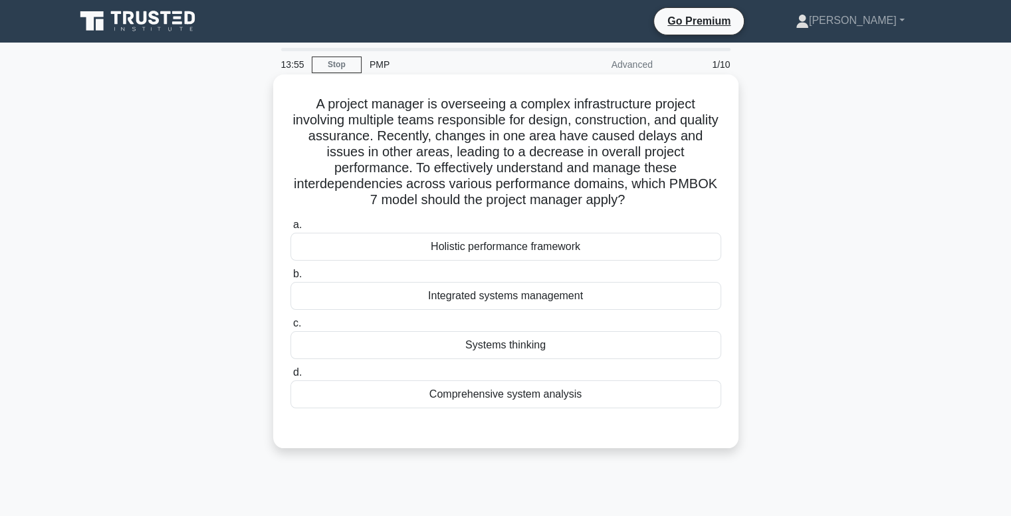
click at [516, 396] on div "Comprehensive system analysis" at bounding box center [506, 394] width 431 height 28
click at [291, 377] on input "d. Comprehensive system analysis" at bounding box center [291, 372] width 0 height 9
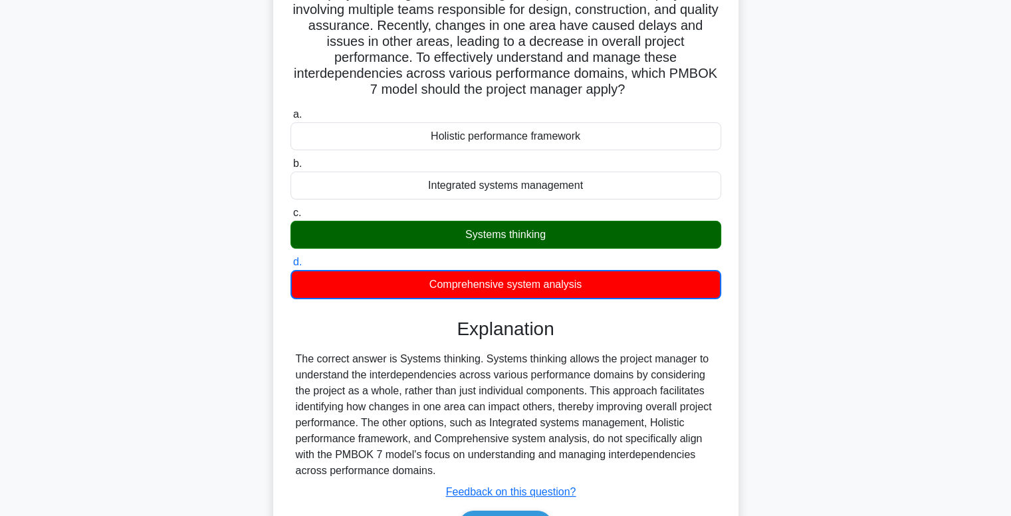
scroll to position [202, 0]
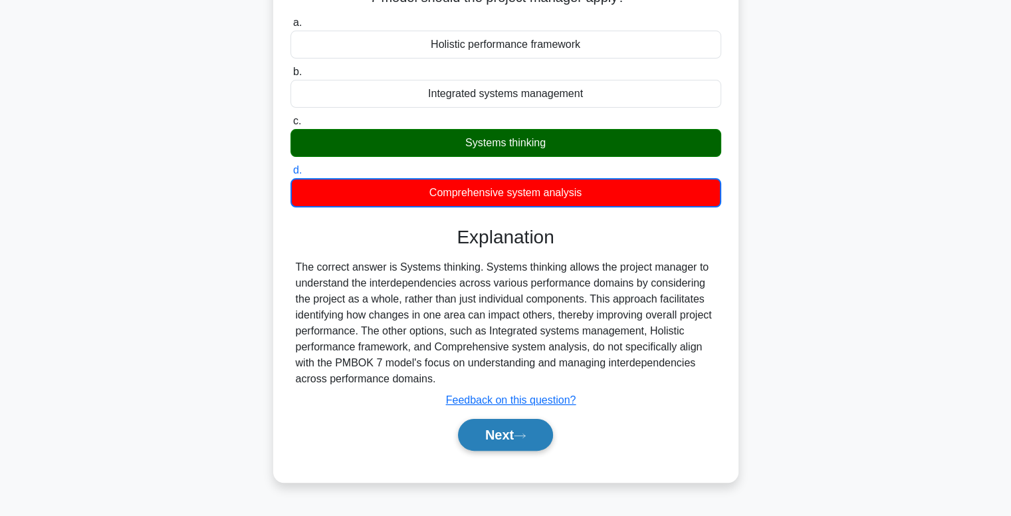
click at [504, 435] on button "Next" at bounding box center [505, 435] width 95 height 32
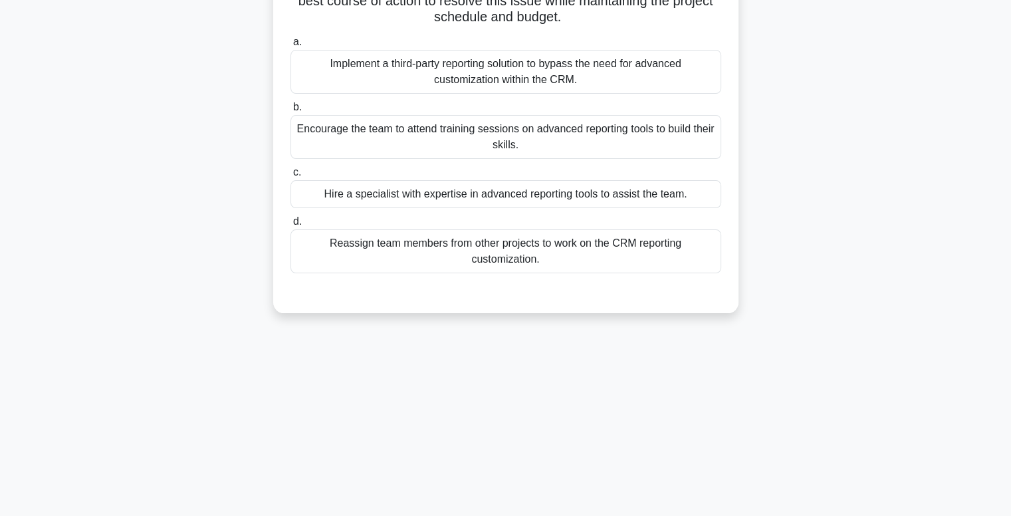
scroll to position [37, 0]
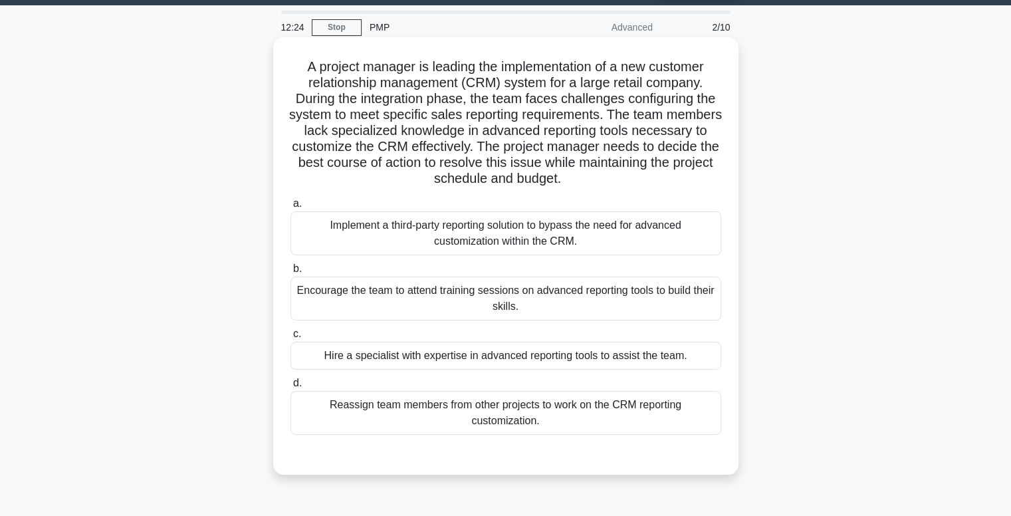
click at [480, 358] on div "Hire a specialist with expertise in advanced reporting tools to assist the team." at bounding box center [506, 356] width 431 height 28
click at [291, 338] on input "c. Hire a specialist with expertise in advanced reporting tools to assist the t…" at bounding box center [291, 334] width 0 height 9
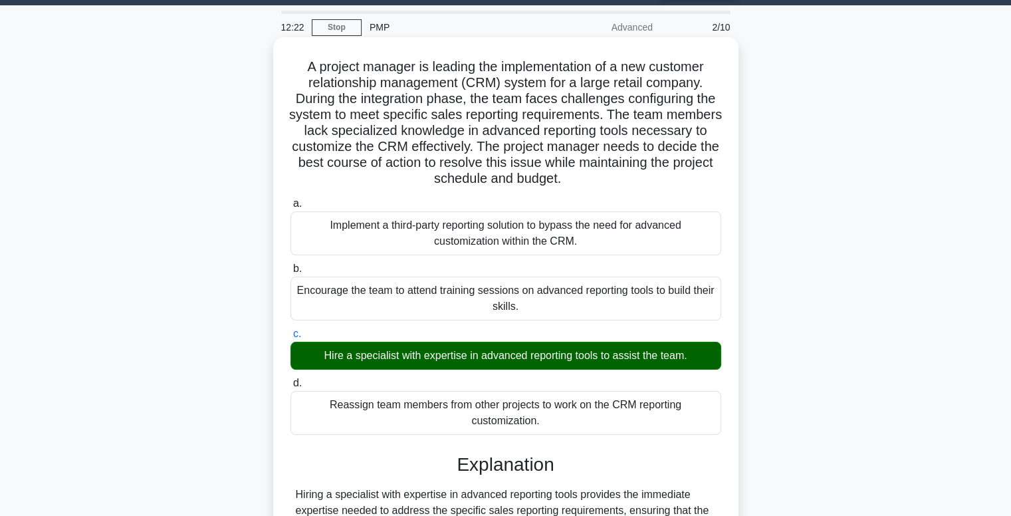
scroll to position [239, 0]
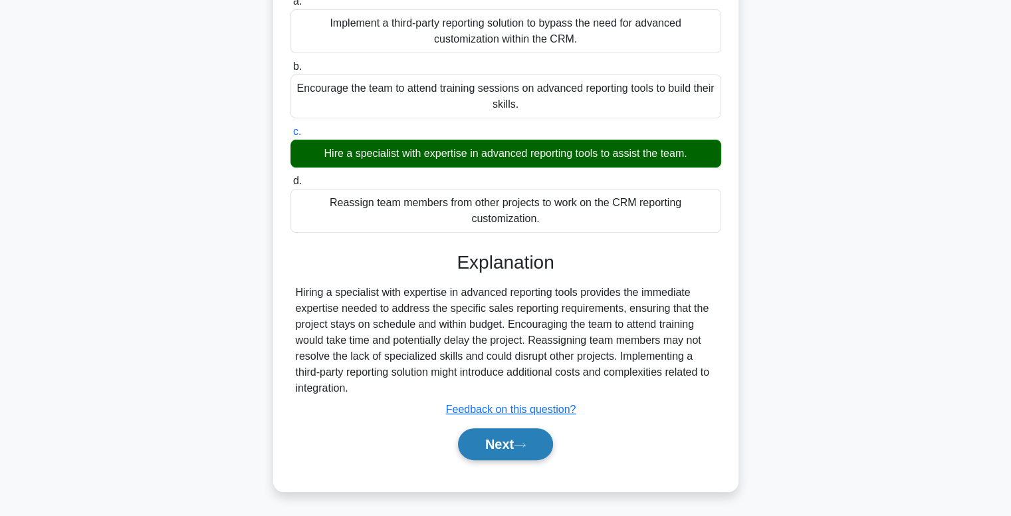
click at [503, 439] on button "Next" at bounding box center [505, 444] width 95 height 32
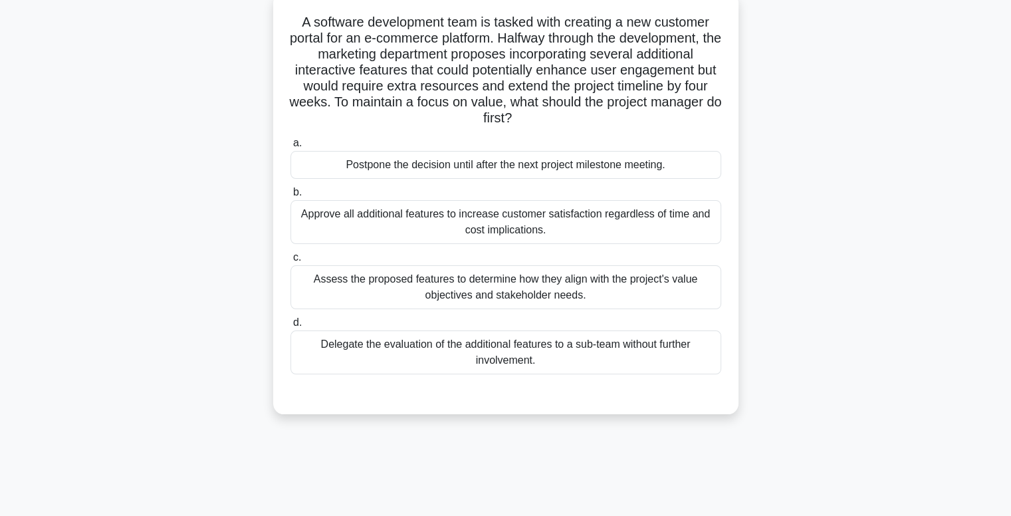
scroll to position [53, 0]
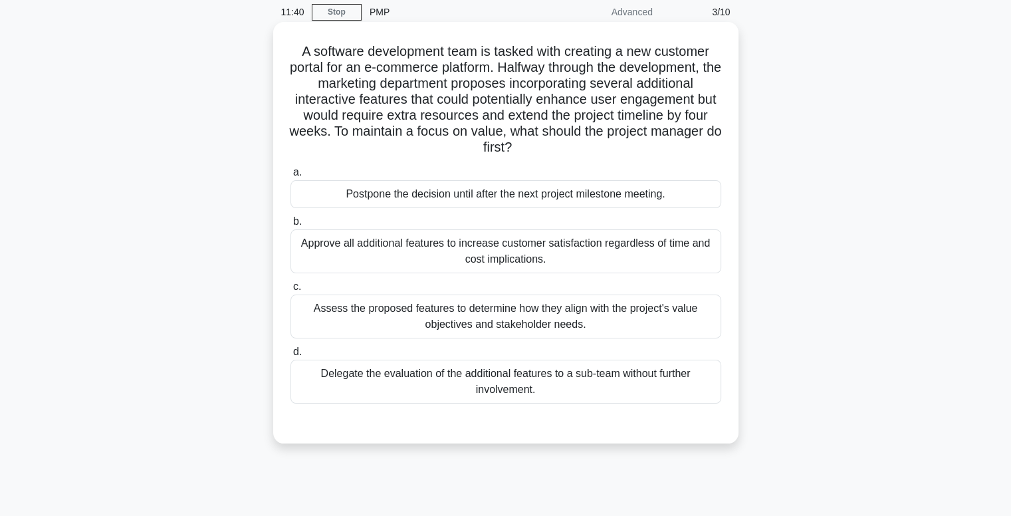
click at [495, 324] on div "Assess the proposed features to determine how they align with the project's val…" at bounding box center [506, 317] width 431 height 44
click at [291, 291] on input "c. Assess the proposed features to determine how they align with the project's …" at bounding box center [291, 287] width 0 height 9
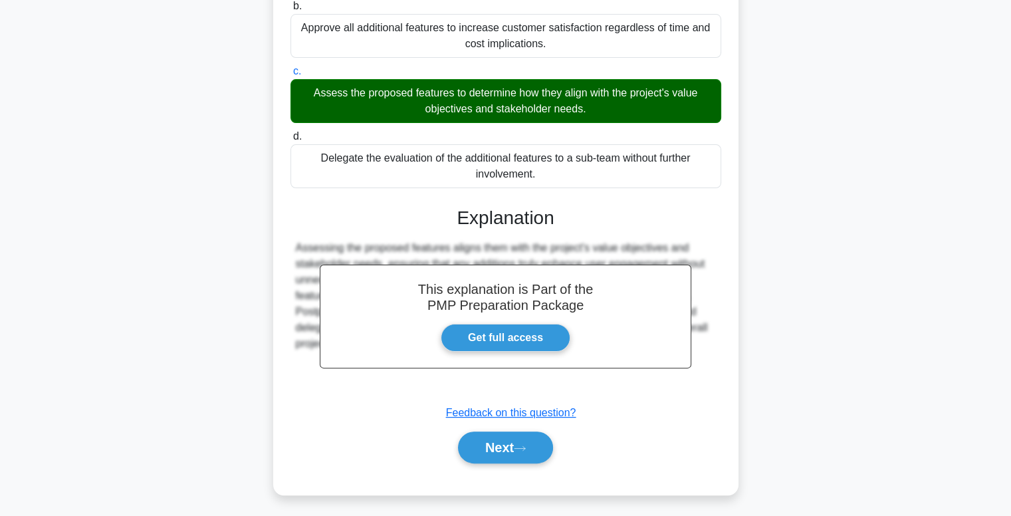
scroll to position [271, 0]
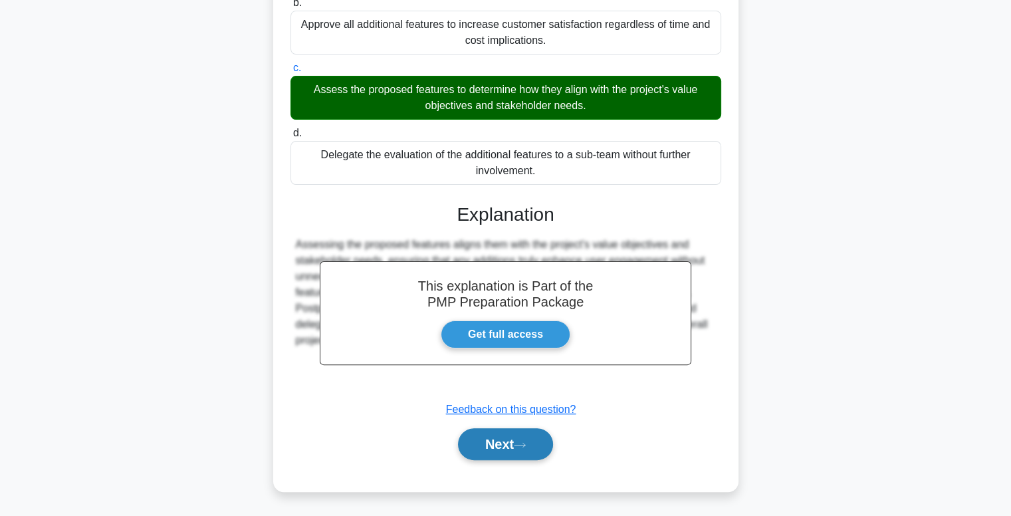
click at [496, 442] on button "Next" at bounding box center [505, 444] width 95 height 32
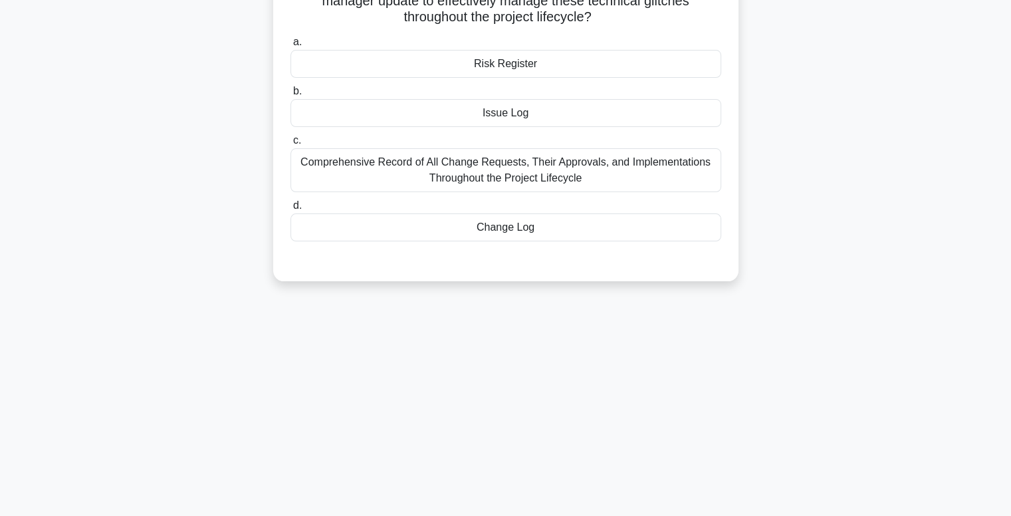
scroll to position [21, 0]
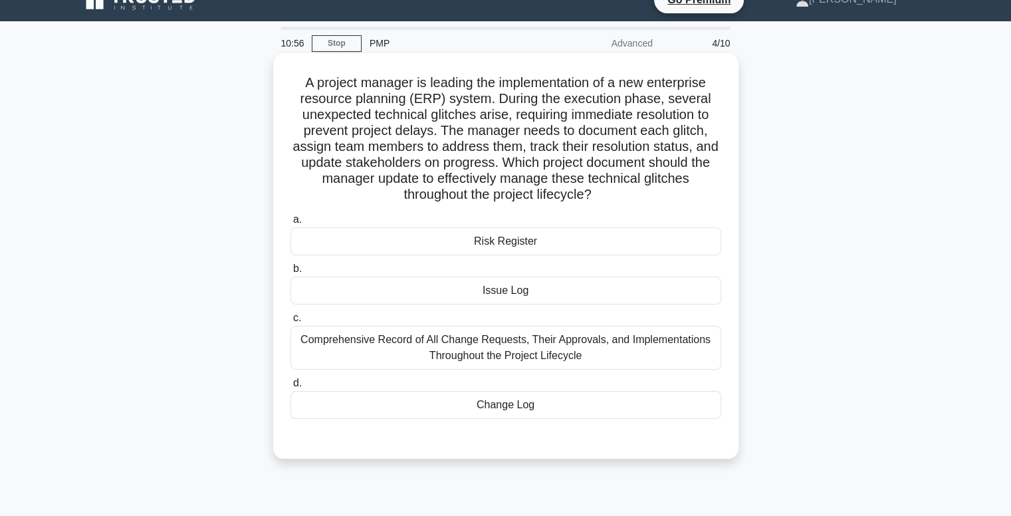
click at [513, 291] on div "Issue Log" at bounding box center [506, 291] width 431 height 28
click at [291, 273] on input "b. Issue Log" at bounding box center [291, 269] width 0 height 9
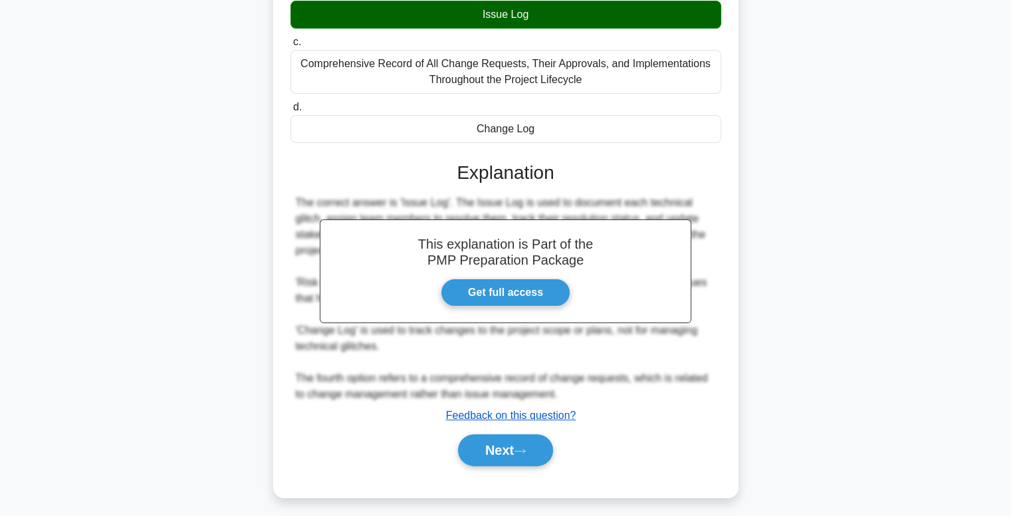
scroll to position [298, 0]
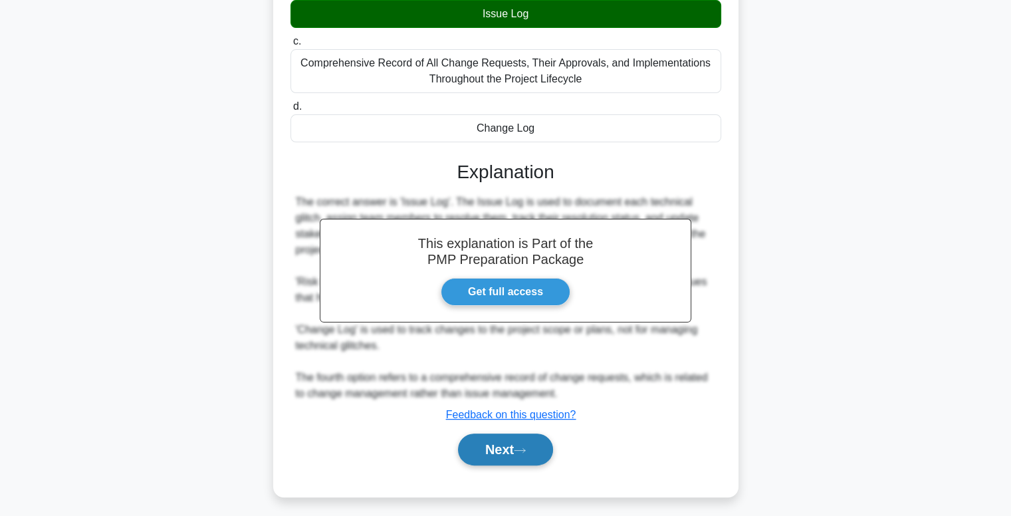
click at [504, 444] on button "Next" at bounding box center [505, 450] width 95 height 32
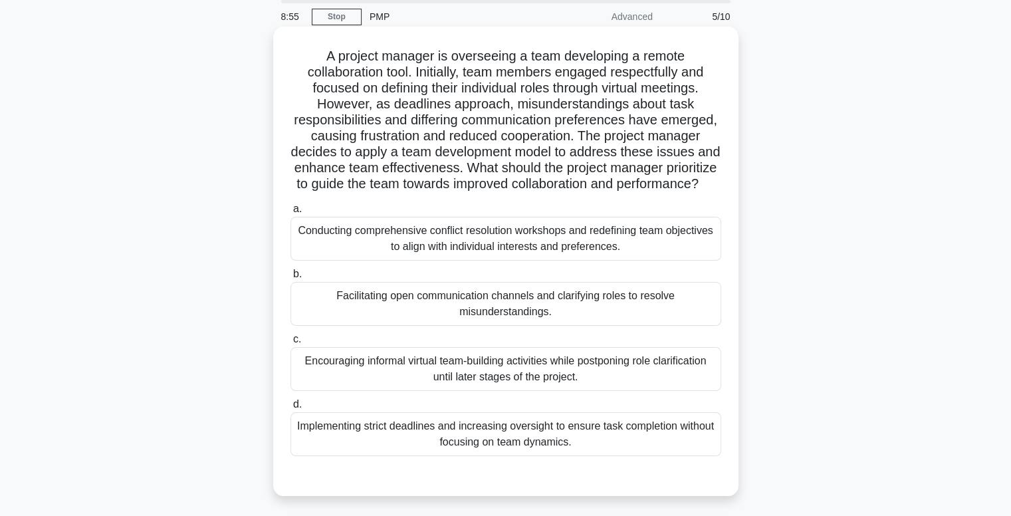
scroll to position [0, 0]
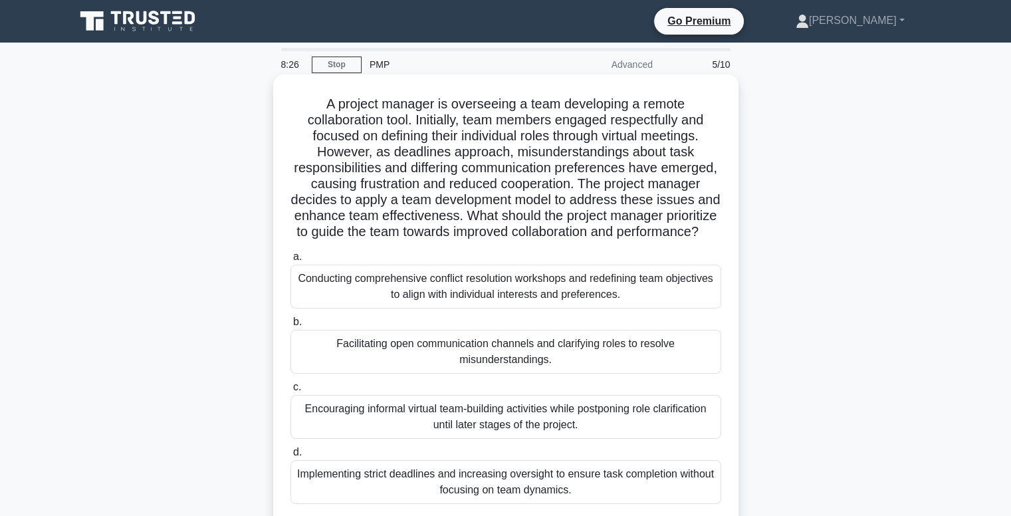
click at [510, 370] on div "Facilitating open communication channels and clarifying roles to resolve misund…" at bounding box center [506, 352] width 431 height 44
click at [291, 326] on input "b. Facilitating open communication channels and clarifying roles to resolve mis…" at bounding box center [291, 322] width 0 height 9
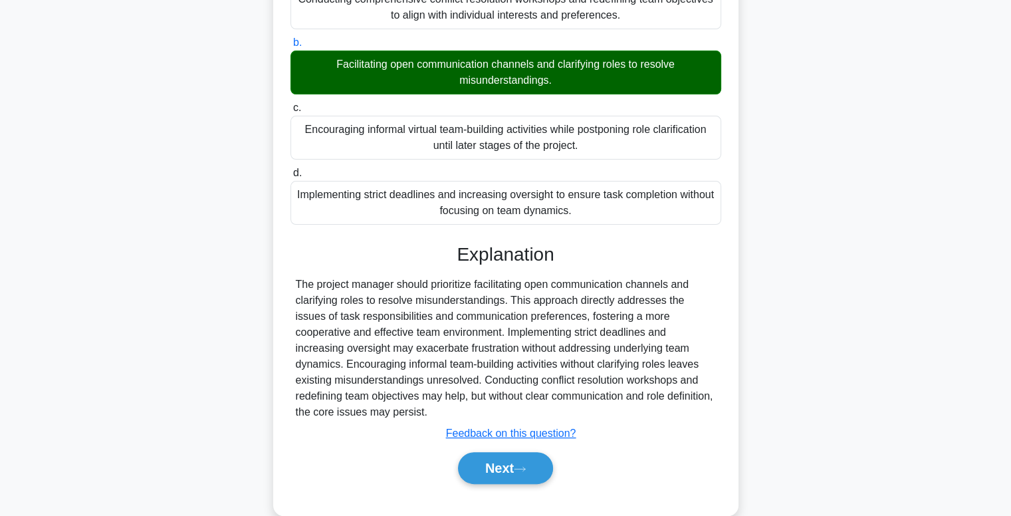
scroll to position [282, 0]
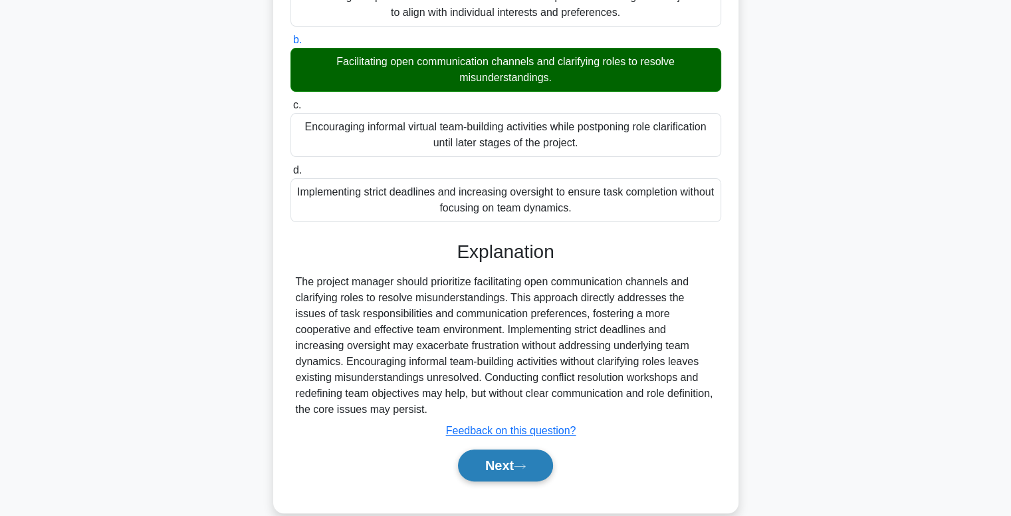
click at [517, 477] on button "Next" at bounding box center [505, 465] width 95 height 32
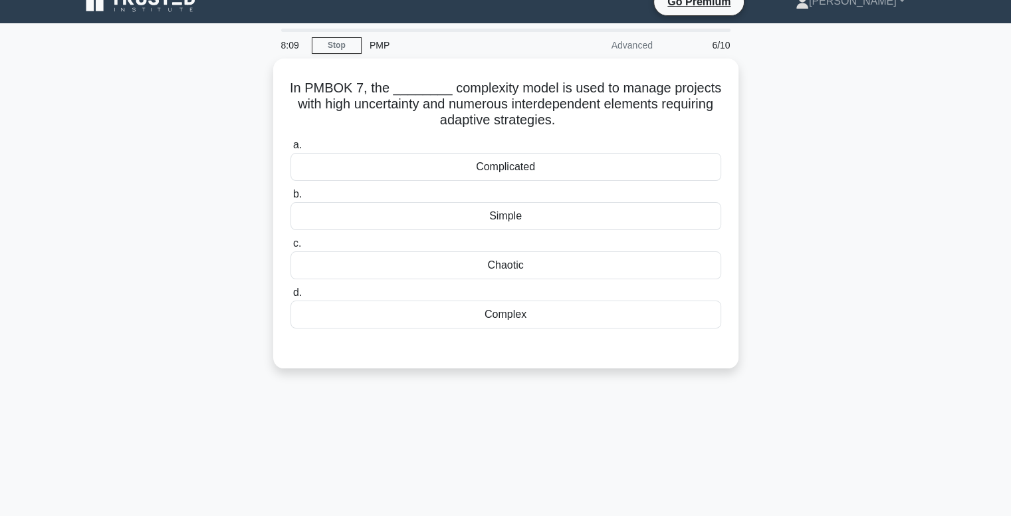
scroll to position [19, 0]
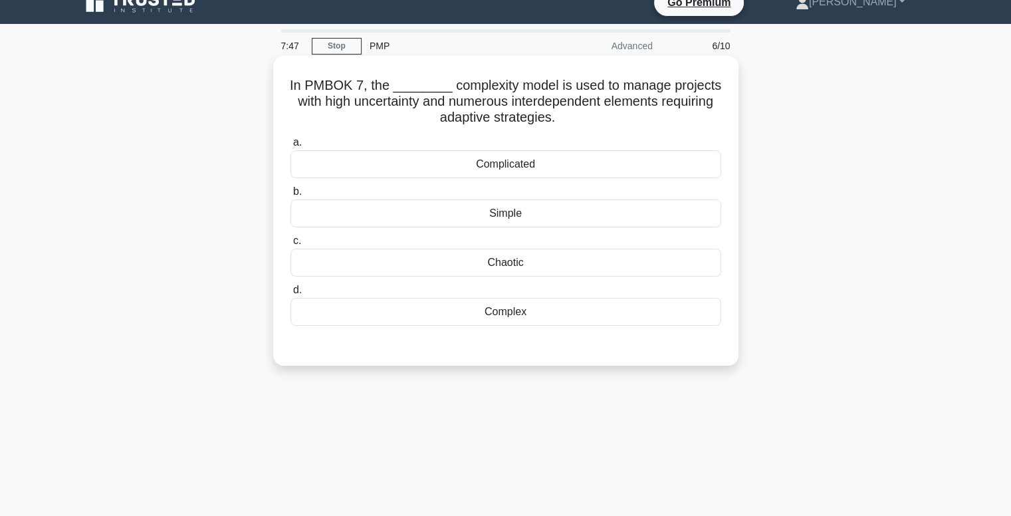
click at [500, 267] on div "Chaotic" at bounding box center [506, 263] width 431 height 28
click at [291, 245] on input "c. Chaotic" at bounding box center [291, 241] width 0 height 9
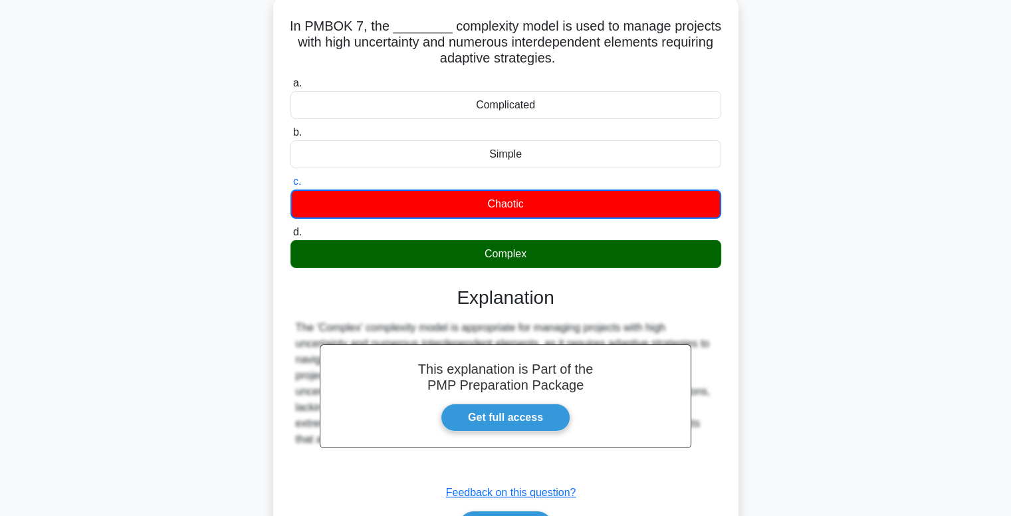
scroll to position [202, 0]
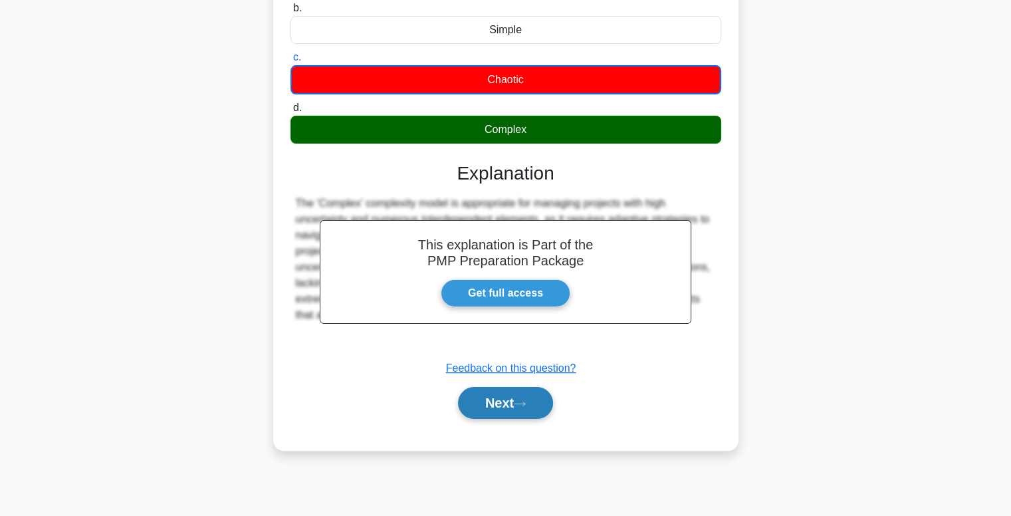
click at [510, 405] on button "Next" at bounding box center [505, 403] width 95 height 32
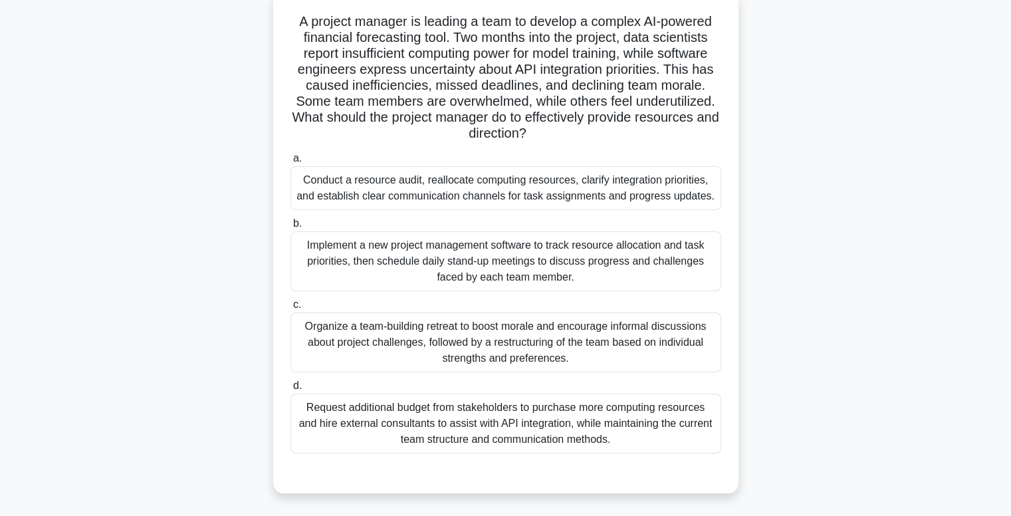
scroll to position [24, 0]
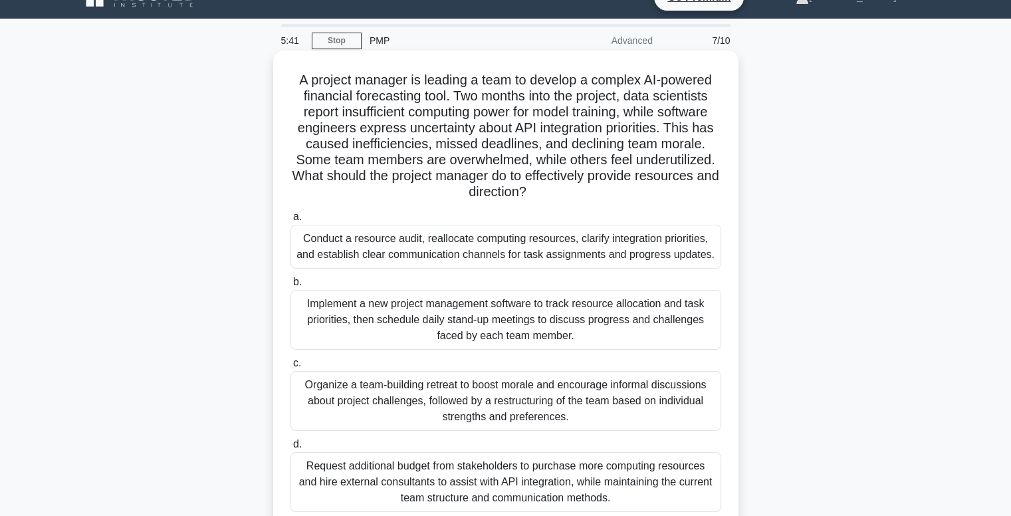
click at [562, 253] on div "Conduct a resource audit, reallocate computing resources, clarify integration p…" at bounding box center [506, 247] width 431 height 44
click at [291, 221] on input "a. Conduct a resource audit, reallocate computing resources, clarify integratio…" at bounding box center [291, 217] width 0 height 9
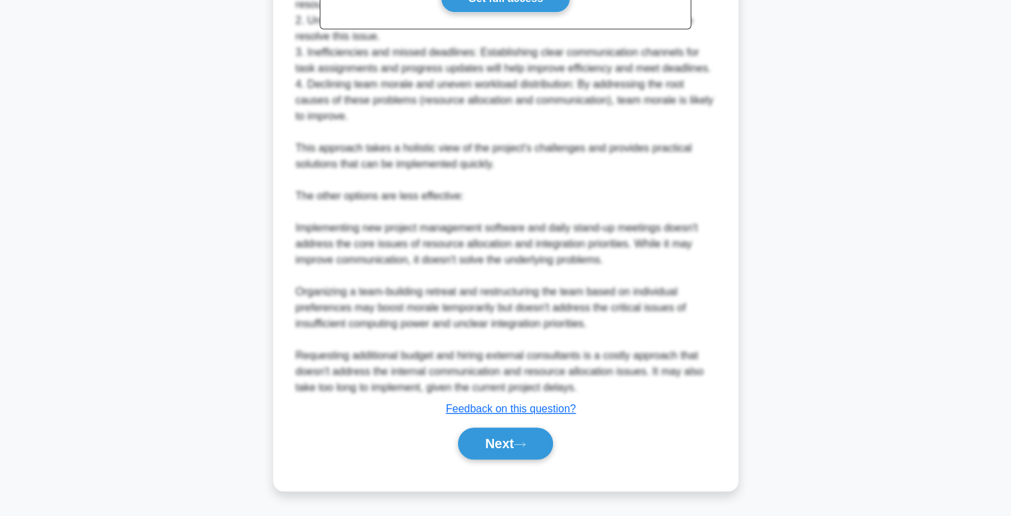
scroll to position [702, 0]
click at [519, 441] on icon at bounding box center [520, 444] width 12 height 7
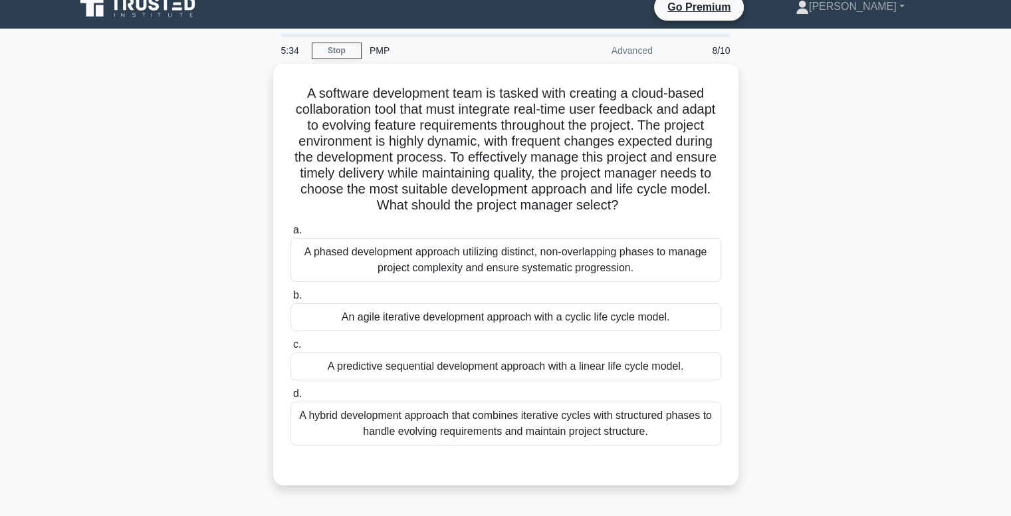
scroll to position [13, 0]
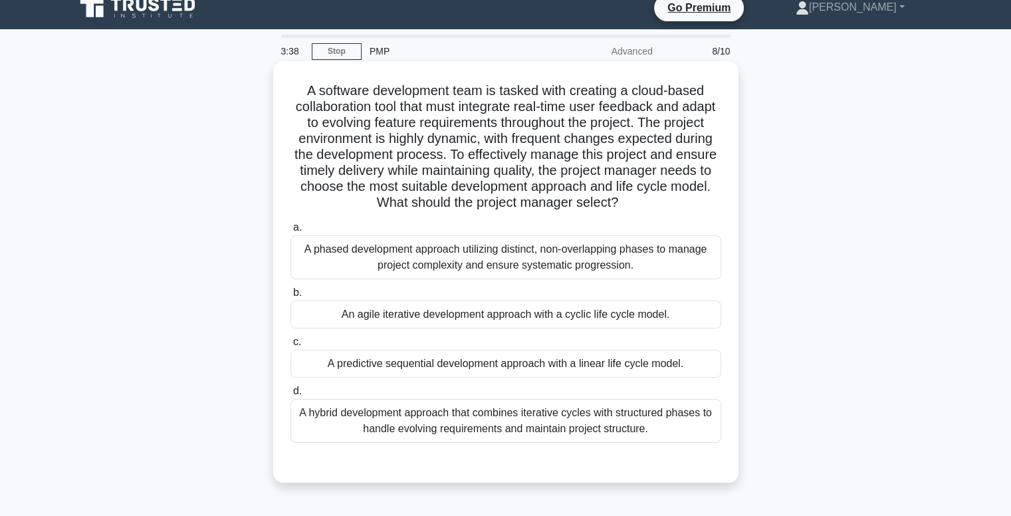
click at [521, 314] on div "An agile iterative development approach with a cyclic life cycle model." at bounding box center [506, 315] width 431 height 28
click at [291, 297] on input "b. An agile iterative development approach with a cyclic life cycle model." at bounding box center [291, 293] width 0 height 9
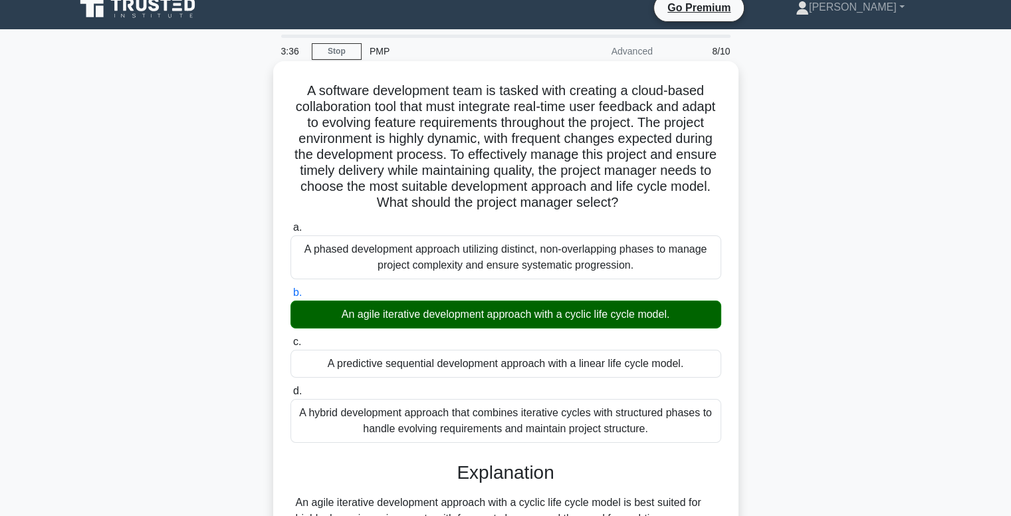
scroll to position [207, 0]
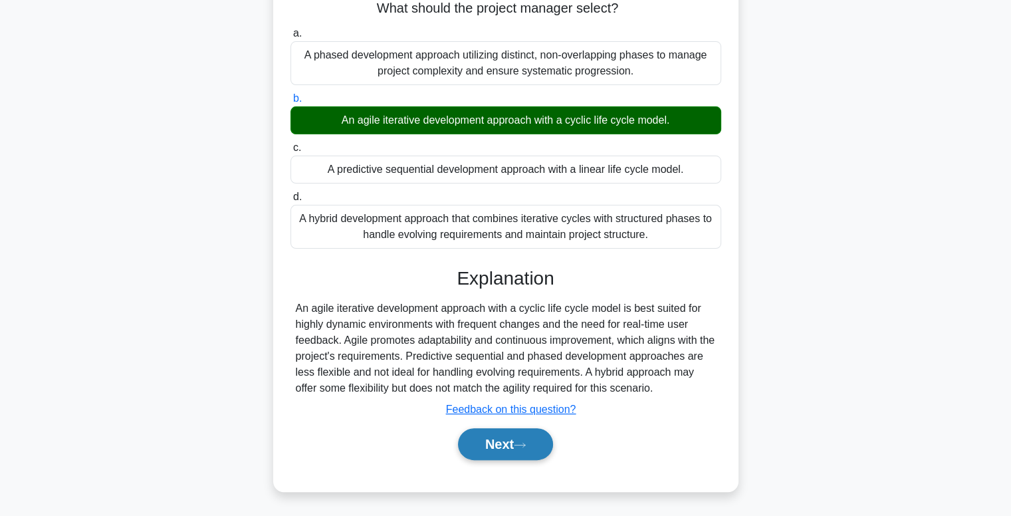
click at [490, 451] on button "Next" at bounding box center [505, 444] width 95 height 32
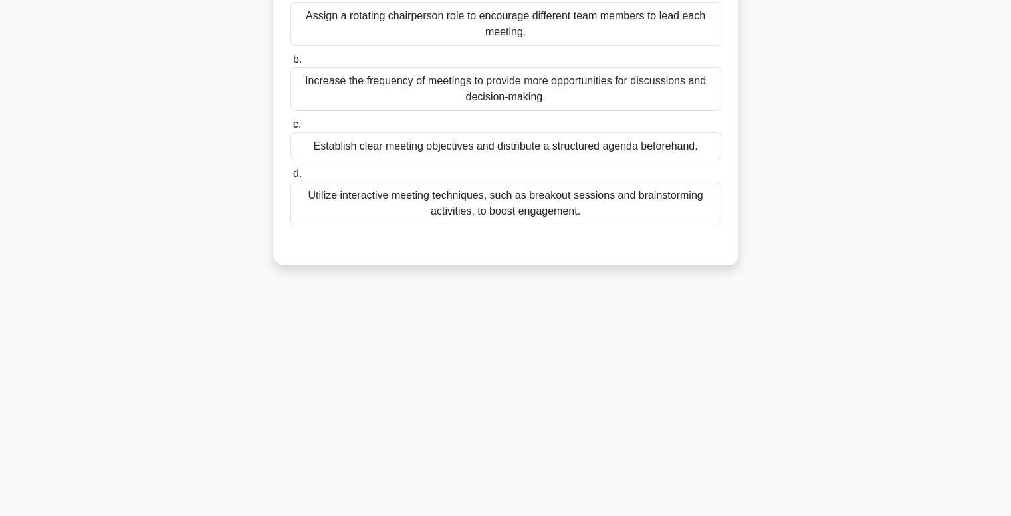
scroll to position [0, 0]
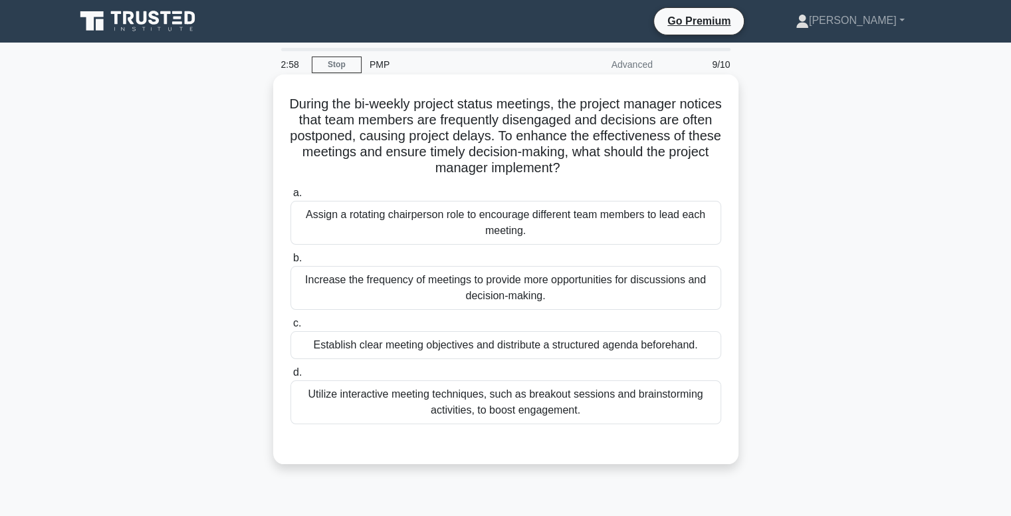
click at [414, 404] on div "Utilize interactive meeting techniques, such as breakout sessions and brainstor…" at bounding box center [506, 402] width 431 height 44
click at [291, 377] on input "d. Utilize interactive meeting techniques, such as breakout sessions and brains…" at bounding box center [291, 372] width 0 height 9
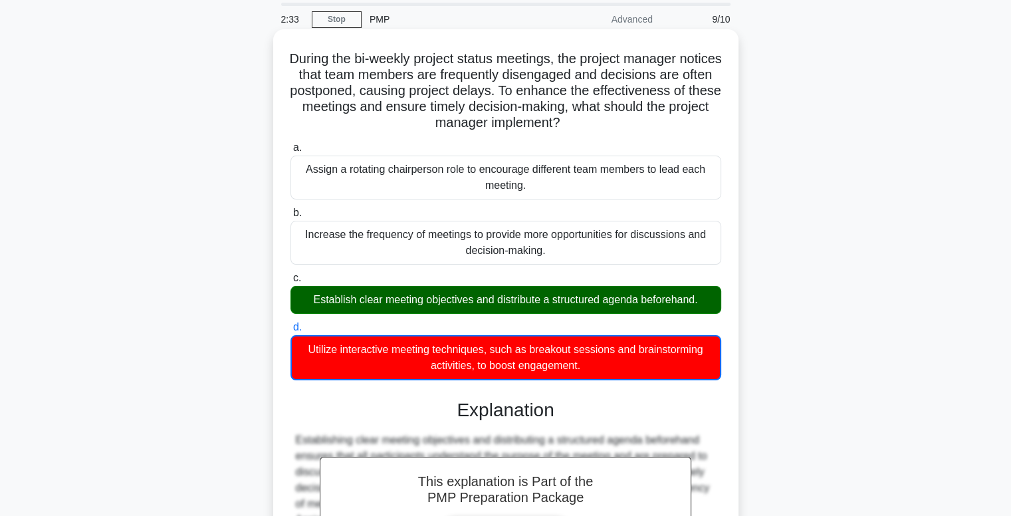
scroll to position [240, 0]
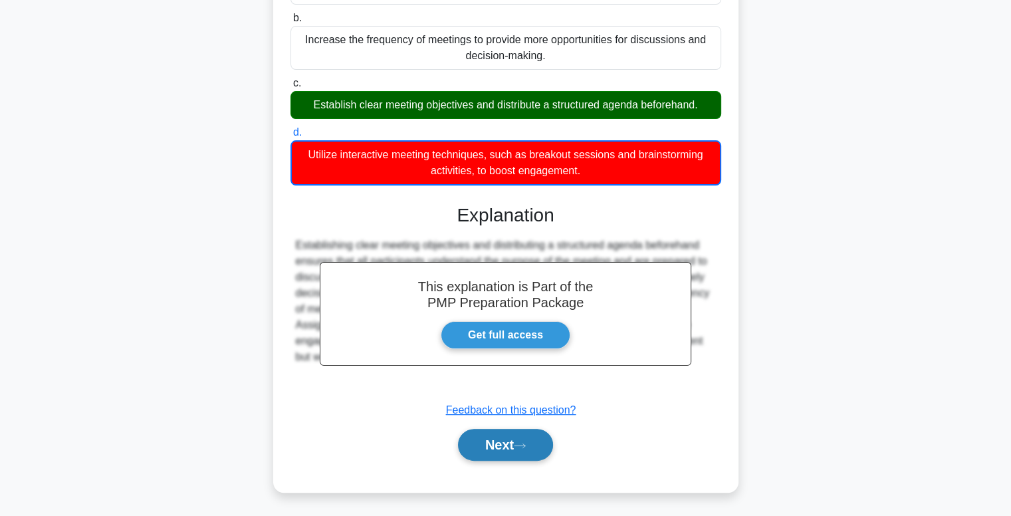
click at [492, 450] on button "Next" at bounding box center [505, 445] width 95 height 32
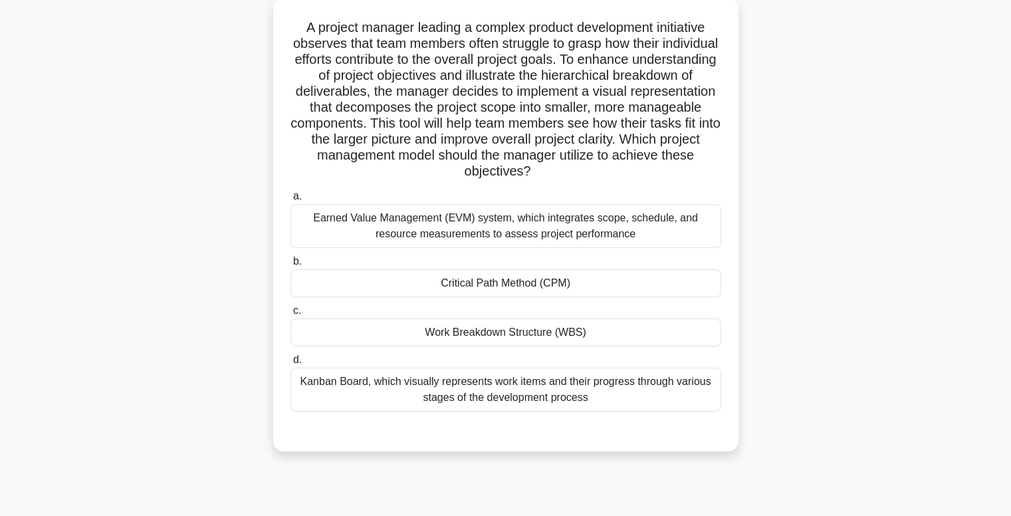
scroll to position [0, 0]
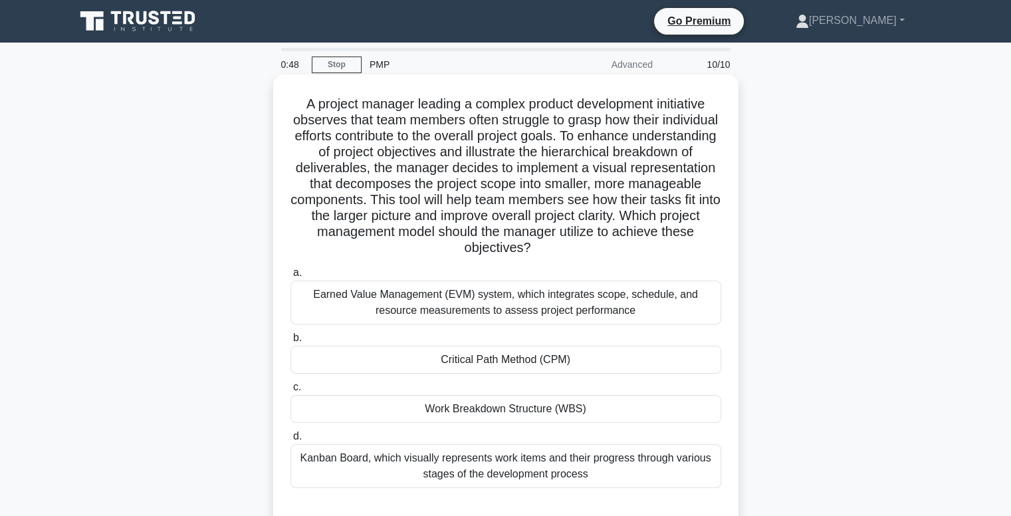
click at [499, 469] on div "Kanban Board, which visually represents work items and their progress through v…" at bounding box center [506, 466] width 431 height 44
click at [291, 441] on input "d. Kanban Board, which visually represents work items and their progress throug…" at bounding box center [291, 436] width 0 height 9
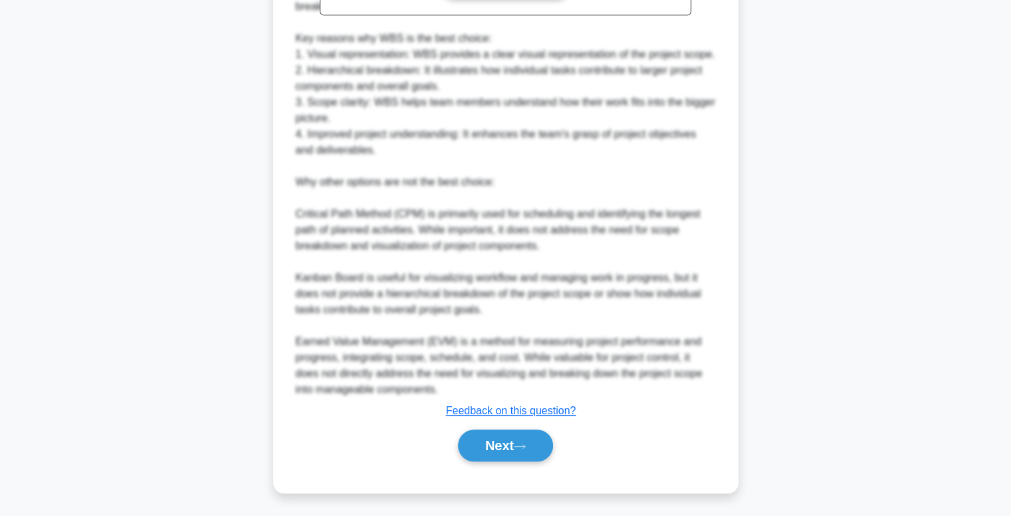
scroll to position [655, 0]
click at [490, 450] on button "Next" at bounding box center [505, 445] width 95 height 32
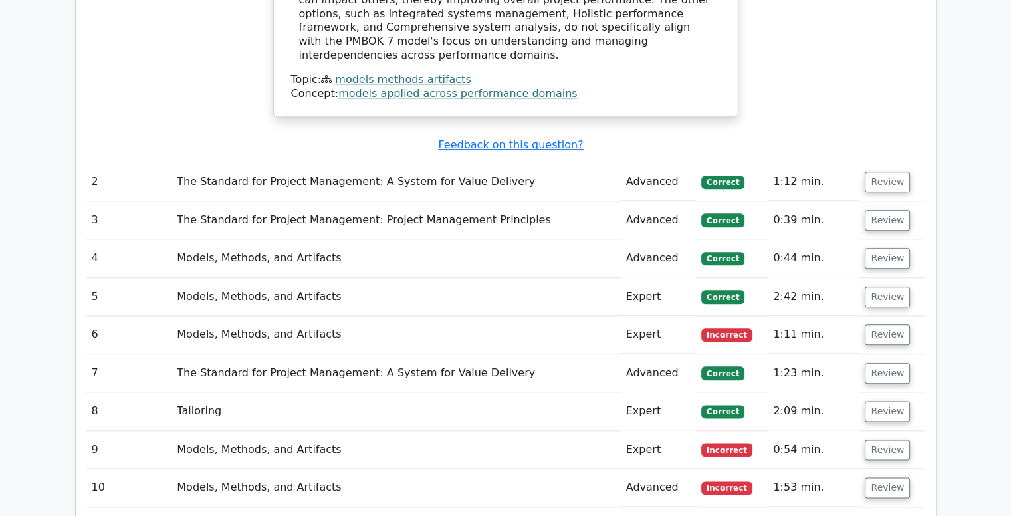
scroll to position [1513, 0]
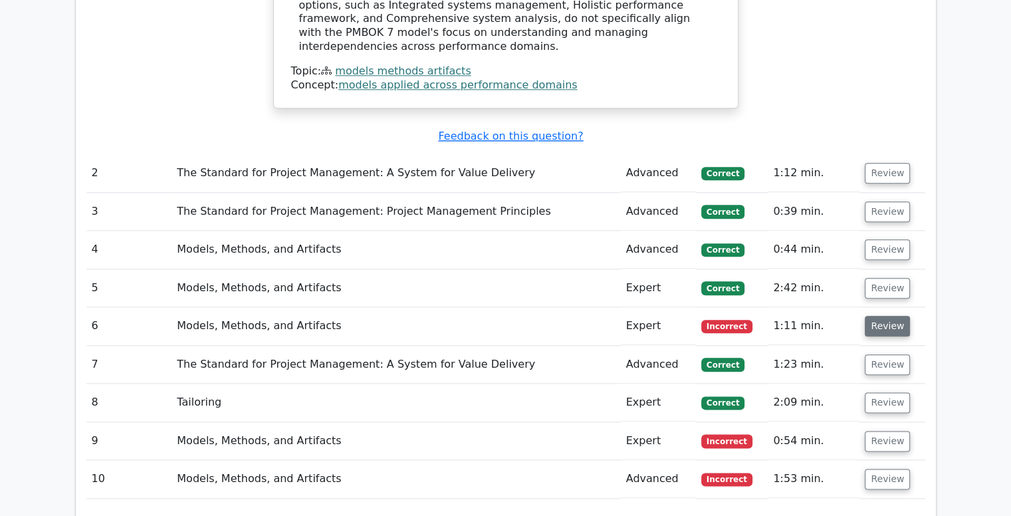
click at [893, 316] on button "Review" at bounding box center [887, 326] width 45 height 21
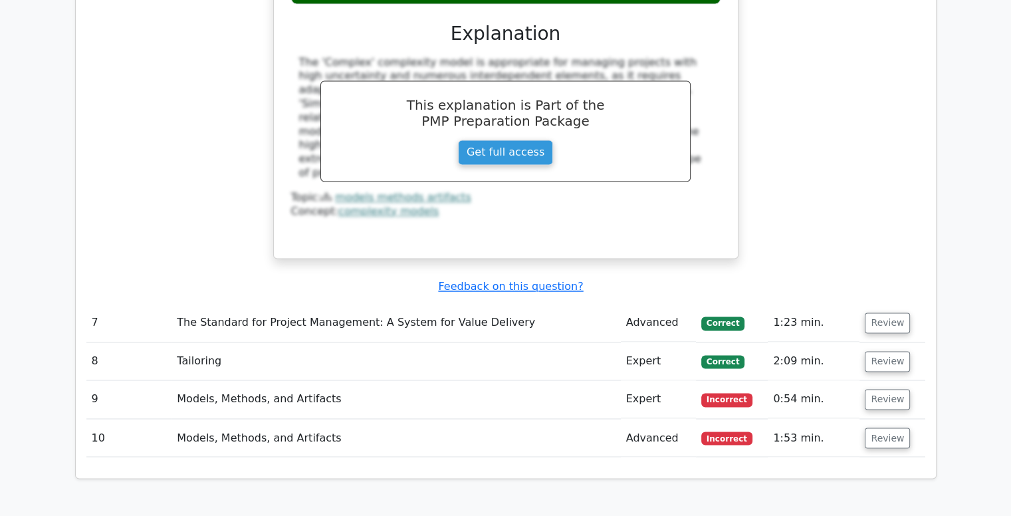
scroll to position [2128, 0]
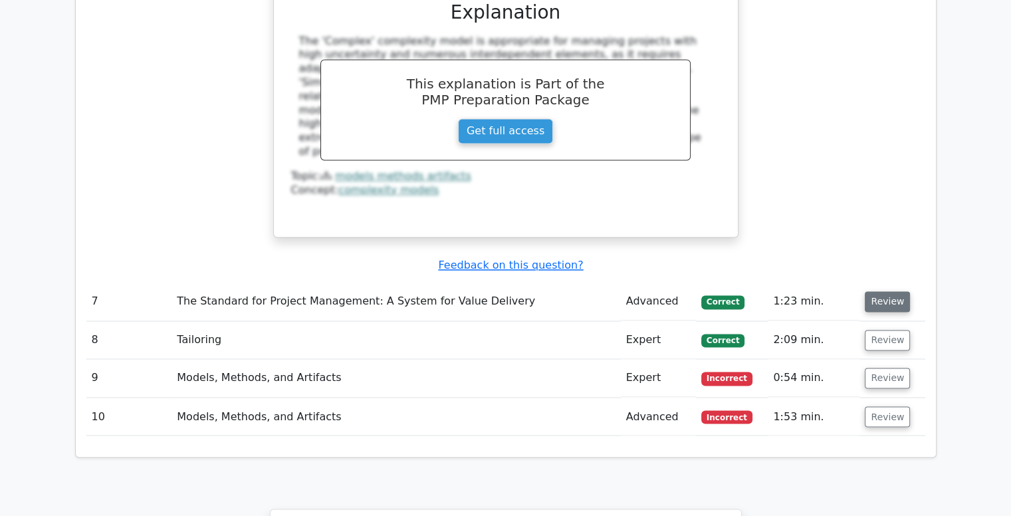
click at [876, 291] on button "Review" at bounding box center [887, 301] width 45 height 21
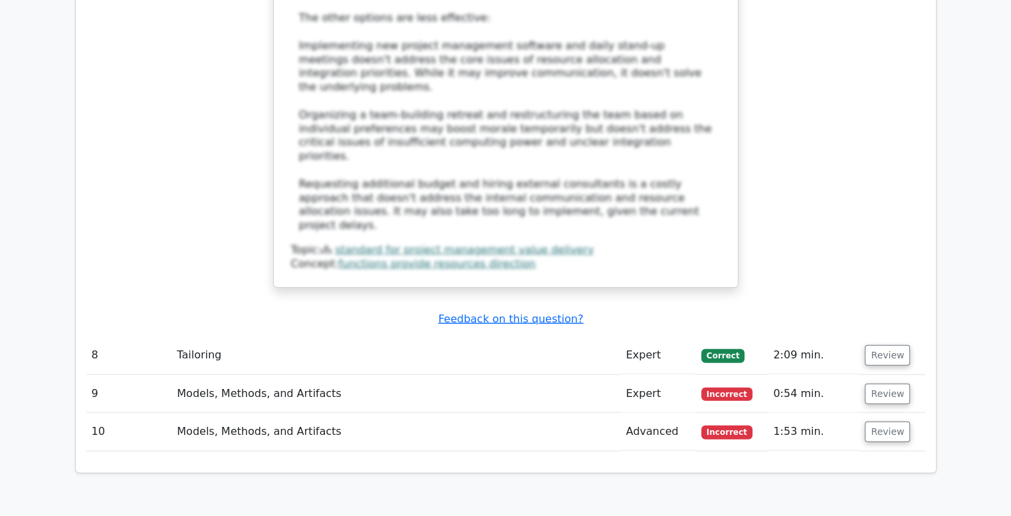
scroll to position [3222, 0]
click at [892, 344] on button "Review" at bounding box center [887, 354] width 45 height 21
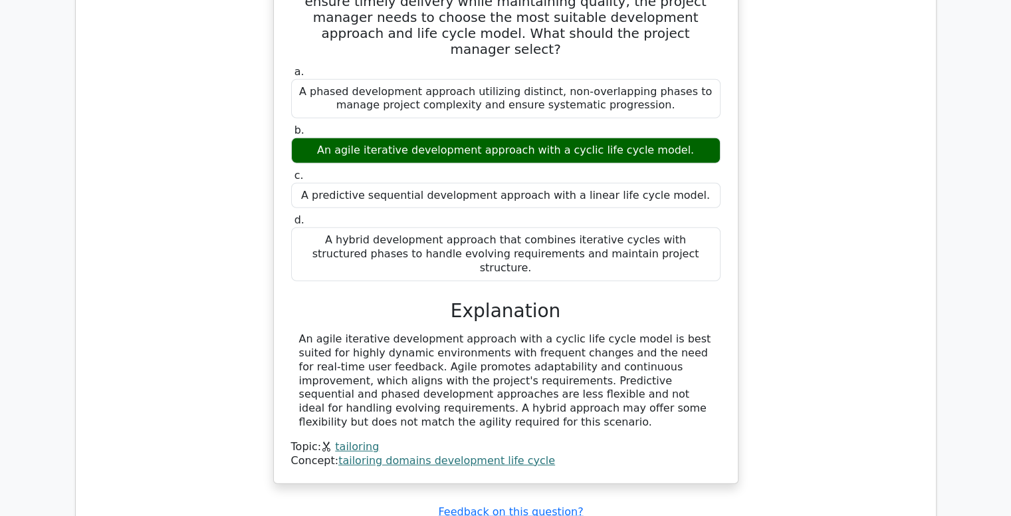
scroll to position [3721, 0]
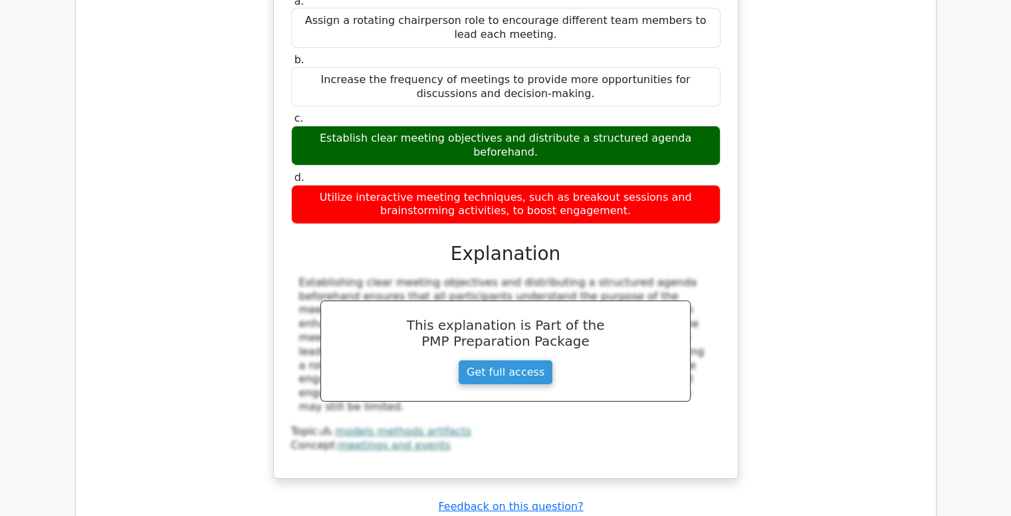
scroll to position [4404, 0]
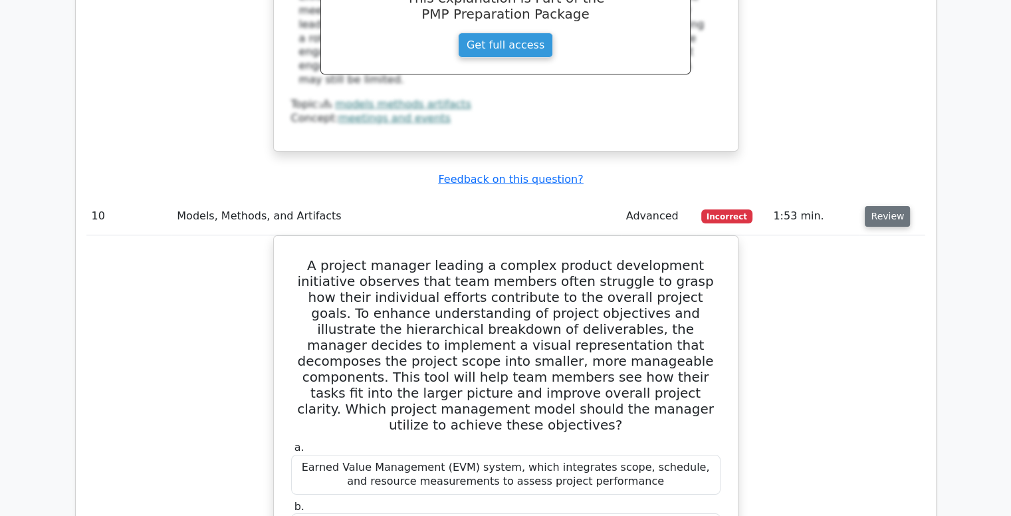
scroll to position [4729, 0]
